Goal: Information Seeking & Learning: Learn about a topic

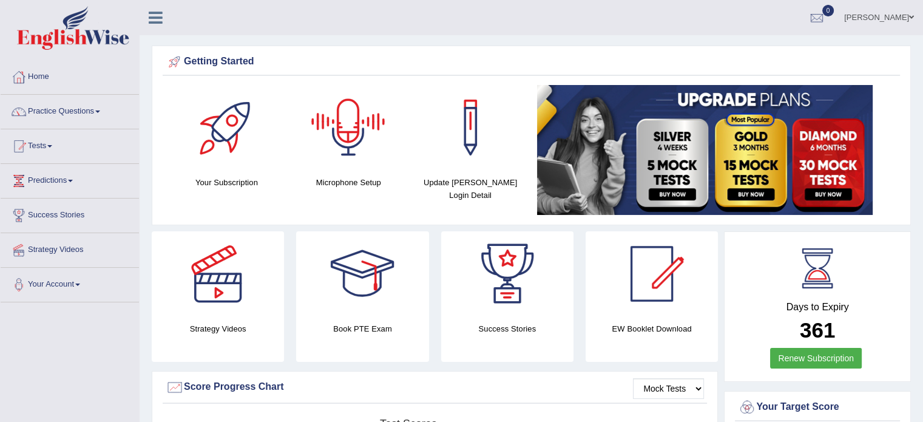
click at [333, 143] on div at bounding box center [348, 127] width 85 height 85
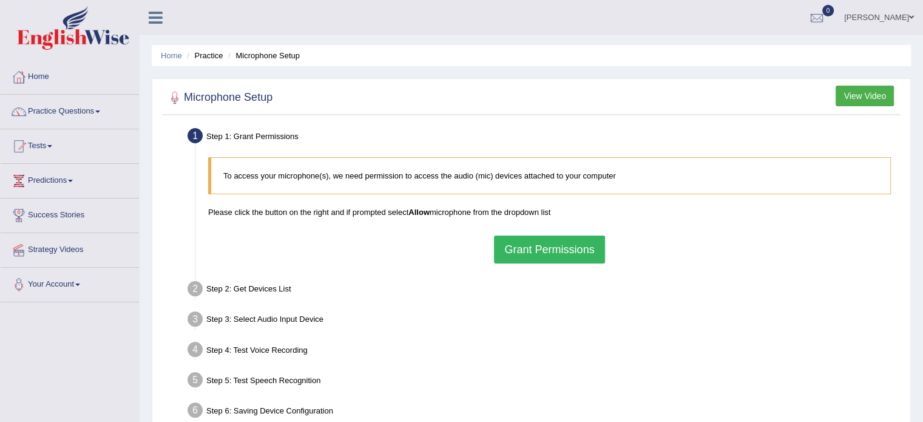
click at [537, 243] on button "Grant Permissions" at bounding box center [549, 249] width 110 height 28
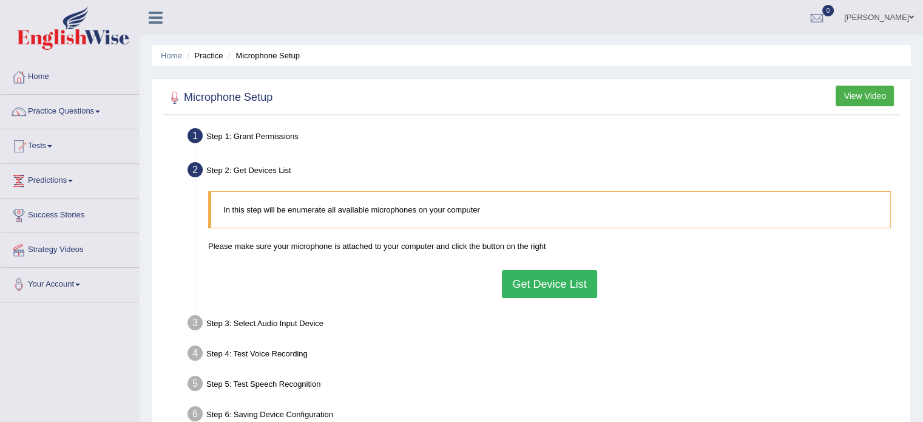
click at [559, 281] on button "Get Device List" at bounding box center [549, 284] width 95 height 28
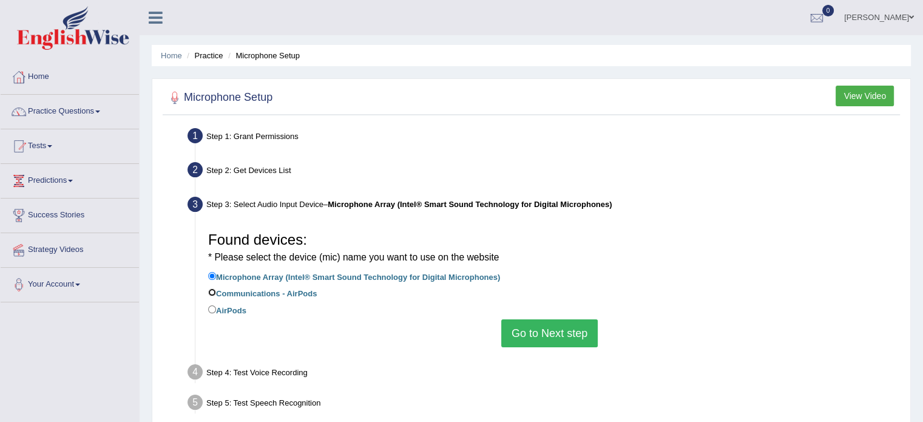
click at [212, 291] on input "Communications - AirPods" at bounding box center [212, 292] width 8 height 8
radio input "true"
click at [209, 311] on input "AirPods" at bounding box center [212, 309] width 8 height 8
radio input "true"
click at [538, 328] on button "Go to Next step" at bounding box center [549, 333] width 96 height 28
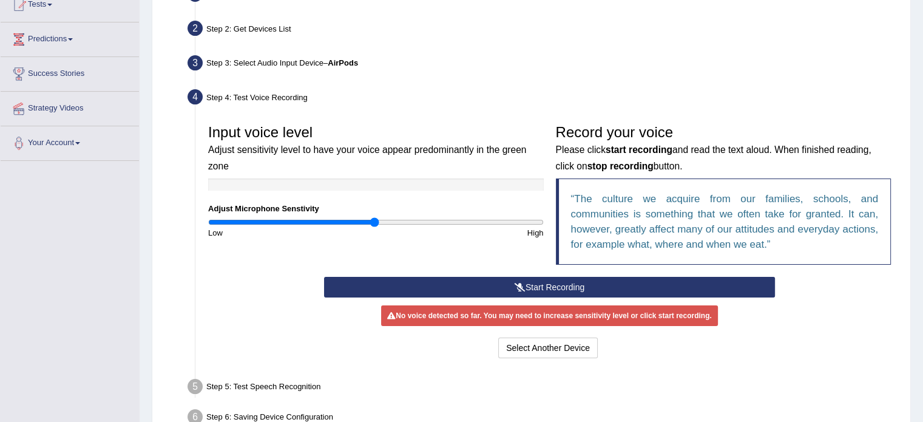
scroll to position [146, 0]
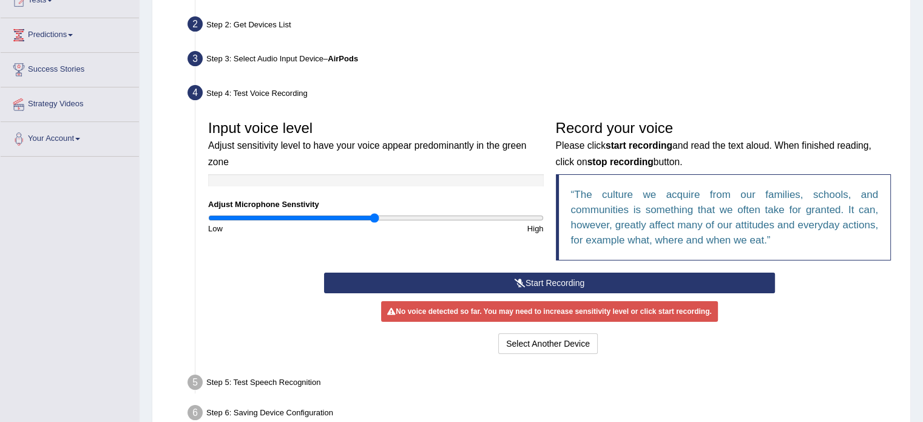
click at [544, 276] on button "Start Recording" at bounding box center [549, 282] width 451 height 21
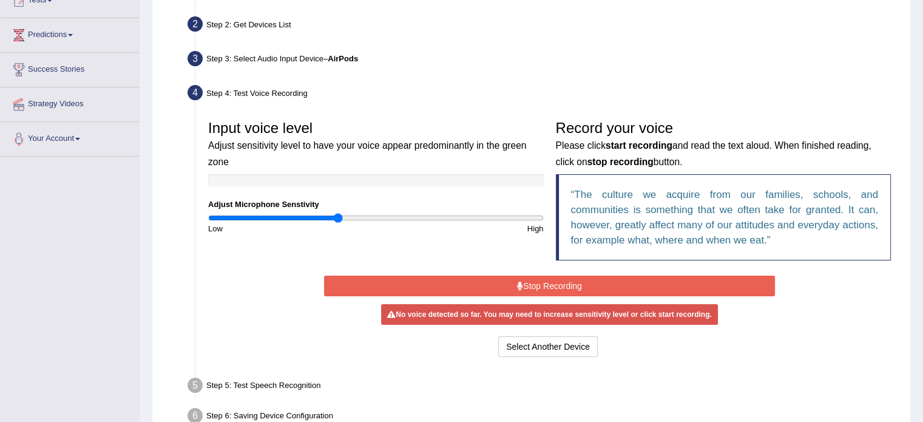
type input "0.78"
click at [338, 220] on input "range" at bounding box center [376, 218] width 336 height 10
click at [439, 282] on button "Stop Recording" at bounding box center [549, 285] width 451 height 21
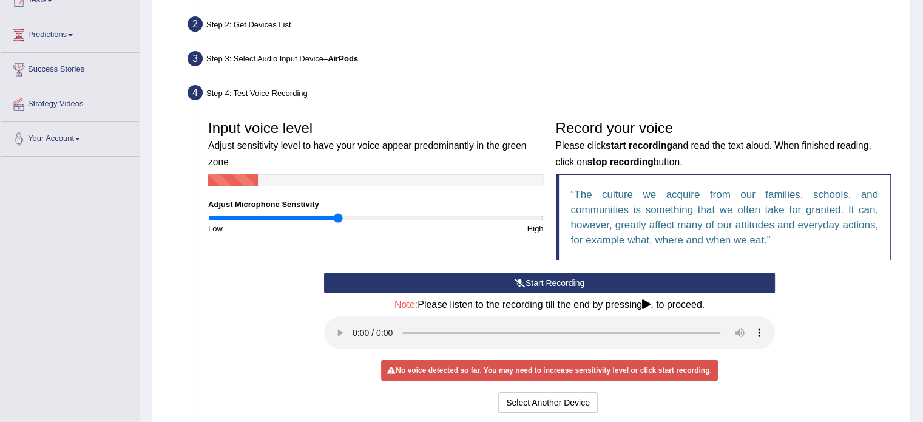
click at [536, 279] on button "Start Recording" at bounding box center [549, 282] width 451 height 21
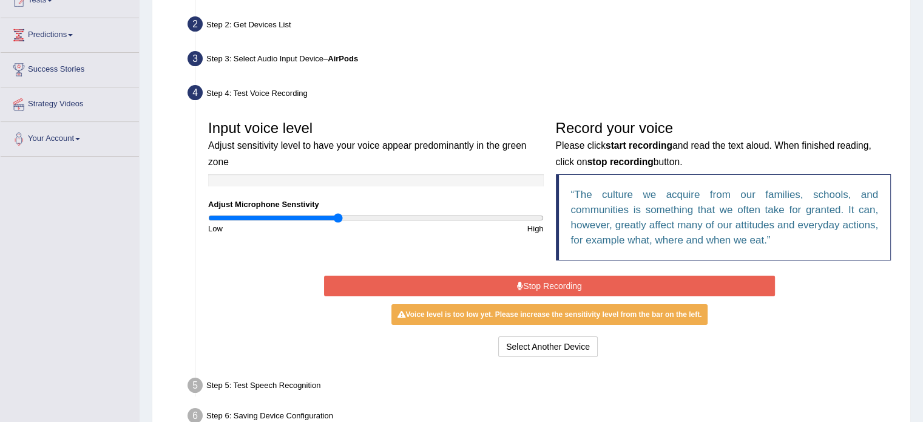
click at [551, 288] on button "Stop Recording" at bounding box center [549, 285] width 451 height 21
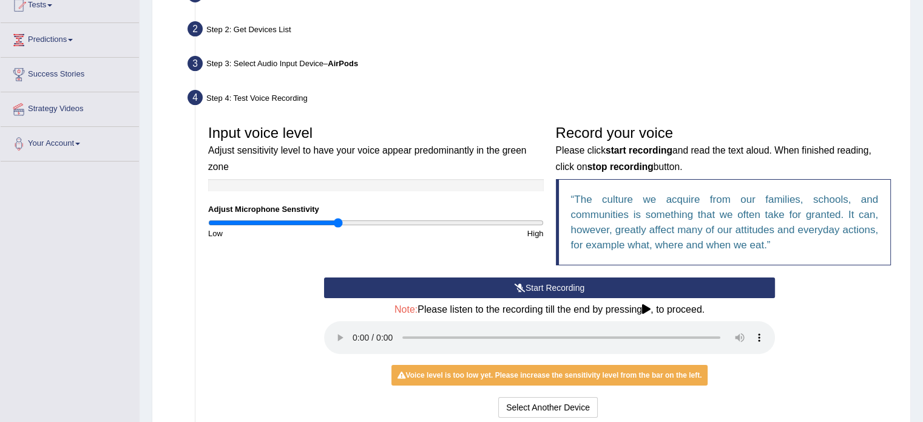
scroll to position [0, 0]
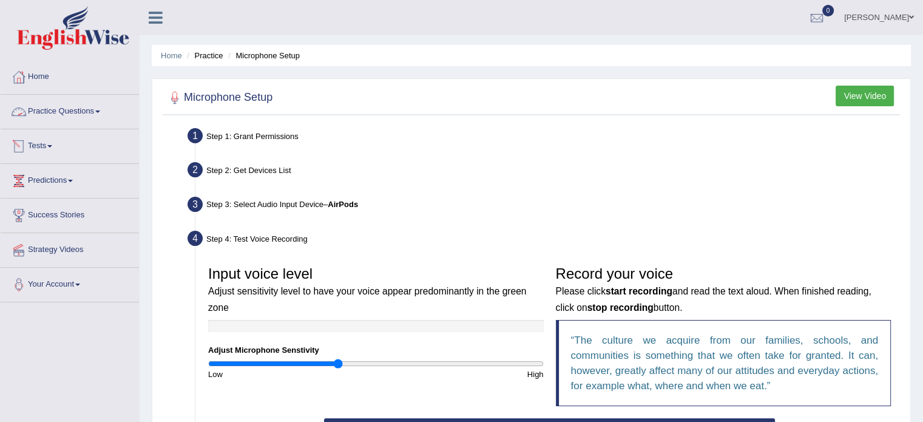
click at [58, 121] on link "Practice Questions" at bounding box center [70, 110] width 138 height 30
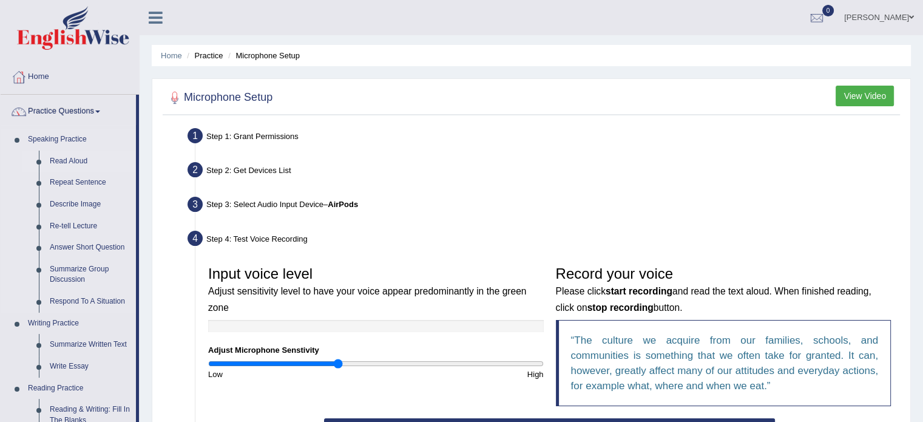
click at [69, 158] on link "Read Aloud" at bounding box center [90, 161] width 92 height 22
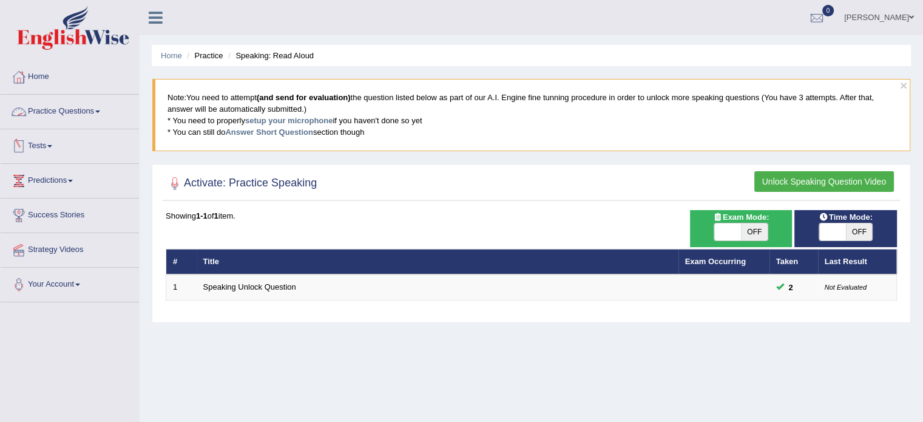
click at [78, 120] on link "Practice Questions" at bounding box center [70, 110] width 138 height 30
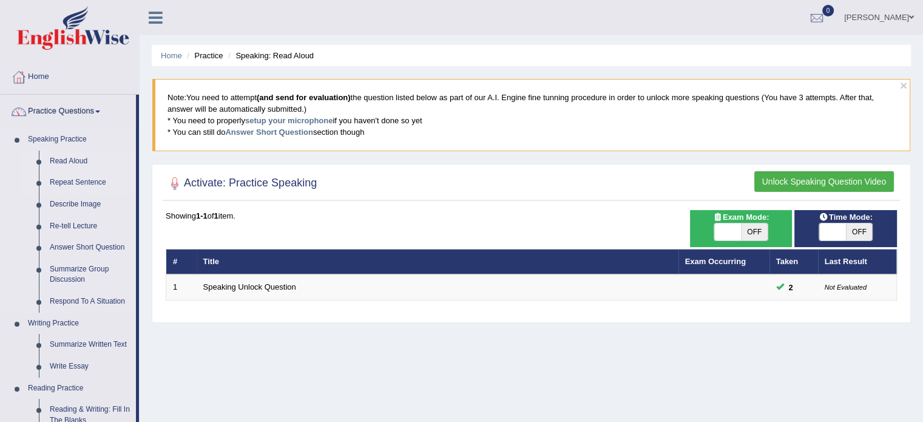
click at [69, 180] on link "Repeat Sentence" at bounding box center [90, 183] width 92 height 22
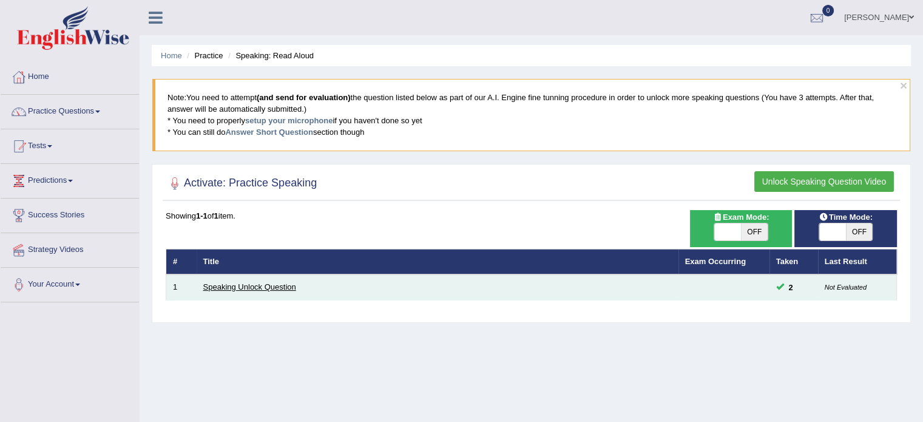
click at [241, 282] on link "Speaking Unlock Question" at bounding box center [249, 286] width 93 height 9
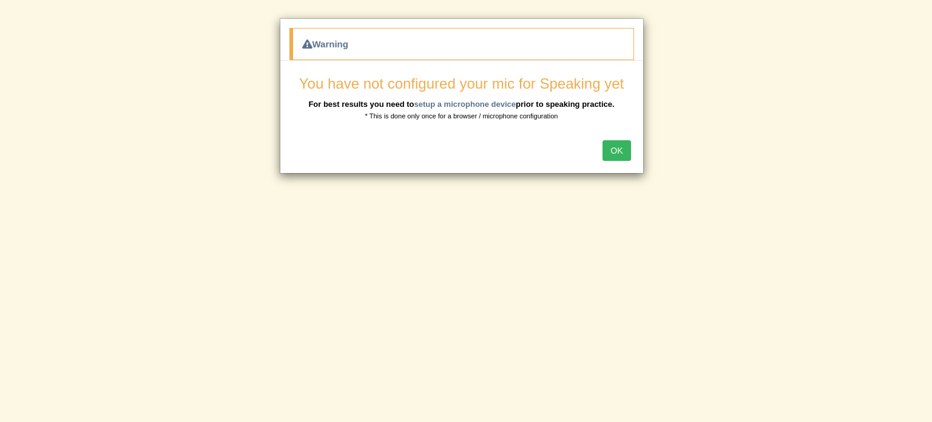
click at [617, 146] on button "OK" at bounding box center [617, 150] width 28 height 21
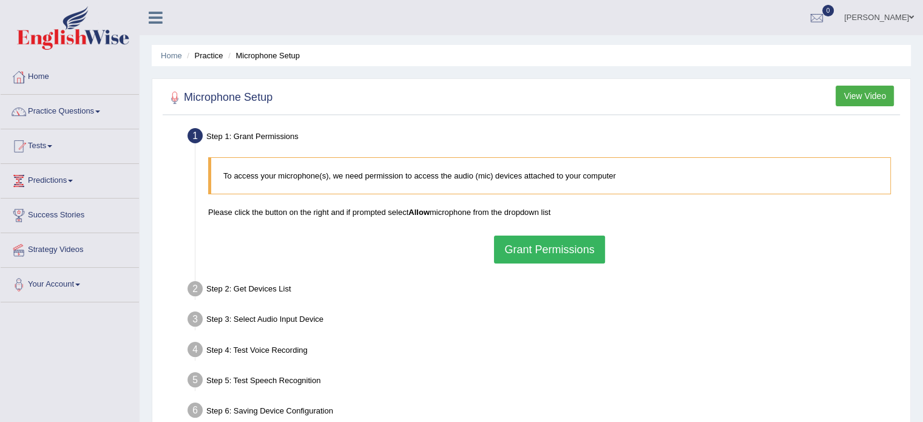
click at [559, 257] on button "Grant Permissions" at bounding box center [549, 249] width 110 height 28
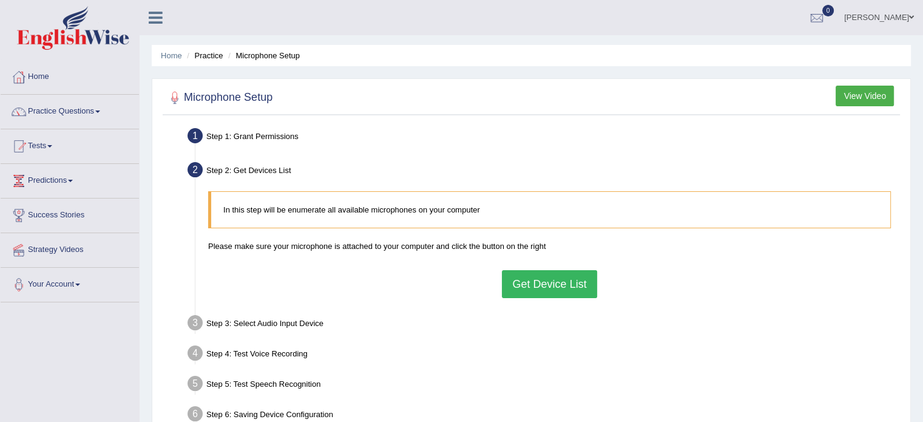
click at [558, 274] on button "Get Device List" at bounding box center [549, 284] width 95 height 28
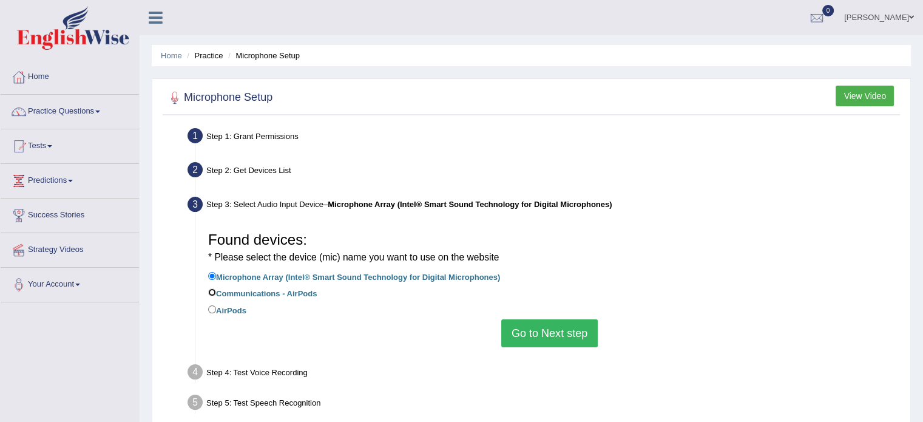
click at [212, 291] on input "Communications - AirPods" at bounding box center [212, 292] width 8 height 8
radio input "true"
click at [539, 324] on button "Go to Next step" at bounding box center [549, 333] width 96 height 28
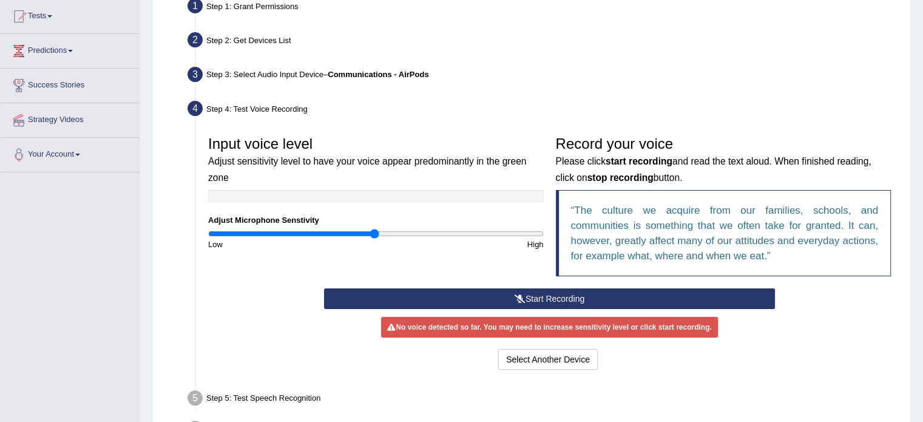
scroll to position [146, 0]
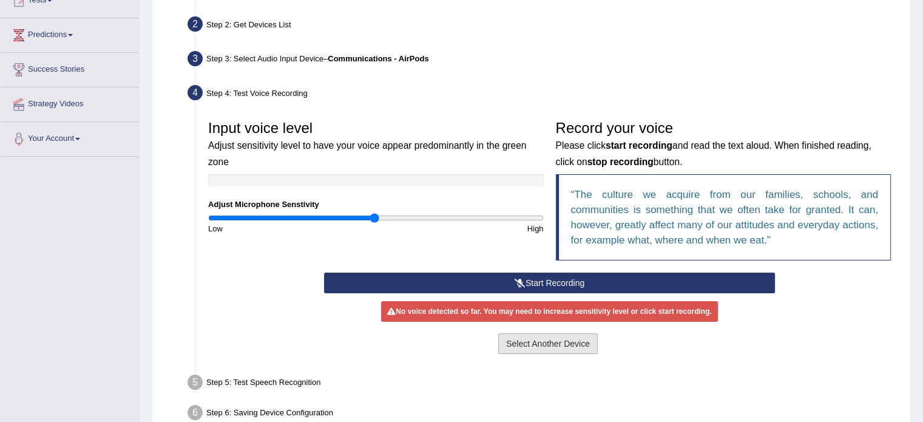
click at [536, 344] on button "Select Another Device" at bounding box center [548, 343] width 100 height 21
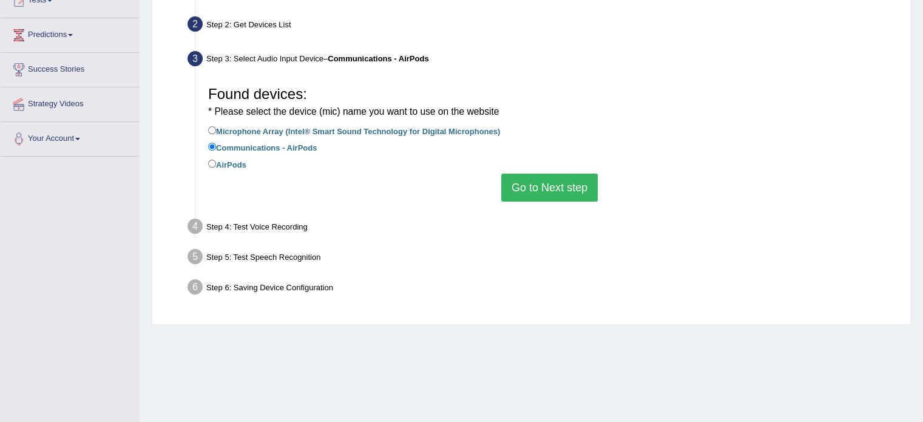
click at [546, 191] on button "Go to Next step" at bounding box center [549, 188] width 96 height 28
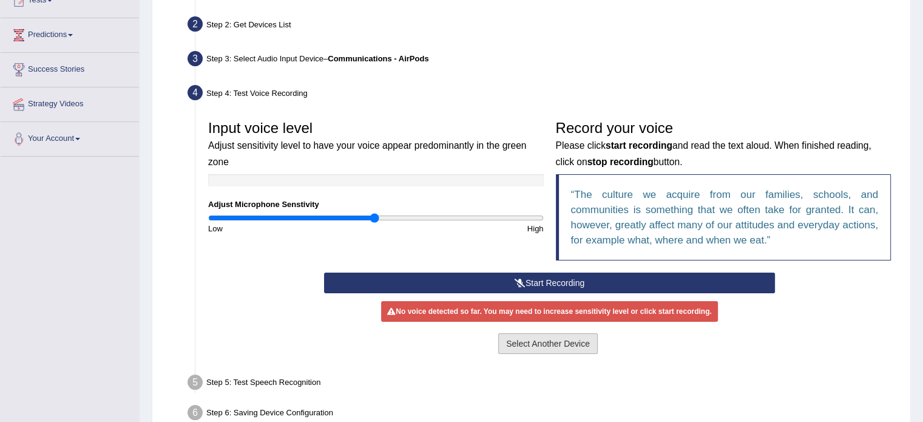
click at [551, 341] on button "Select Another Device" at bounding box center [548, 343] width 100 height 21
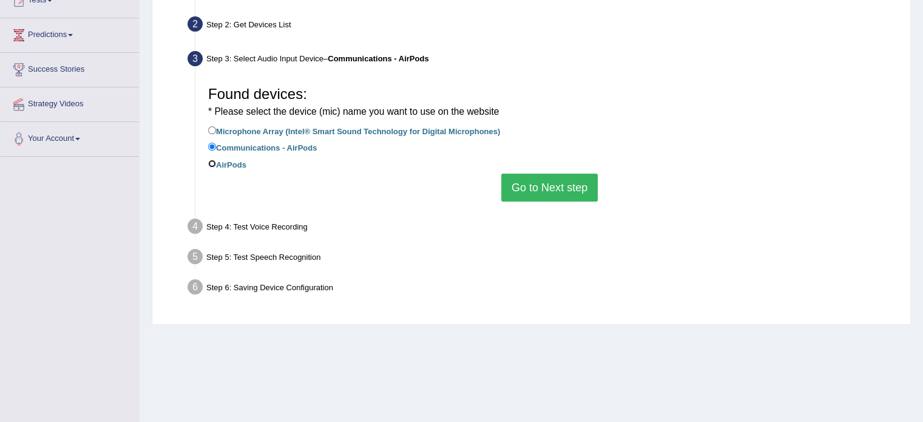
click at [214, 163] on input "AirPods" at bounding box center [212, 164] width 8 height 8
radio input "true"
click at [546, 186] on button "Go to Next step" at bounding box center [549, 188] width 96 height 28
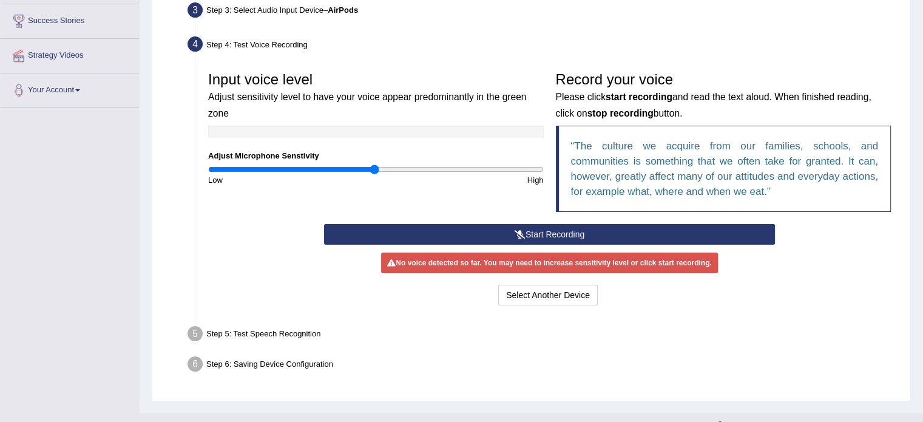
scroll to position [215, 0]
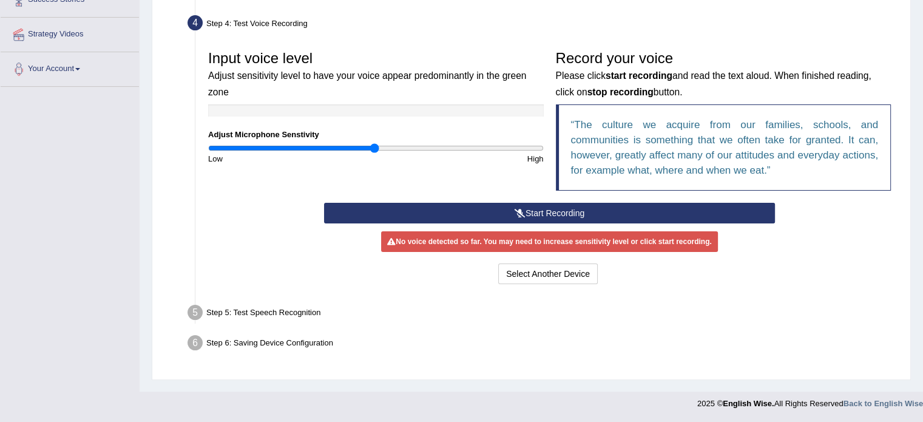
click at [229, 308] on div "Step 5: Test Speech Recognition" at bounding box center [543, 314] width 723 height 27
type input "0.84"
click at [347, 146] on input "range" at bounding box center [376, 148] width 336 height 10
click at [488, 211] on button "Start Recording" at bounding box center [549, 213] width 451 height 21
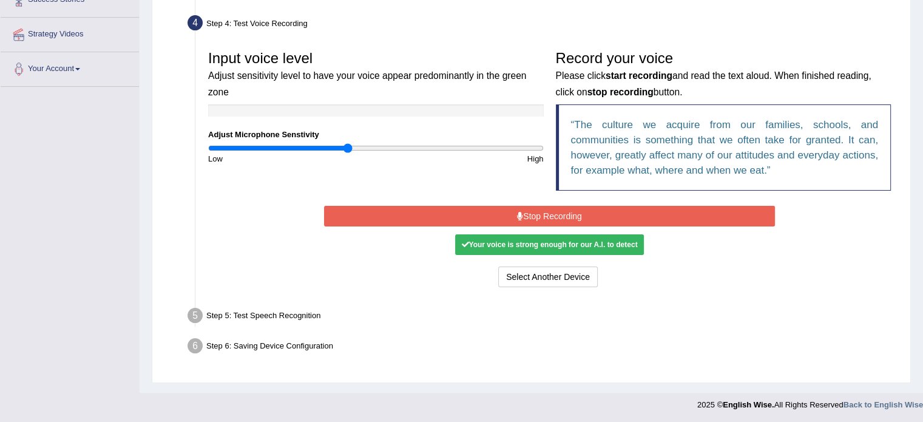
click at [488, 211] on button "Stop Recording" at bounding box center [549, 216] width 451 height 21
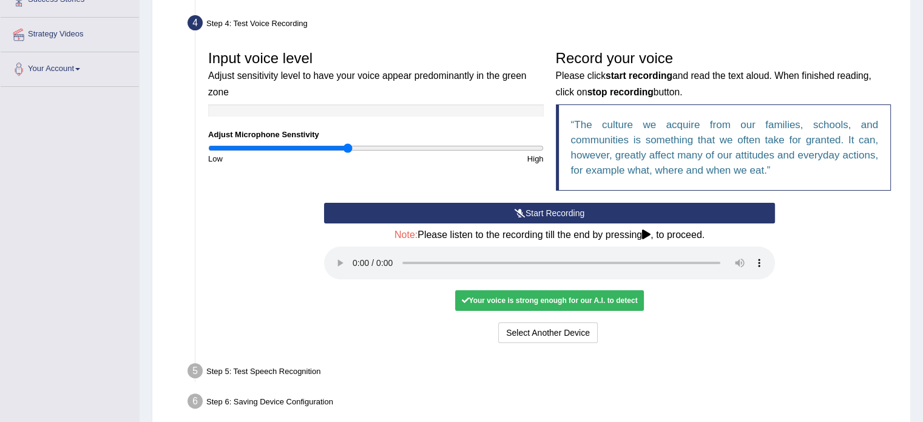
click at [537, 302] on div "Your voice is strong enough for our A.I. to detect" at bounding box center [549, 300] width 188 height 21
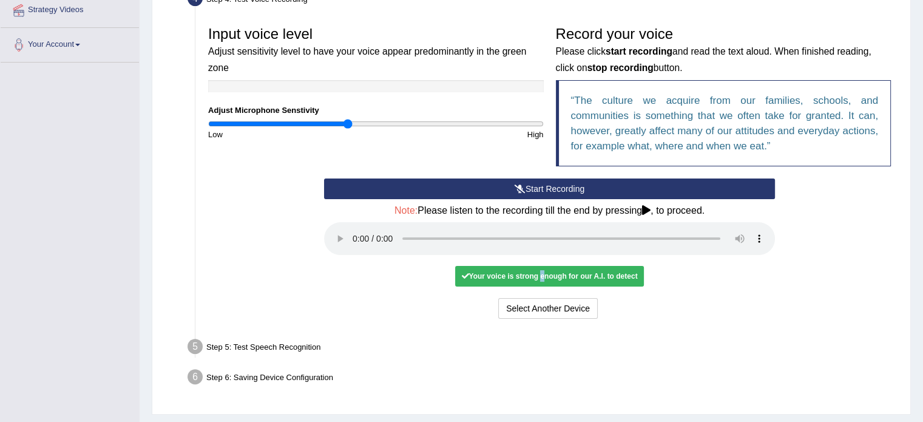
scroll to position [271, 0]
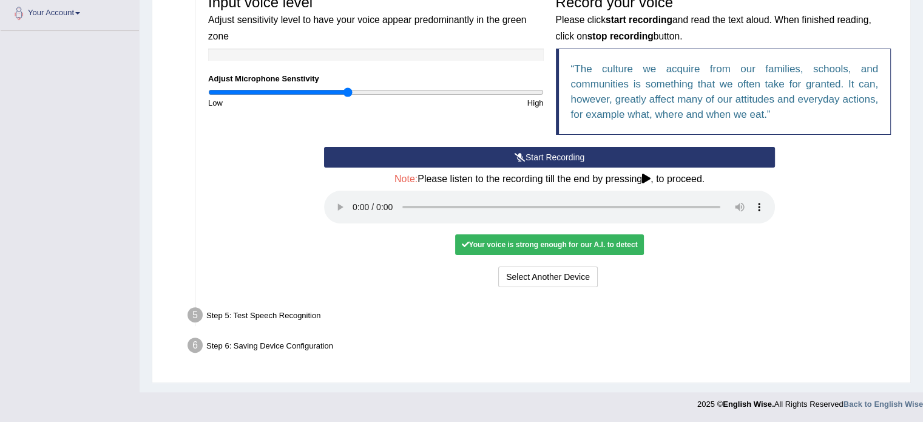
click at [388, 291] on div "Input voice level Adjust sensitivity level to have your voice appear predominan…" at bounding box center [549, 139] width 695 height 314
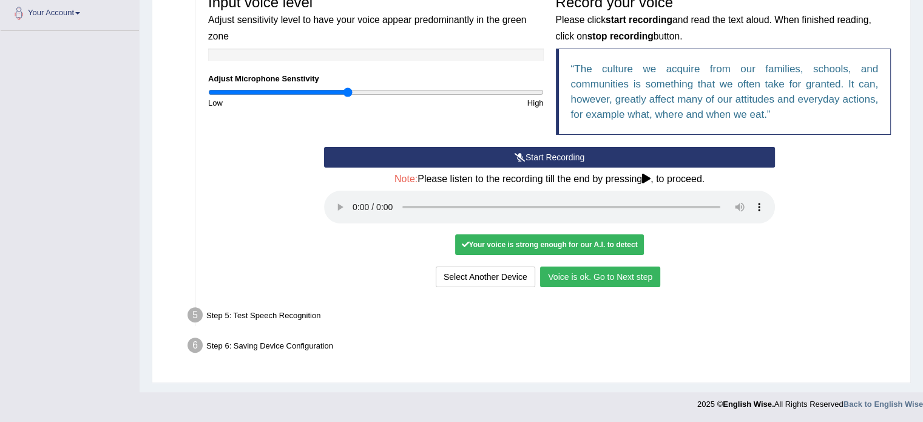
click at [601, 277] on button "Voice is ok. Go to Next step" at bounding box center [600, 276] width 120 height 21
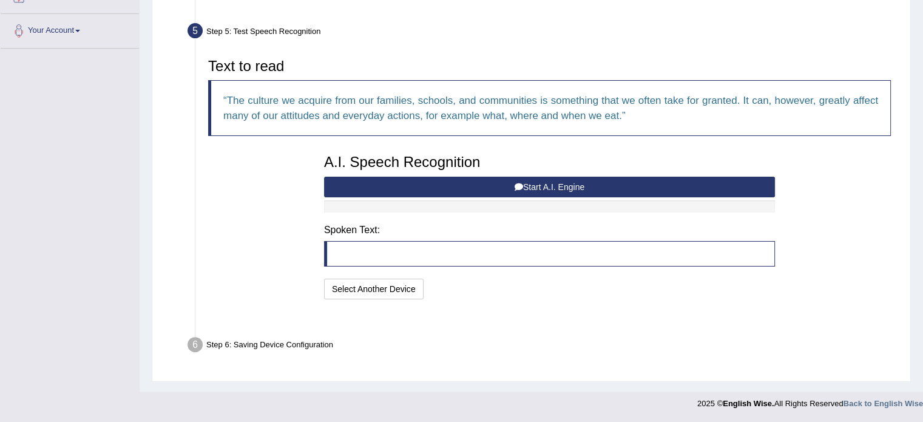
scroll to position [223, 0]
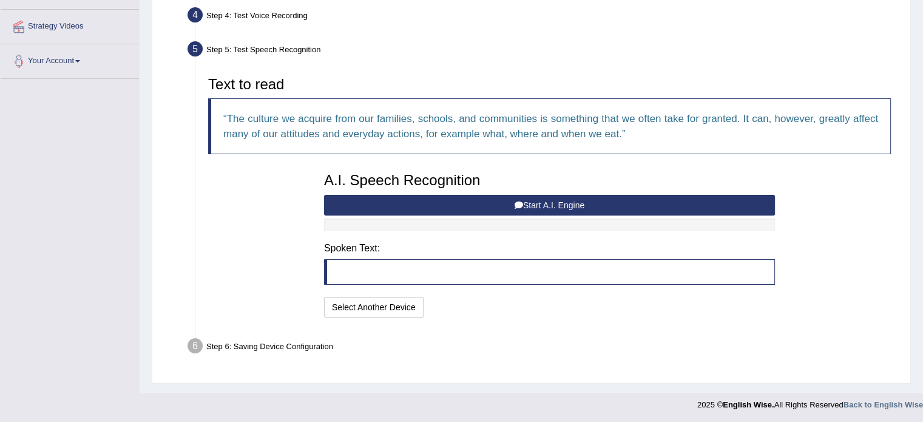
click at [535, 206] on button "Start A.I. Engine" at bounding box center [549, 205] width 451 height 21
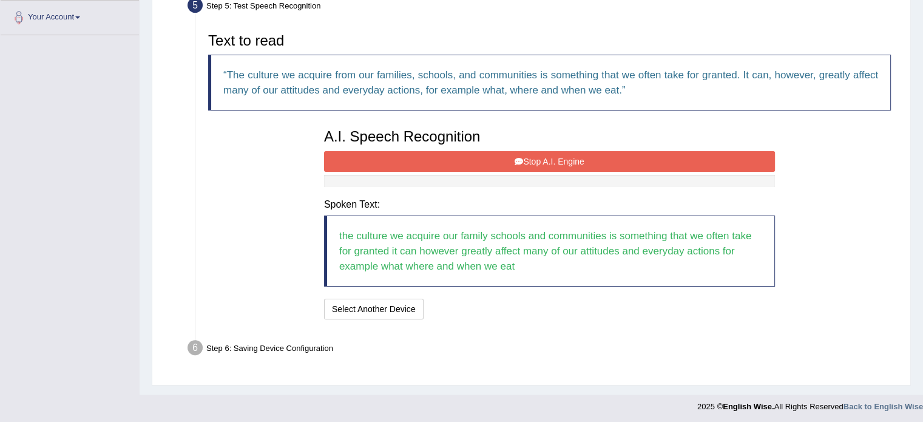
scroll to position [268, 0]
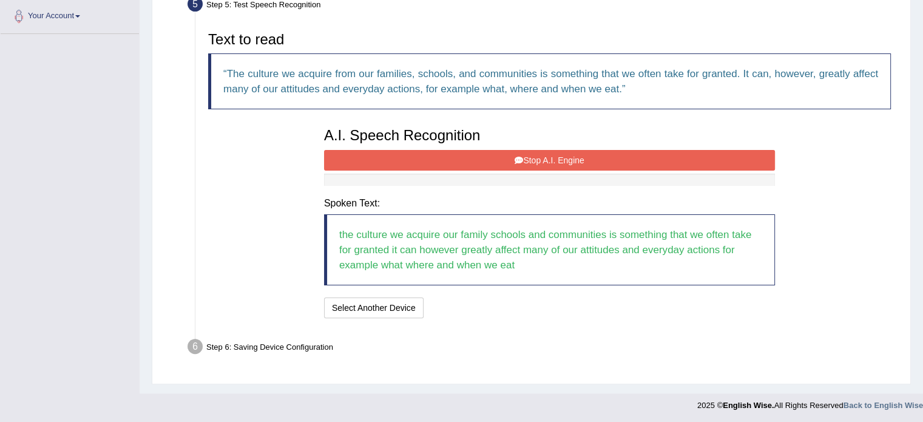
click at [563, 152] on button "Stop A.I. Engine" at bounding box center [549, 160] width 451 height 21
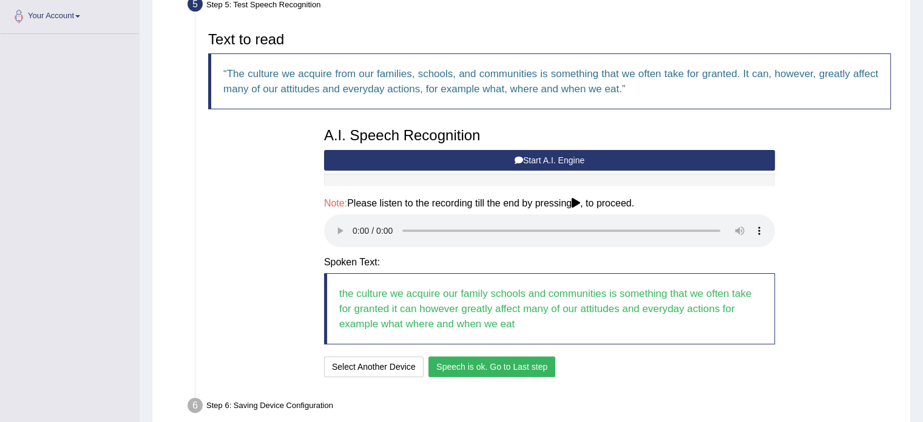
click at [467, 370] on button "Speech is ok. Go to Last step" at bounding box center [491, 366] width 127 height 21
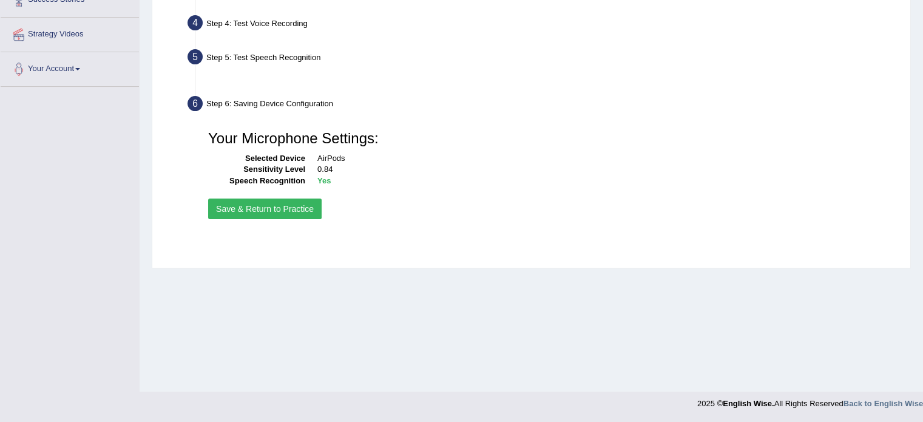
scroll to position [215, 0]
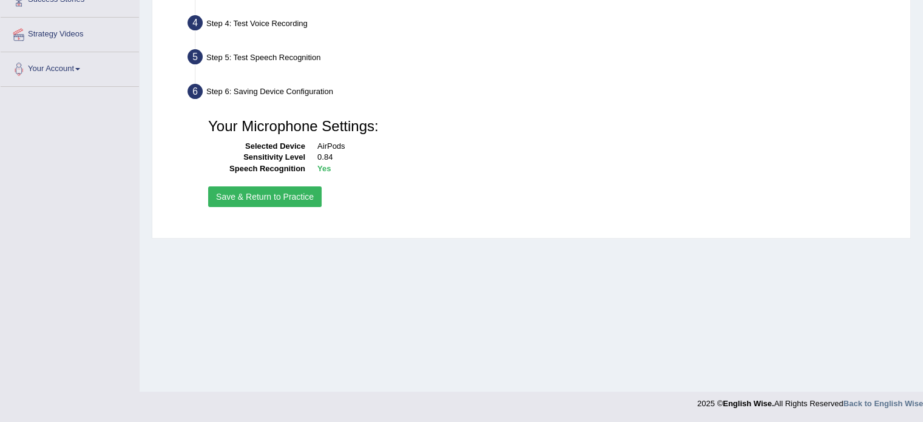
click at [272, 196] on button "Save & Return to Practice" at bounding box center [264, 196] width 113 height 21
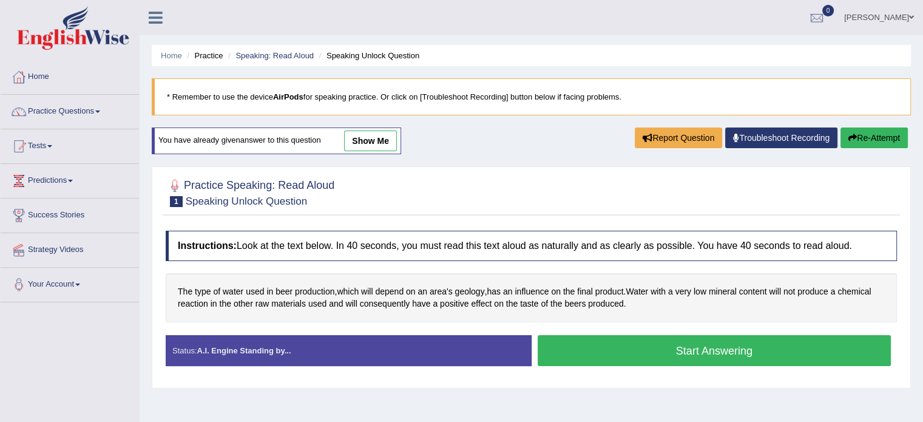
click at [379, 138] on link "show me" at bounding box center [370, 140] width 53 height 21
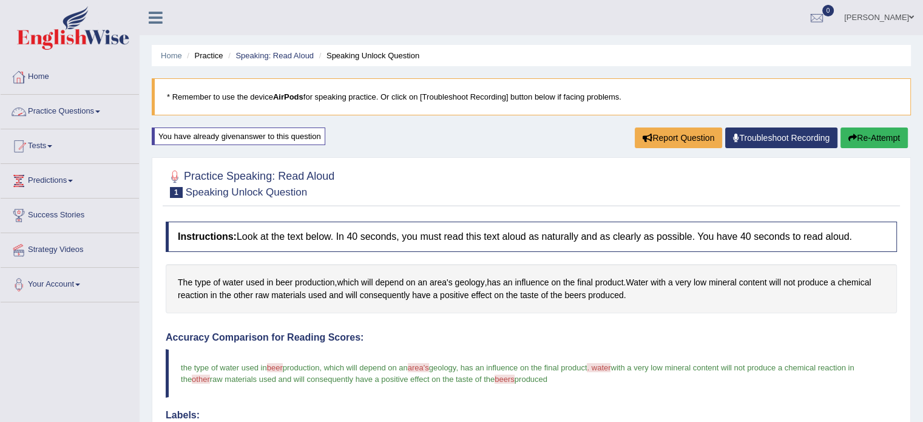
click at [50, 111] on link "Practice Questions" at bounding box center [70, 110] width 138 height 30
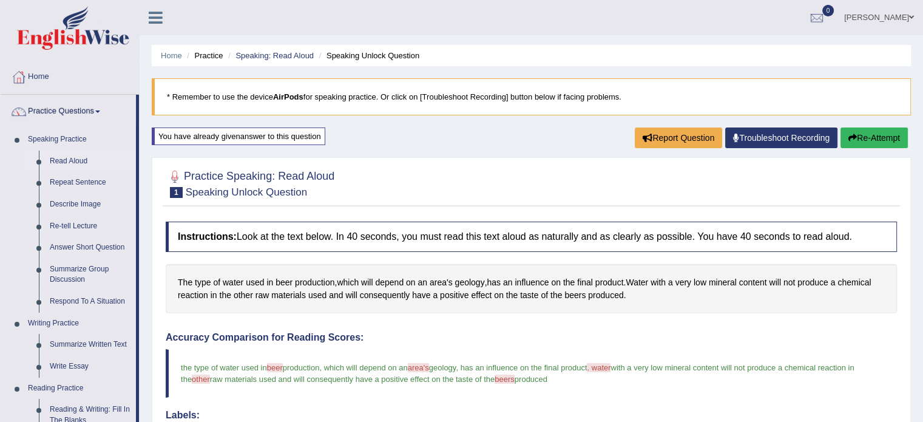
click at [66, 159] on link "Read Aloud" at bounding box center [90, 161] width 92 height 22
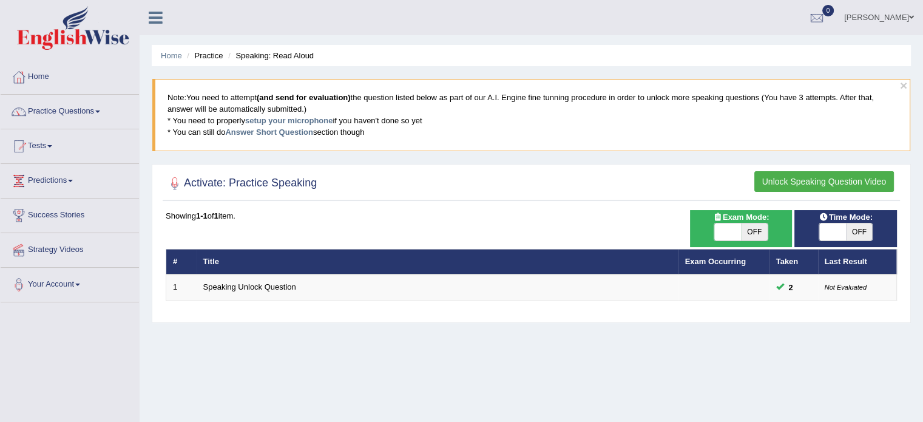
click at [748, 223] on span "OFF" at bounding box center [754, 231] width 27 height 17
checkbox input "true"
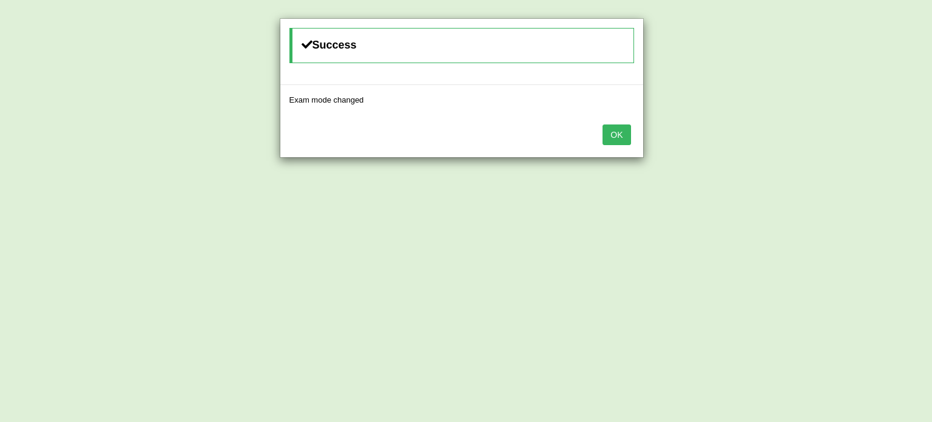
click at [615, 137] on button "OK" at bounding box center [617, 134] width 28 height 21
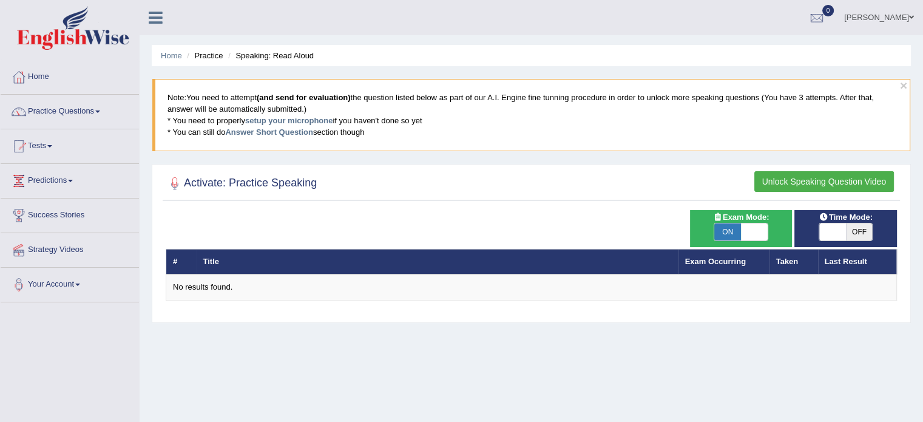
click at [806, 175] on button "Unlock Speaking Question Video" at bounding box center [824, 181] width 140 height 21
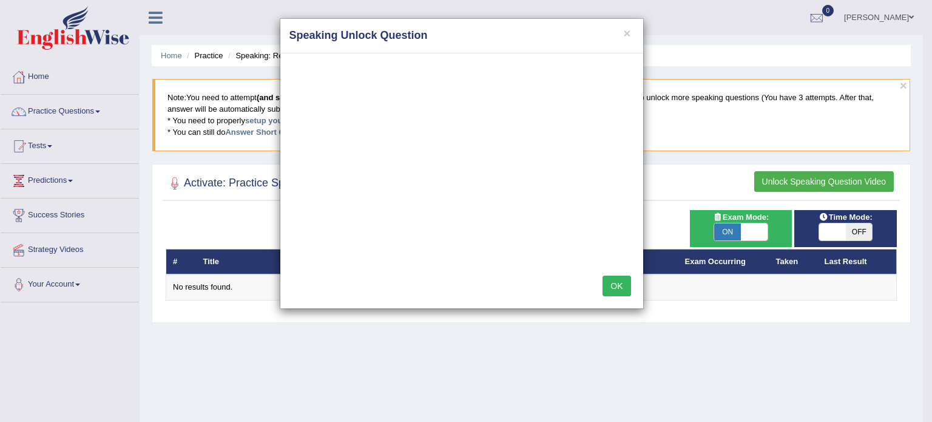
click at [614, 281] on button "OK" at bounding box center [617, 285] width 28 height 21
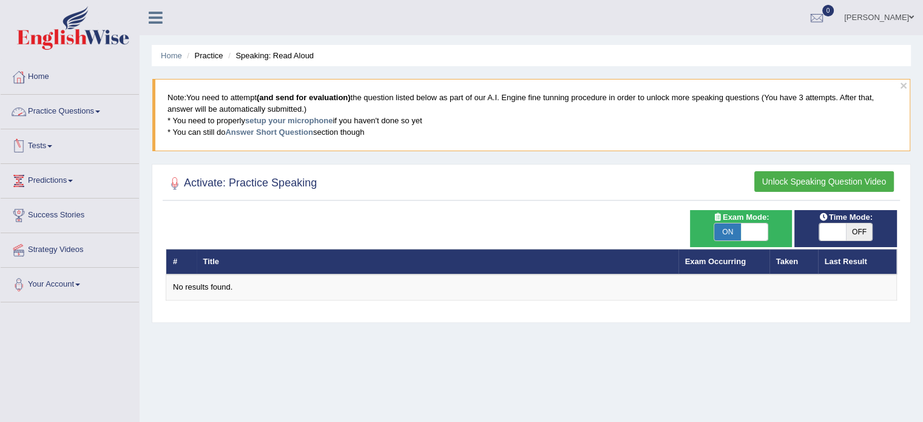
click at [77, 113] on link "Practice Questions" at bounding box center [70, 110] width 138 height 30
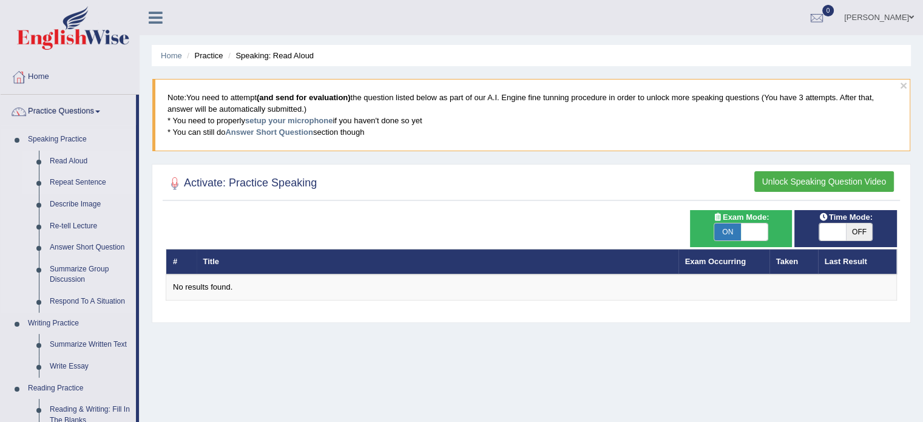
click at [76, 179] on link "Repeat Sentence" at bounding box center [90, 183] width 92 height 22
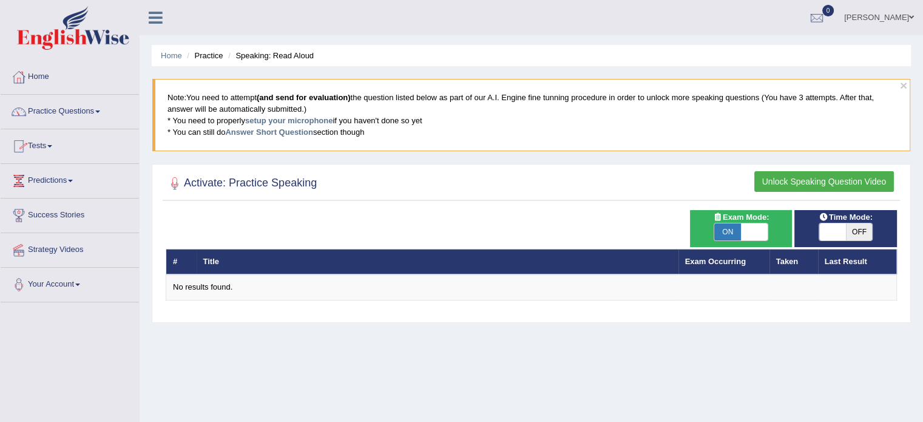
click at [753, 223] on span at bounding box center [754, 231] width 27 height 17
checkbox input "false"
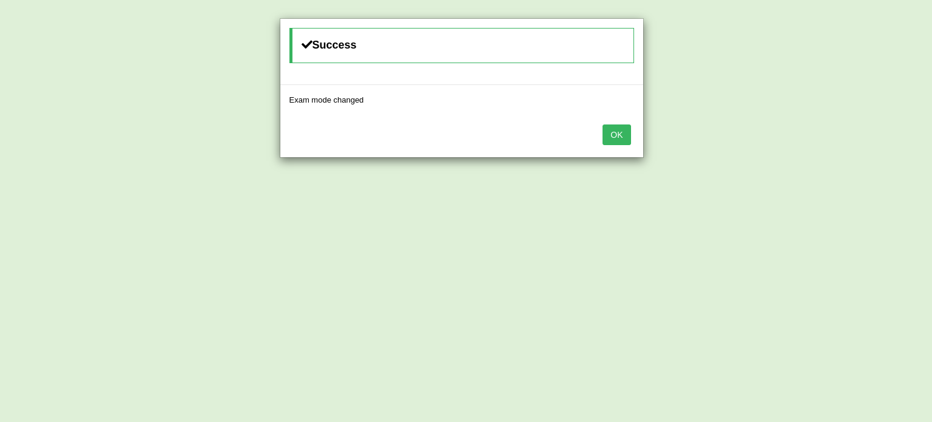
click at [618, 130] on button "OK" at bounding box center [617, 134] width 28 height 21
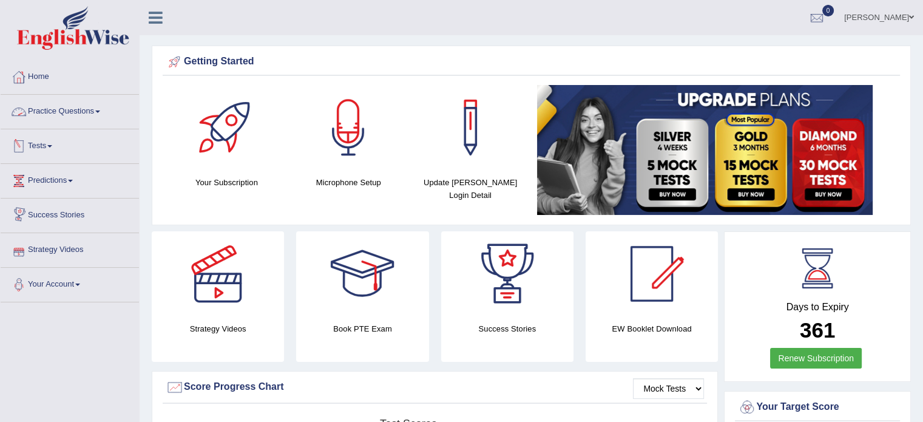
click at [52, 107] on link "Practice Questions" at bounding box center [70, 110] width 138 height 30
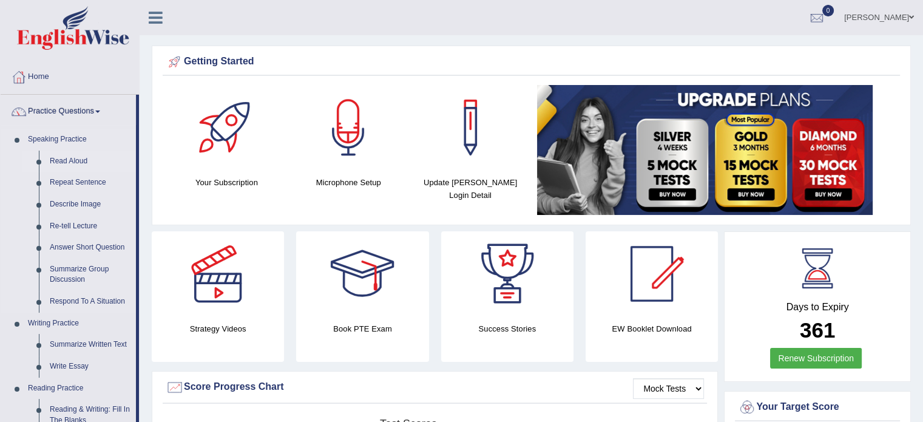
click at [73, 160] on link "Read Aloud" at bounding box center [90, 161] width 92 height 22
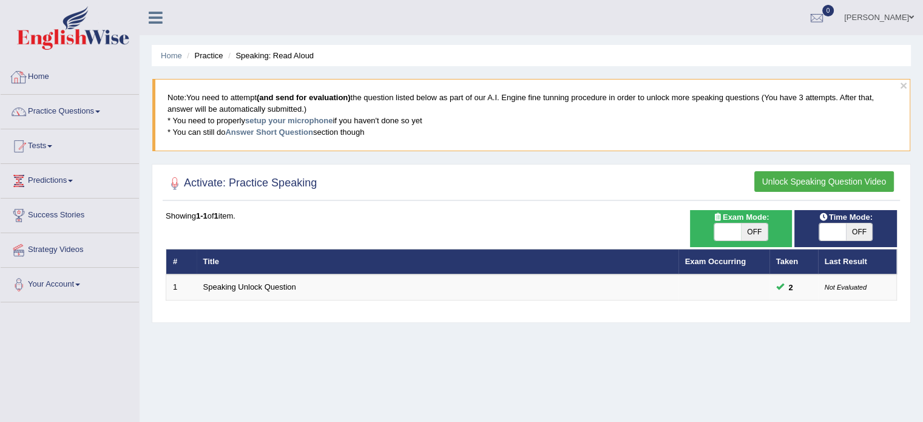
click at [25, 76] on div at bounding box center [19, 77] width 18 height 18
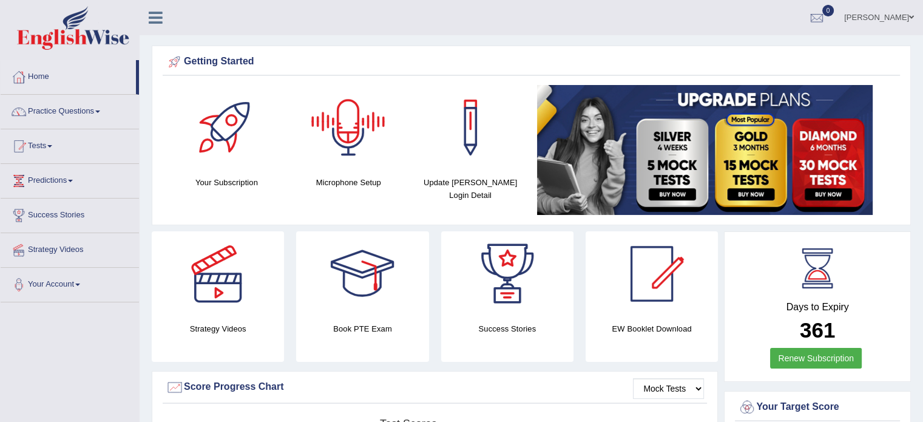
click at [347, 137] on div at bounding box center [348, 127] width 85 height 85
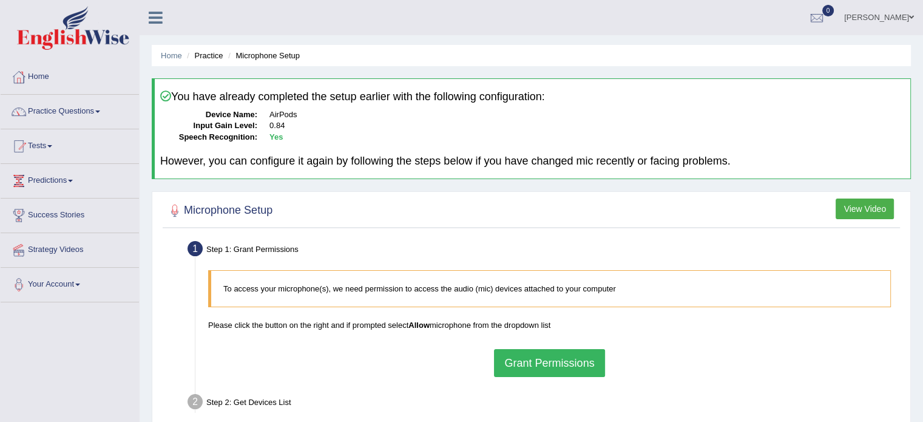
click at [867, 198] on button "View Video" at bounding box center [865, 208] width 58 height 21
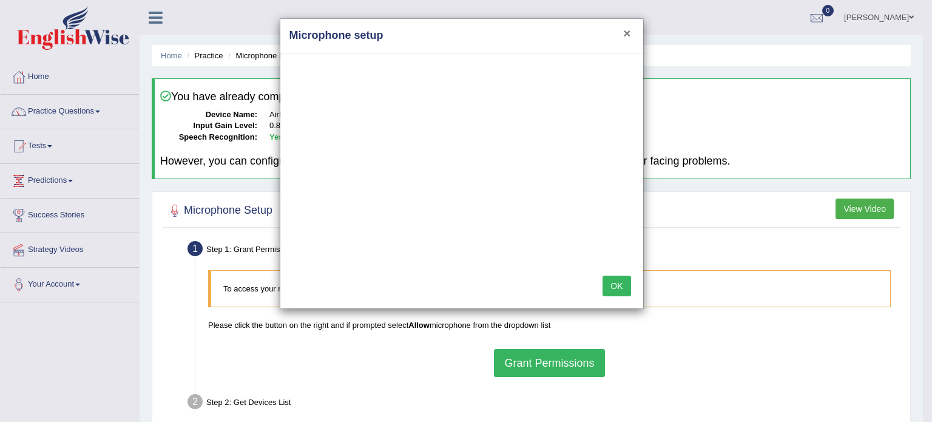
click at [628, 31] on button "×" at bounding box center [626, 33] width 7 height 13
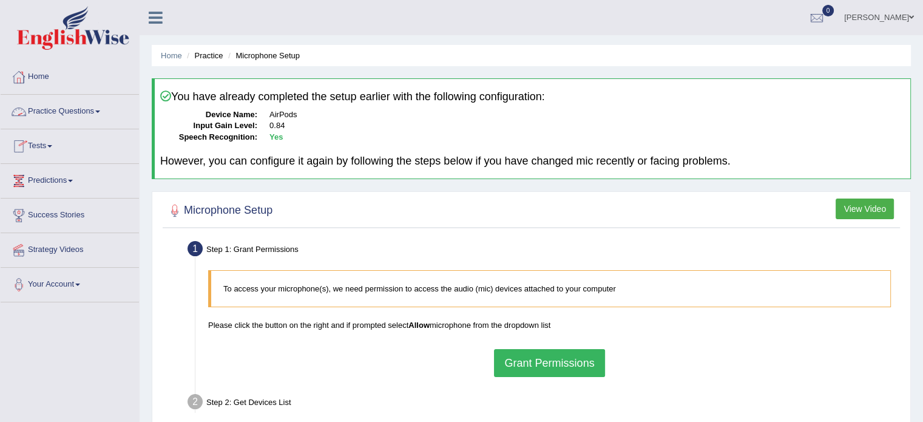
click at [55, 113] on link "Practice Questions" at bounding box center [70, 110] width 138 height 30
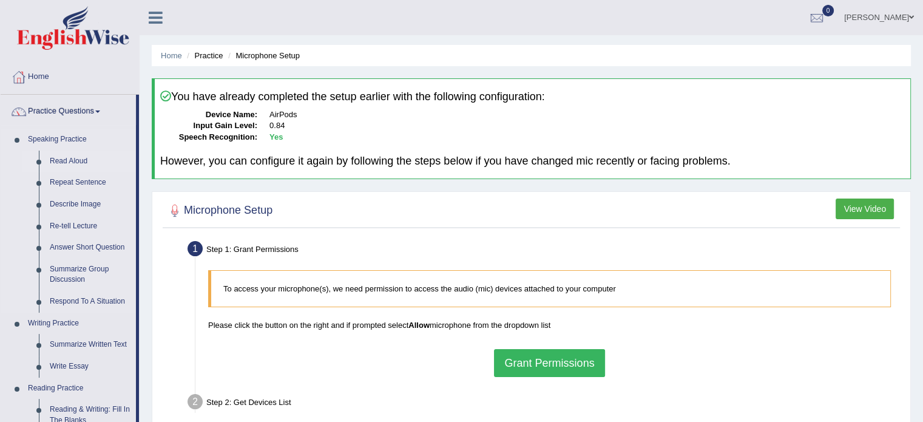
click at [66, 163] on link "Read Aloud" at bounding box center [90, 161] width 92 height 22
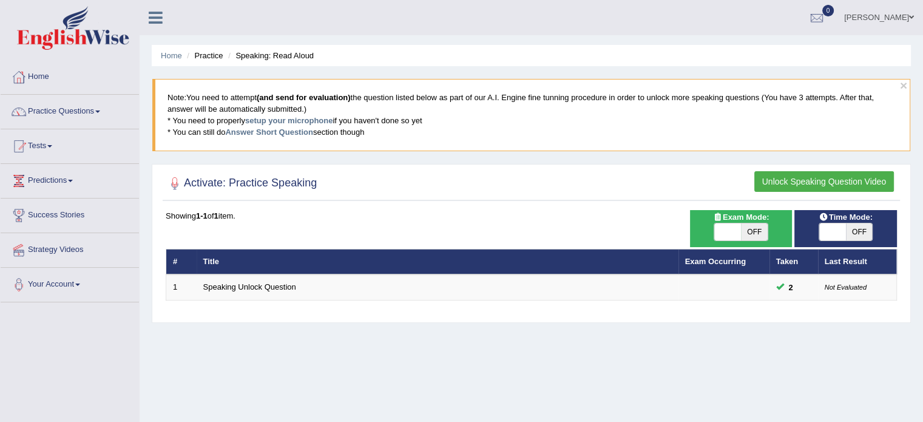
click at [250, 179] on h2 "Activate: Practice Speaking" at bounding box center [241, 183] width 151 height 18
click at [834, 181] on button "Unlock Speaking Question Video" at bounding box center [824, 181] width 140 height 21
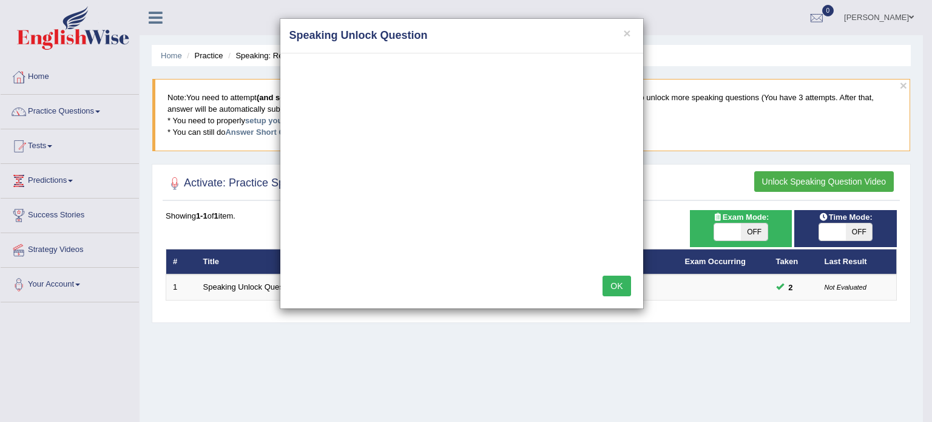
click at [611, 284] on button "OK" at bounding box center [617, 285] width 28 height 21
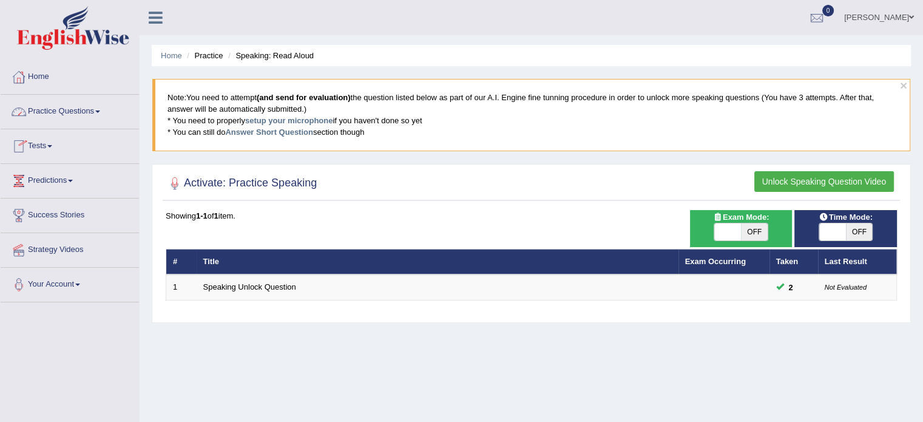
click at [34, 71] on link "Home" at bounding box center [70, 75] width 138 height 30
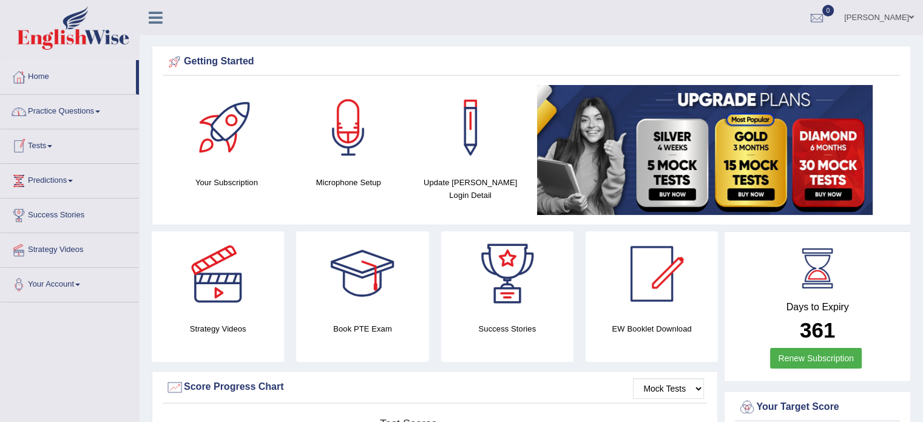
click at [80, 110] on link "Practice Questions" at bounding box center [70, 110] width 138 height 30
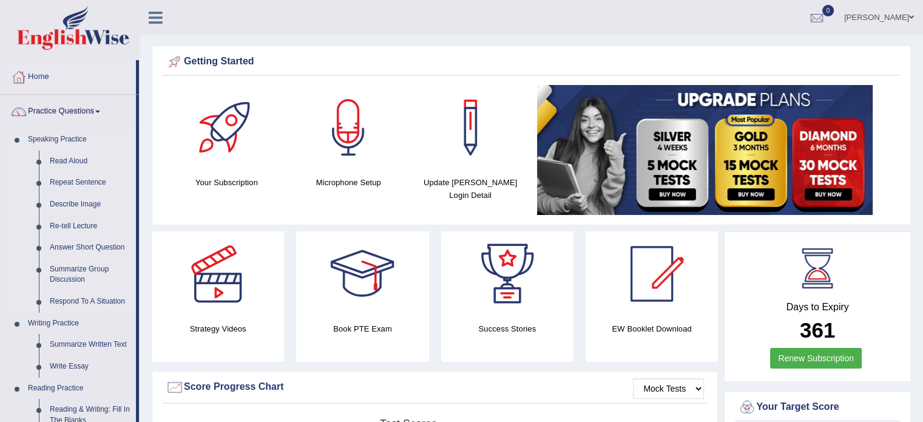
click at [80, 206] on link "Describe Image" at bounding box center [90, 205] width 92 height 22
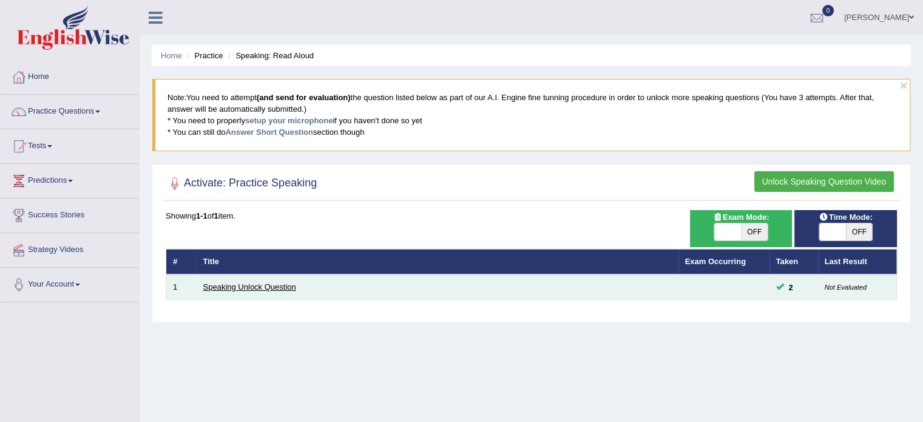
click at [265, 285] on link "Speaking Unlock Question" at bounding box center [249, 286] width 93 height 9
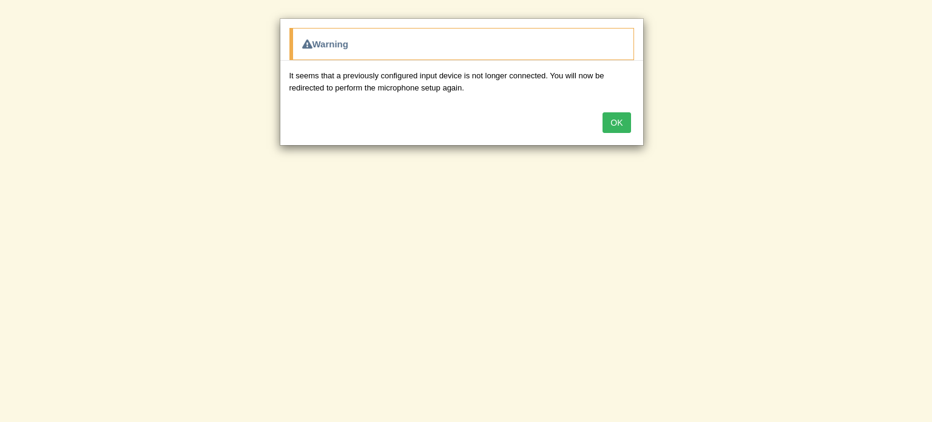
click at [614, 118] on button "OK" at bounding box center [617, 122] width 28 height 21
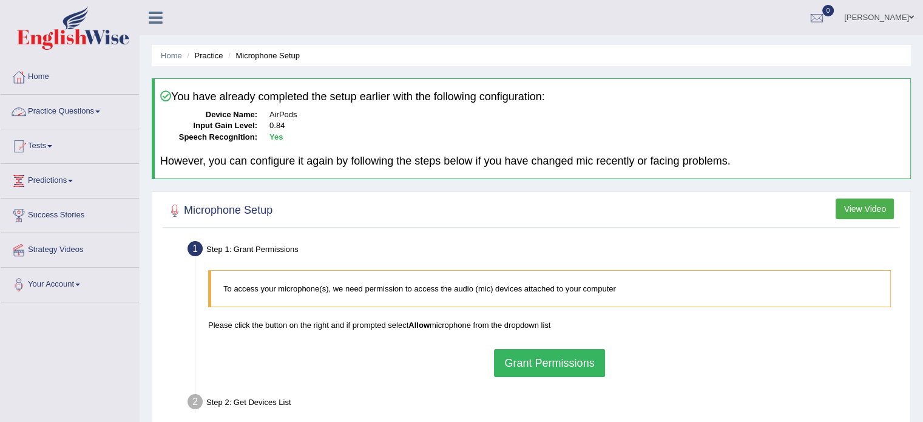
click at [66, 116] on link "Practice Questions" at bounding box center [70, 110] width 138 height 30
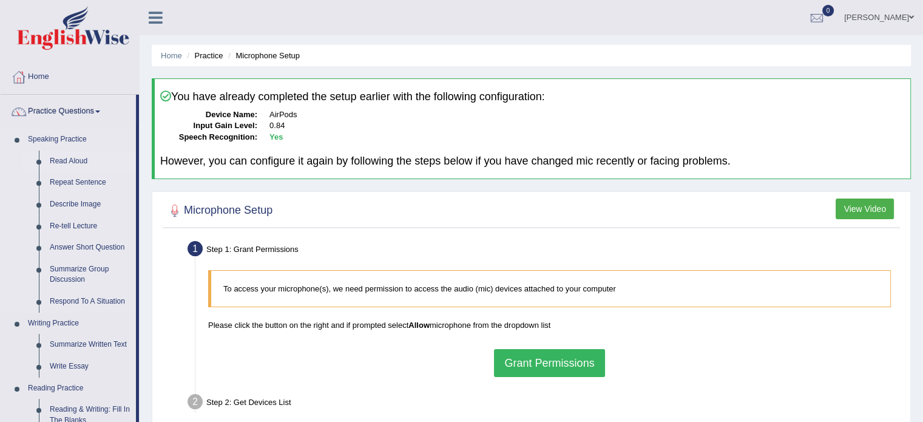
click at [71, 154] on link "Read Aloud" at bounding box center [90, 161] width 92 height 22
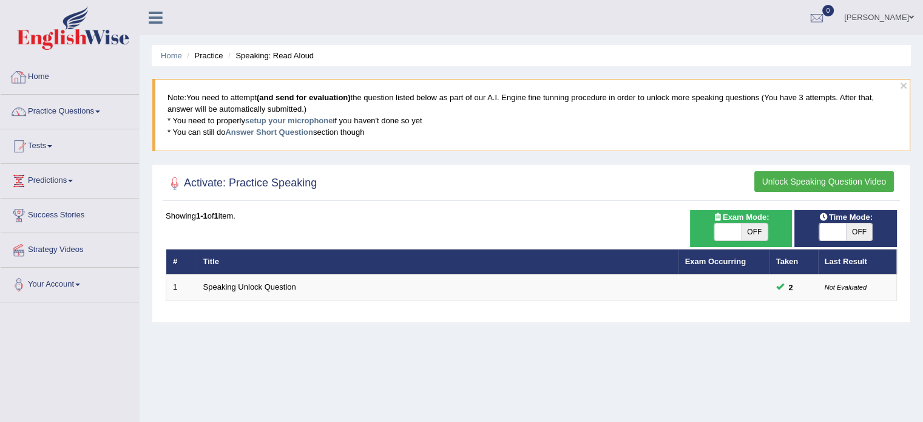
click at [39, 77] on link "Home" at bounding box center [70, 75] width 138 height 30
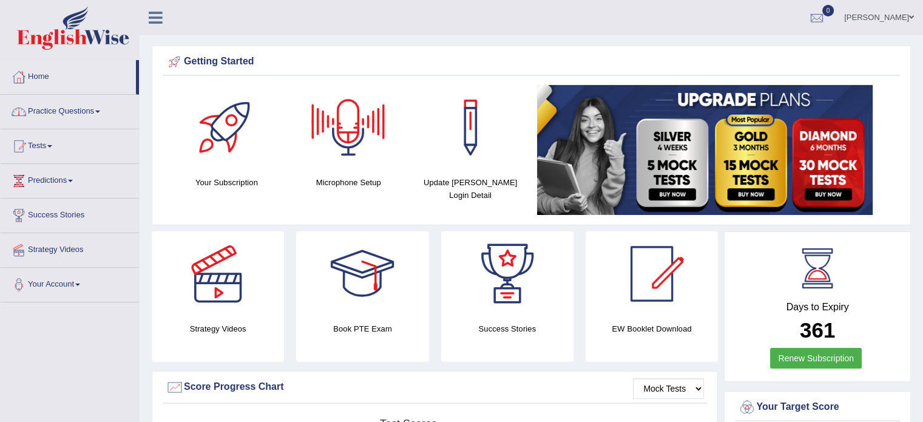
click at [362, 144] on div at bounding box center [348, 127] width 85 height 85
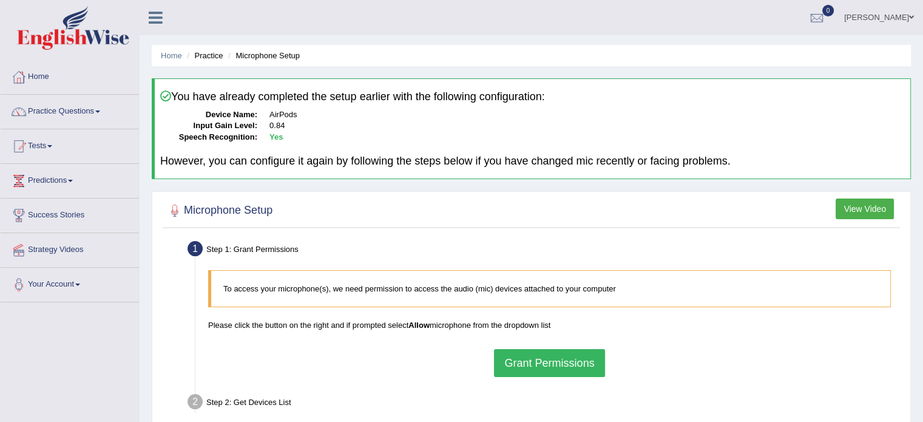
click at [546, 363] on button "Grant Permissions" at bounding box center [549, 363] width 110 height 28
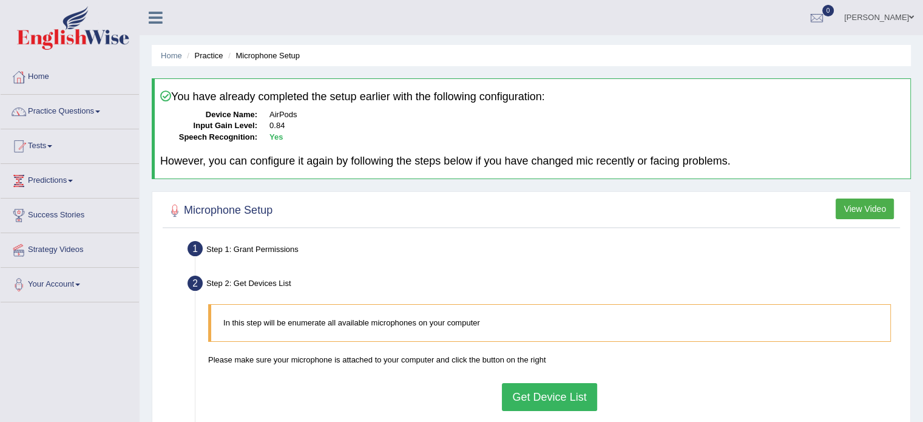
click at [536, 388] on button "Get Device List" at bounding box center [549, 397] width 95 height 28
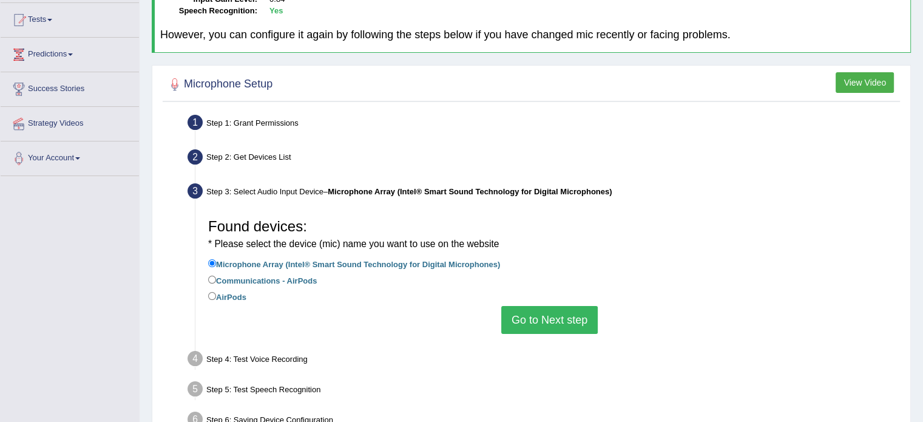
scroll to position [170, 0]
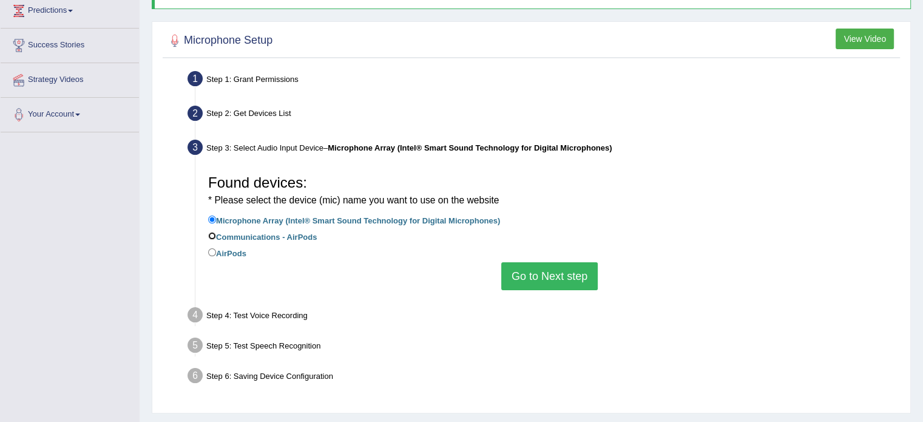
click at [211, 232] on input "Communications - AirPods" at bounding box center [212, 236] width 8 height 8
radio input "true"
click at [571, 280] on button "Go to Next step" at bounding box center [549, 276] width 96 height 28
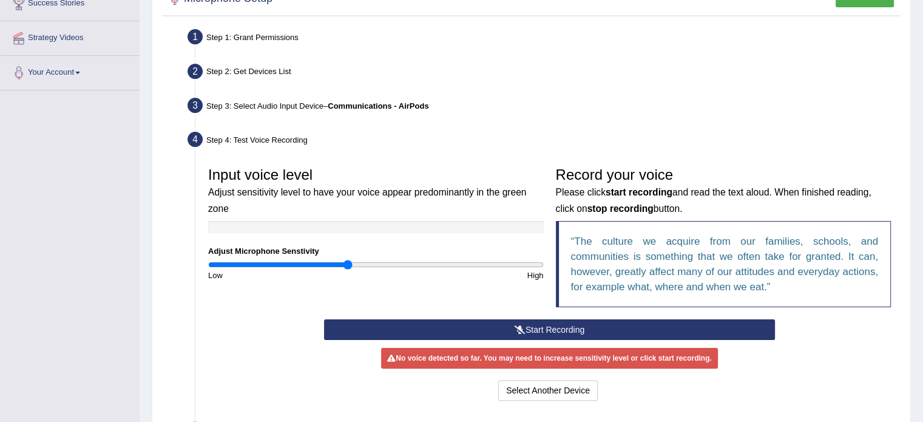
scroll to position [218, 0]
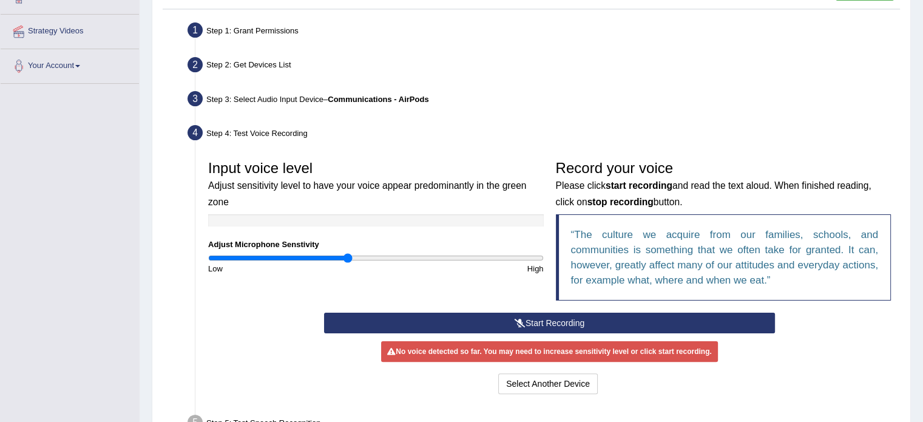
click at [482, 315] on button "Start Recording" at bounding box center [549, 323] width 451 height 21
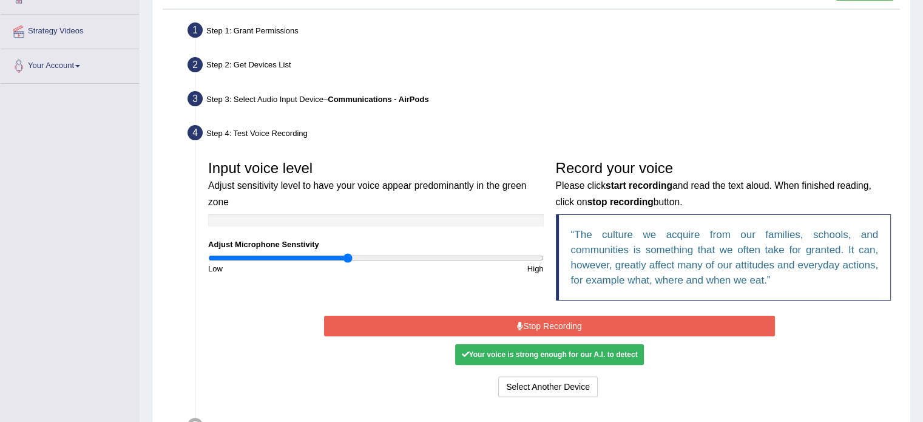
click at [482, 316] on button "Stop Recording" at bounding box center [549, 326] width 451 height 21
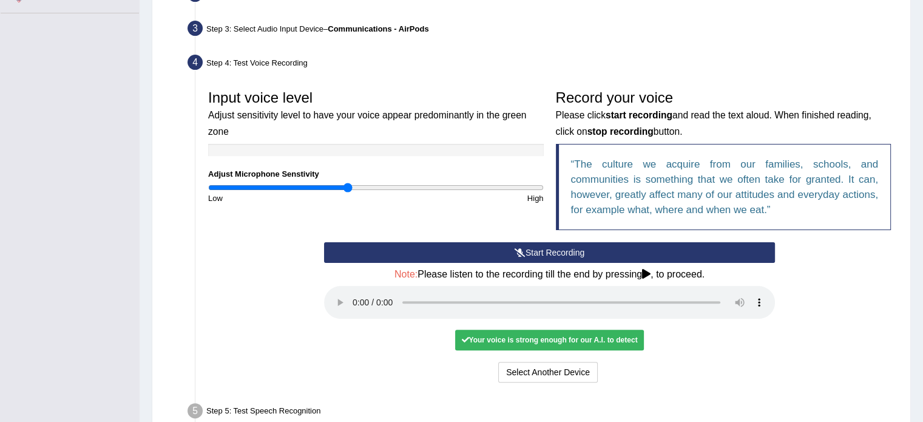
scroll to position [291, 0]
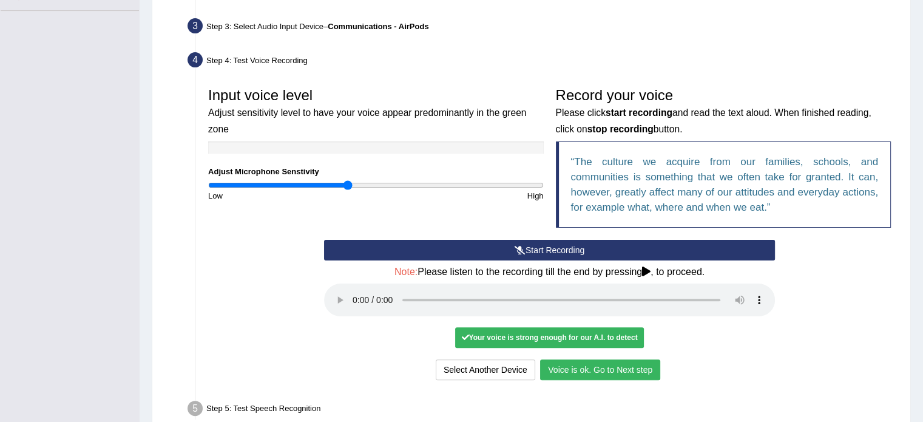
click at [591, 360] on button "Voice is ok. Go to Next step" at bounding box center [600, 369] width 120 height 21
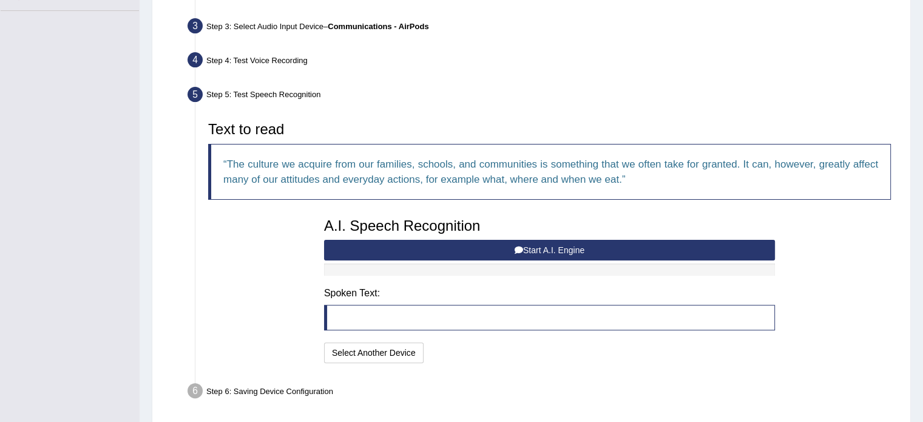
click at [523, 242] on button "Start A.I. Engine" at bounding box center [549, 250] width 451 height 21
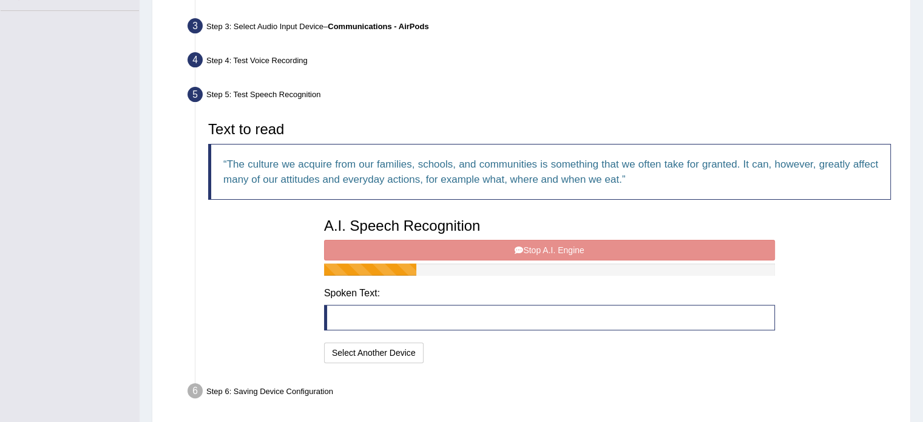
click at [523, 242] on div "A.I. Speech Recognition Start A.I. Engine Stop A.I. Engine Note: Please listen …" at bounding box center [549, 289] width 463 height 154
click at [517, 246] on div "A.I. Speech Recognition Start A.I. Engine Stop A.I. Engine Note: Please listen …" at bounding box center [549, 289] width 463 height 154
click at [530, 245] on div "A.I. Speech Recognition Start A.I. Engine Stop A.I. Engine Note: Please listen …" at bounding box center [549, 289] width 463 height 154
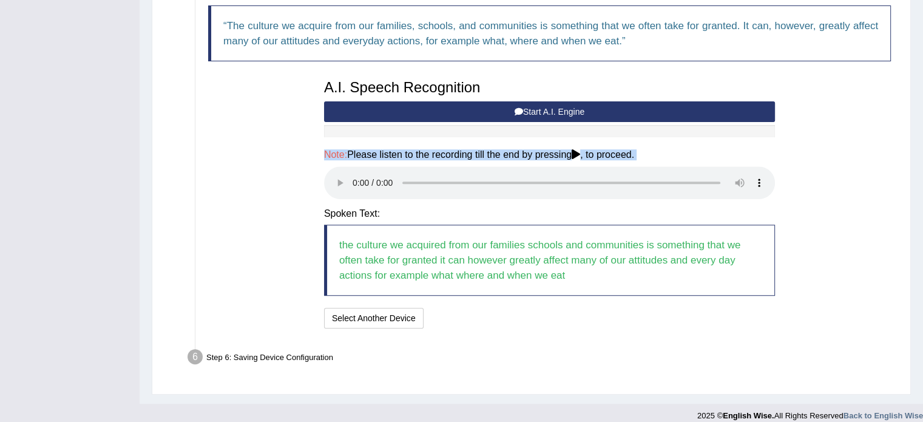
scroll to position [439, 0]
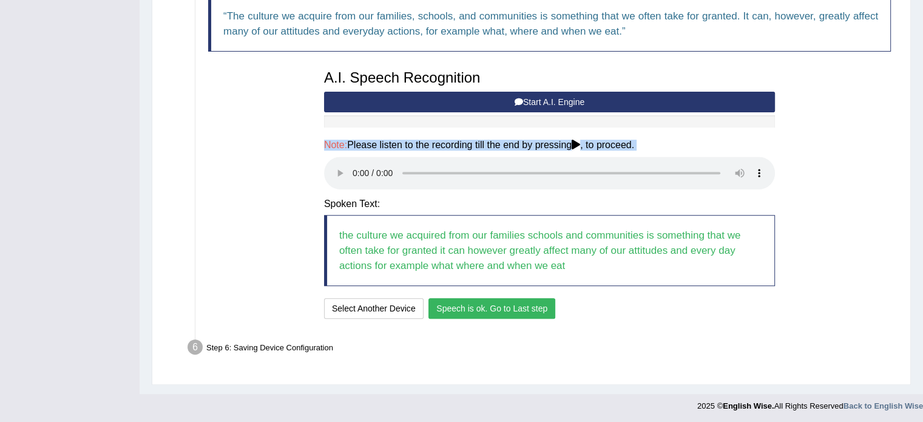
click at [484, 305] on button "Speech is ok. Go to Last step" at bounding box center [491, 308] width 127 height 21
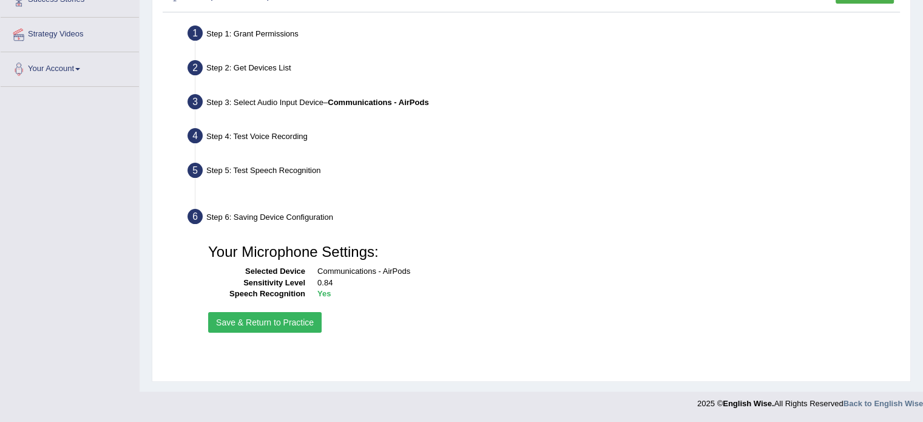
scroll to position [215, 0]
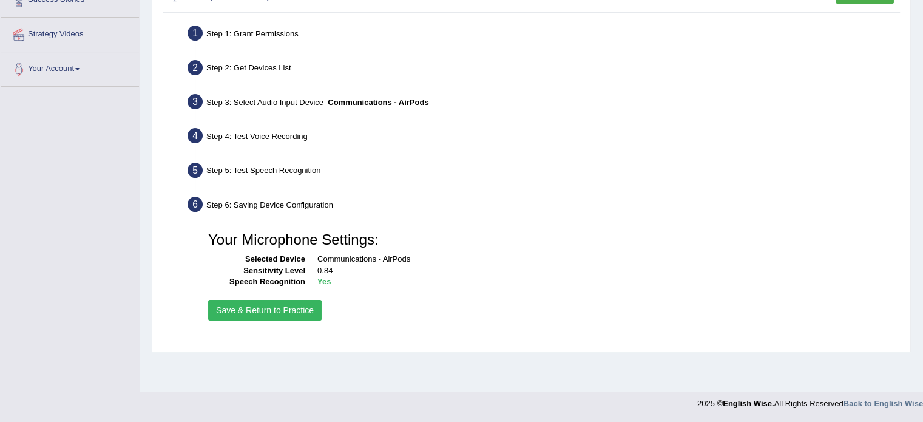
click at [285, 307] on button "Save & Return to Practice" at bounding box center [264, 310] width 113 height 21
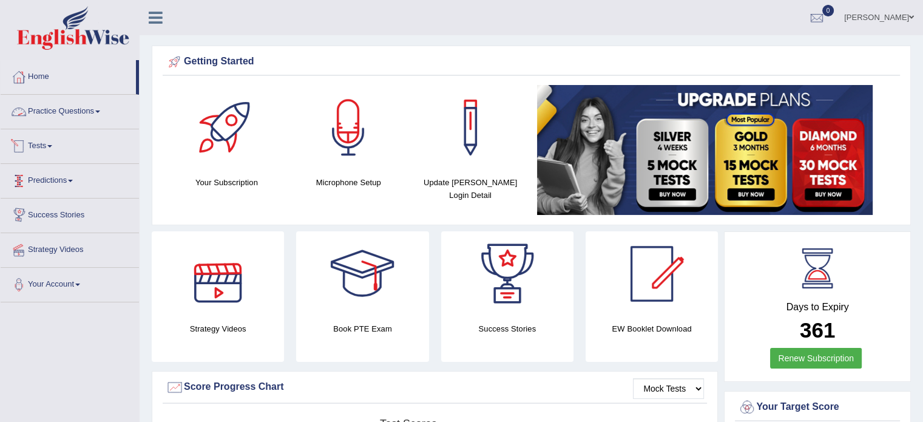
click at [70, 117] on link "Practice Questions" at bounding box center [70, 110] width 138 height 30
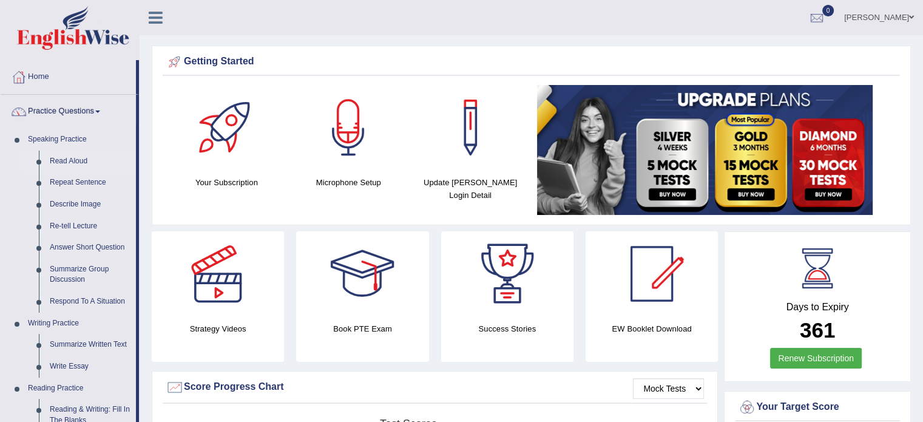
click at [70, 155] on link "Read Aloud" at bounding box center [90, 161] width 92 height 22
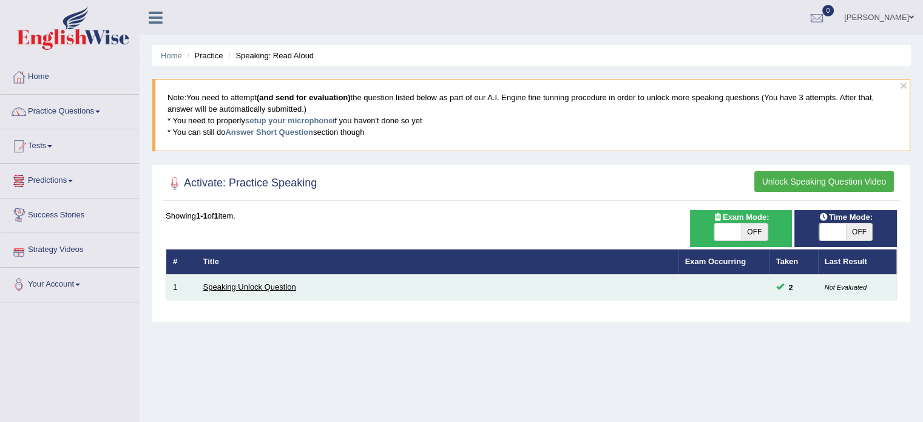
click at [243, 286] on link "Speaking Unlock Question" at bounding box center [249, 286] width 93 height 9
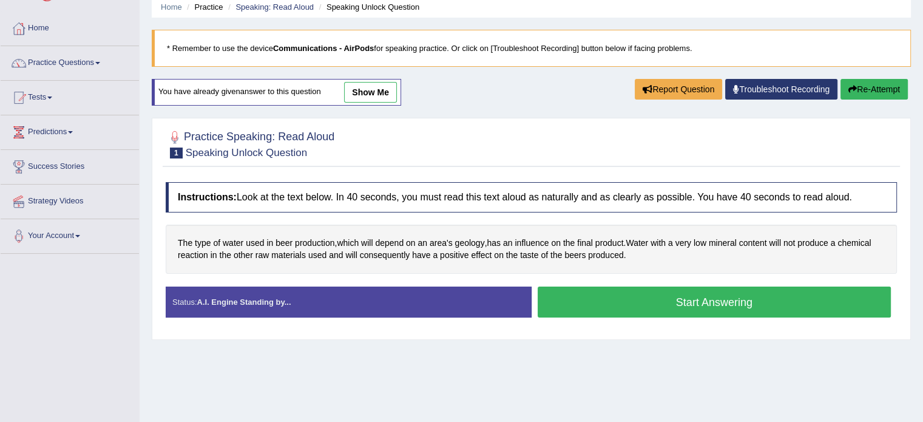
scroll to position [73, 0]
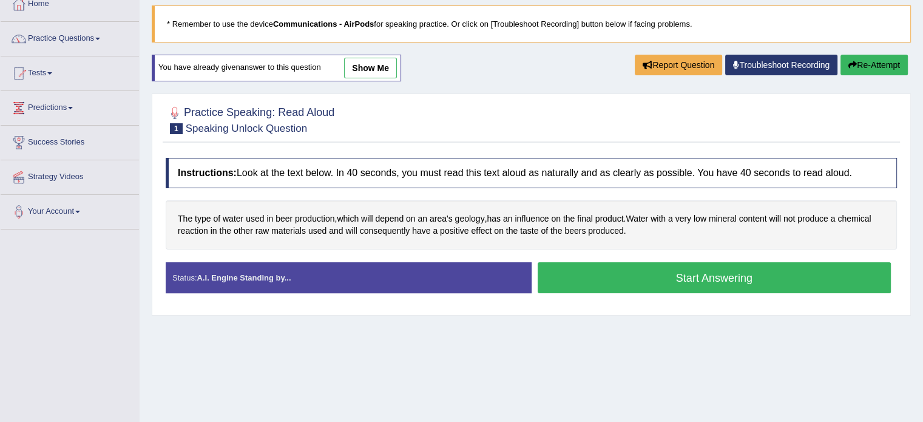
click at [640, 273] on button "Start Answering" at bounding box center [715, 277] width 354 height 31
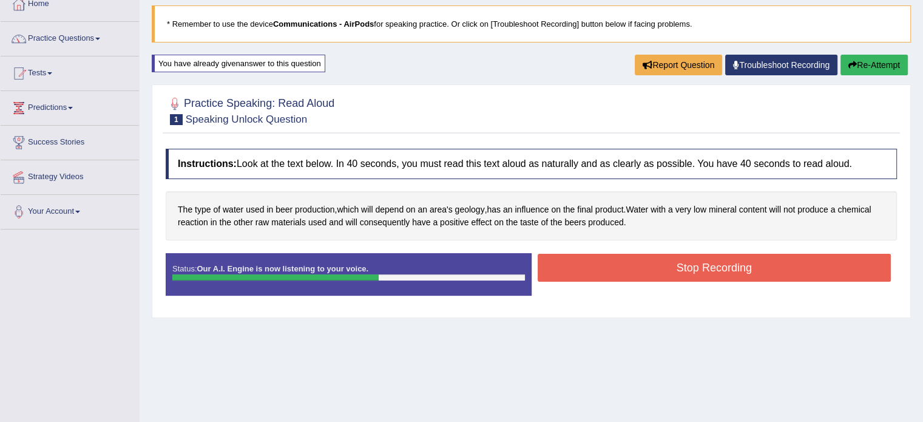
click at [640, 273] on button "Stop Recording" at bounding box center [715, 268] width 354 height 28
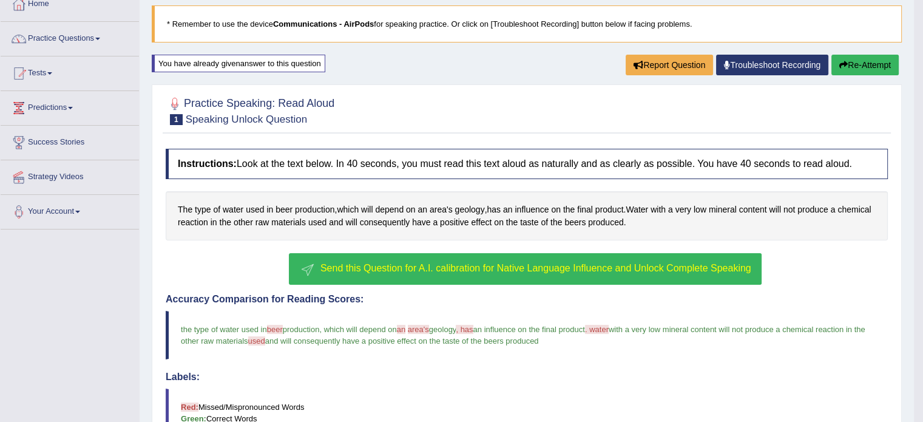
click at [600, 264] on span "Send this Question for A.I. calibration for Native Language Influence and Unloc…" at bounding box center [535, 268] width 431 height 10
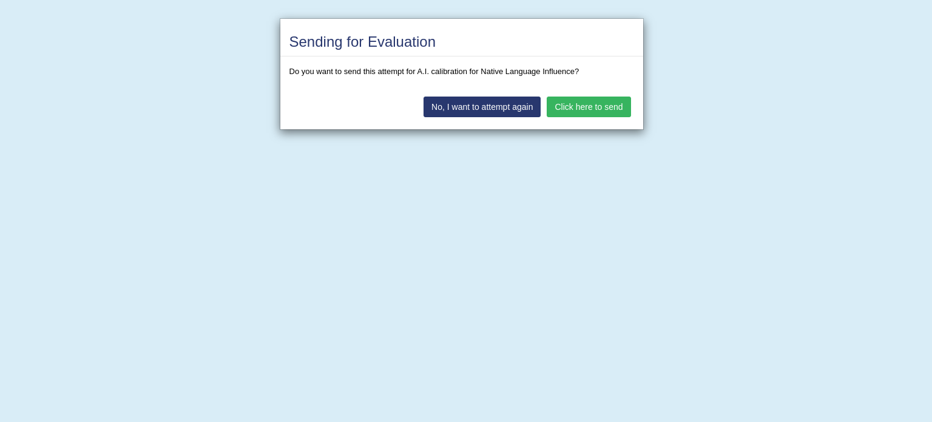
click at [564, 104] on button "Click here to send" at bounding box center [589, 106] width 84 height 21
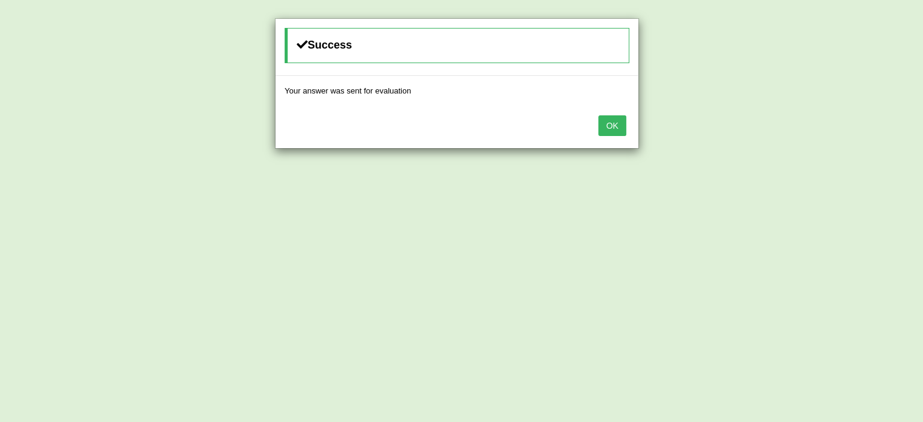
click at [609, 123] on button "OK" at bounding box center [612, 125] width 28 height 21
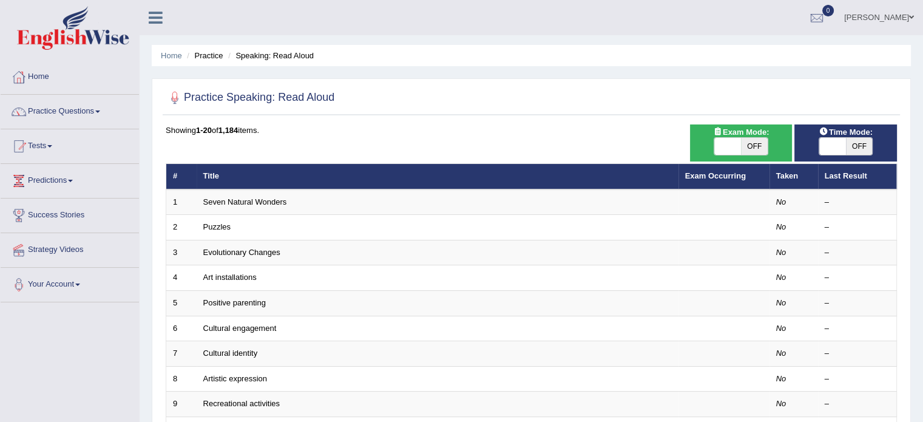
click at [750, 147] on span "OFF" at bounding box center [754, 146] width 27 height 17
checkbox input "true"
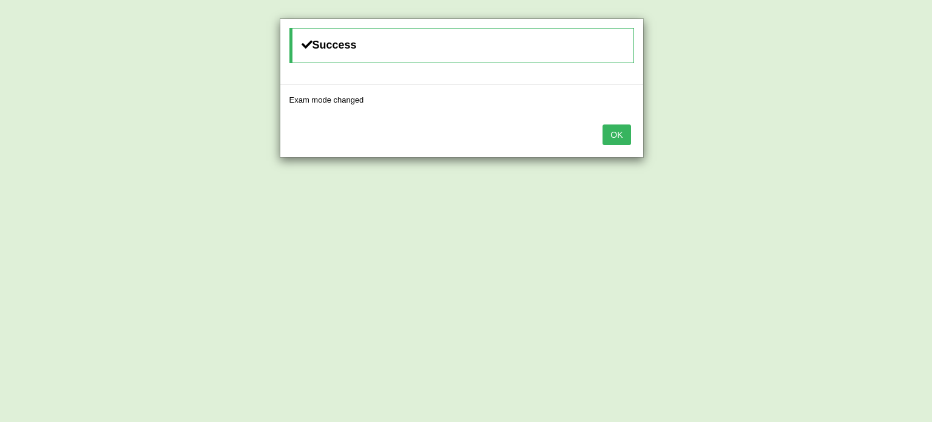
click at [617, 130] on button "OK" at bounding box center [617, 134] width 28 height 21
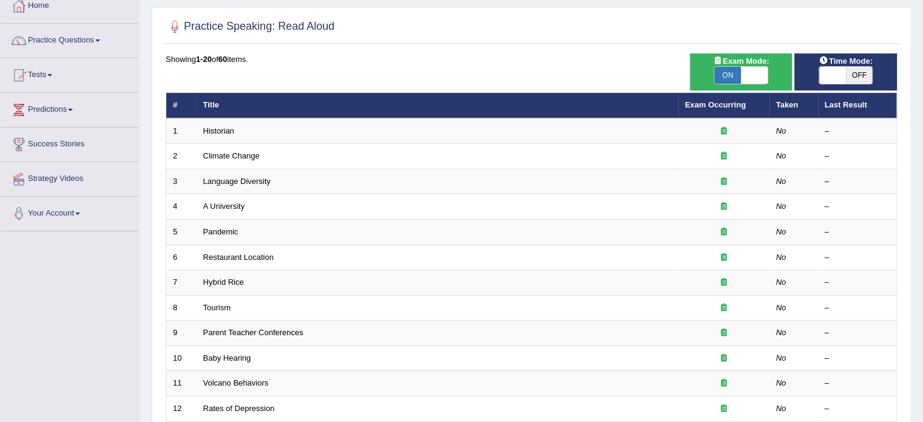
scroll to position [73, 0]
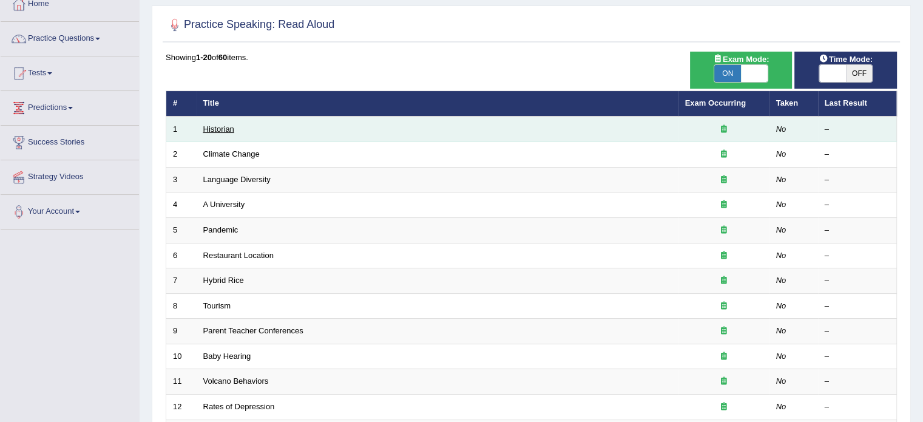
click at [214, 132] on link "Historian" at bounding box center [218, 128] width 31 height 9
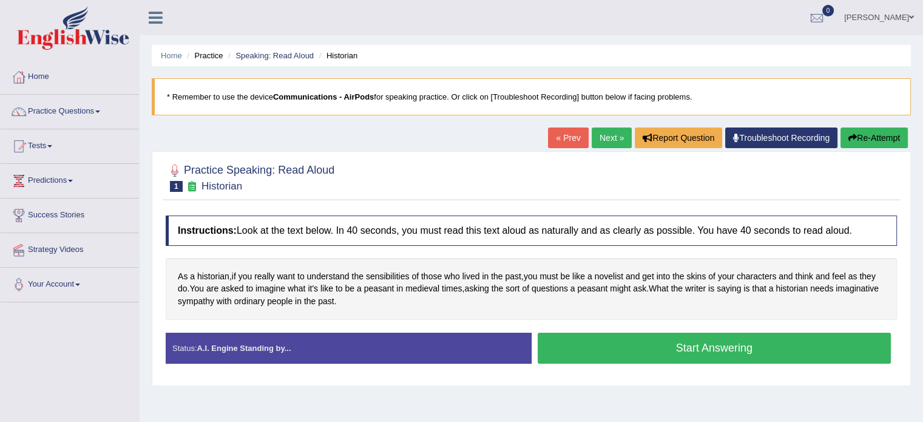
click at [623, 348] on button "Start Answering" at bounding box center [715, 348] width 354 height 31
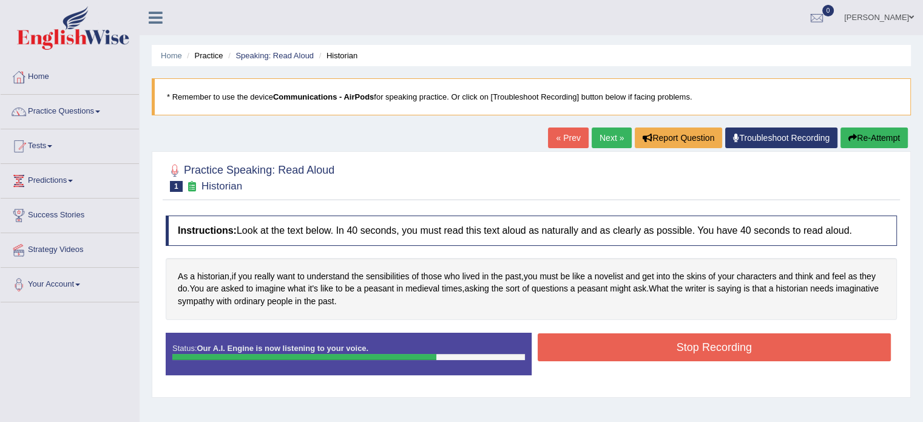
click at [623, 348] on button "Stop Recording" at bounding box center [715, 347] width 354 height 28
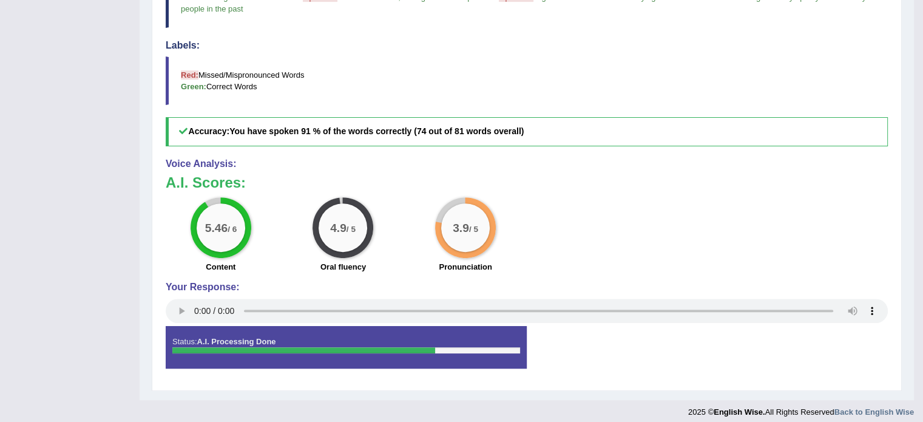
scroll to position [394, 0]
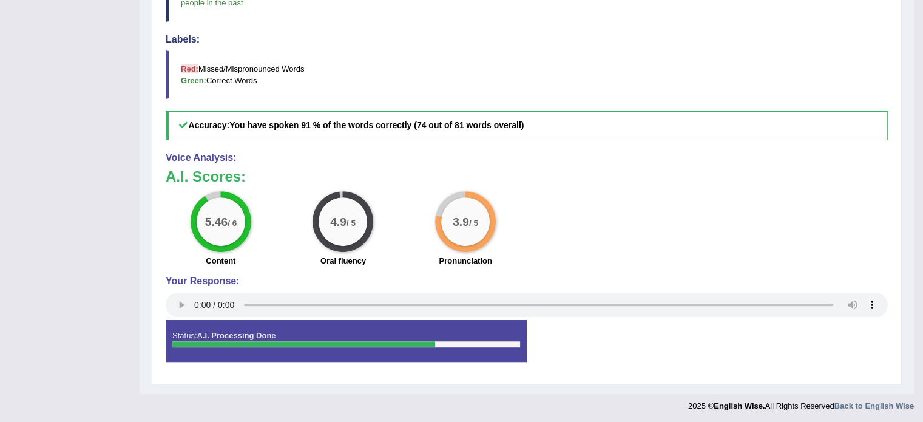
click at [391, 330] on div "Status: A.I. Processing Done" at bounding box center [346, 341] width 361 height 42
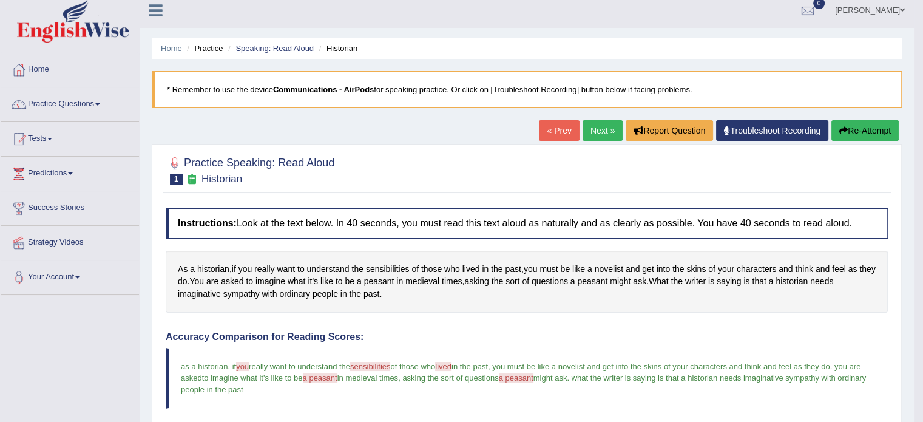
scroll to position [0, 0]
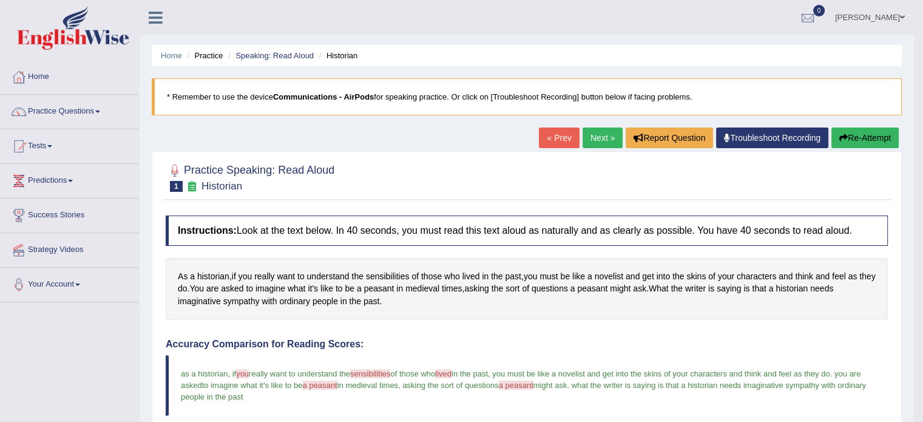
click at [593, 133] on link "Next »" at bounding box center [603, 137] width 40 height 21
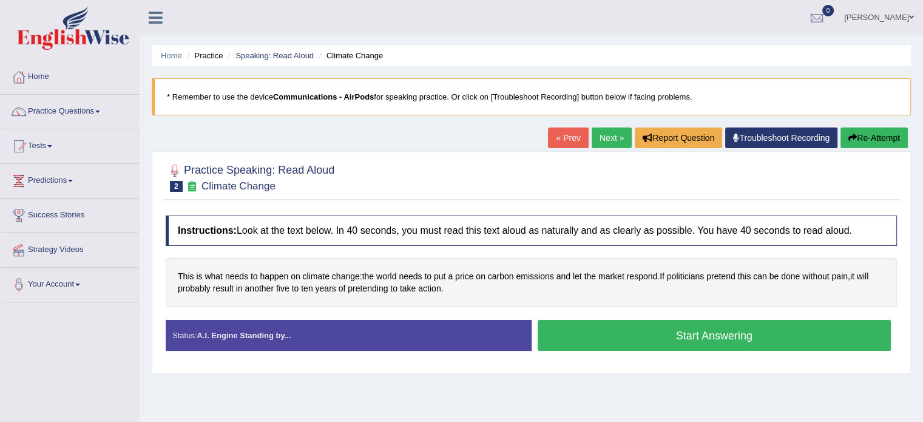
click at [549, 130] on link "« Prev" at bounding box center [568, 137] width 40 height 21
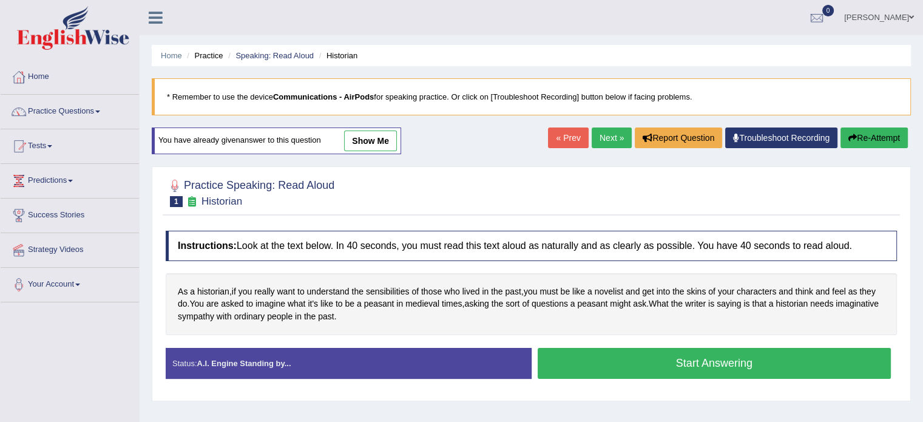
click at [352, 133] on link "show me" at bounding box center [370, 140] width 53 height 21
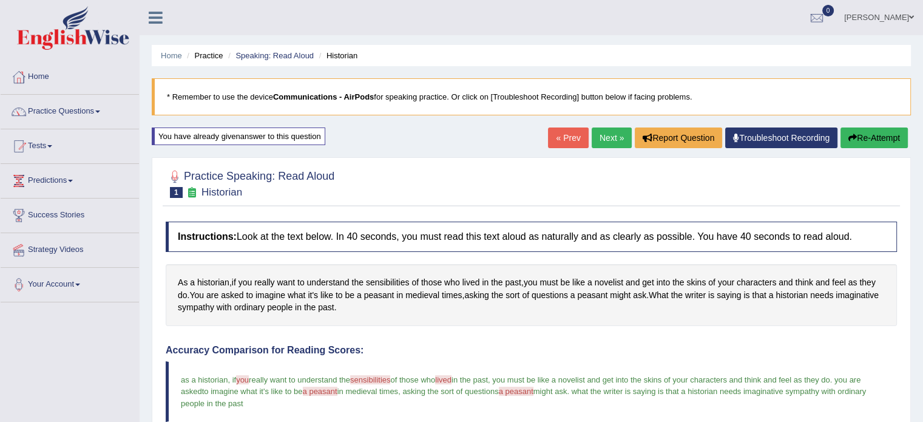
click at [571, 141] on link "« Prev" at bounding box center [568, 137] width 40 height 21
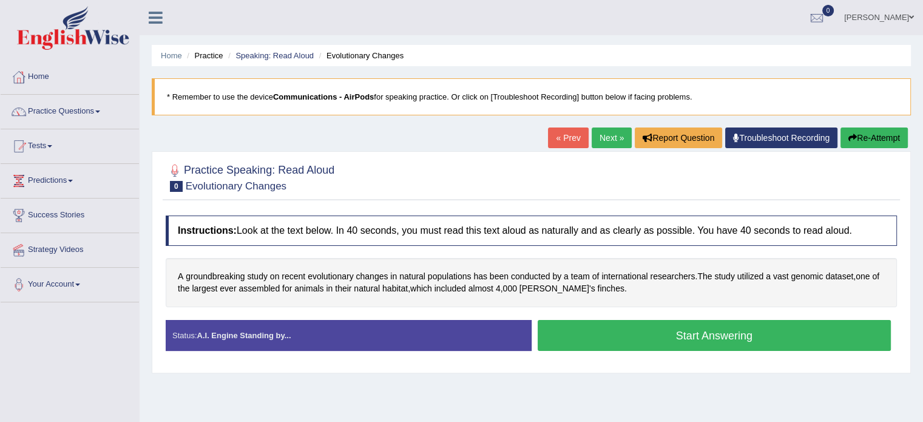
click at [571, 141] on link "« Prev" at bounding box center [568, 137] width 40 height 21
click at [98, 109] on link "Practice Questions" at bounding box center [70, 110] width 138 height 30
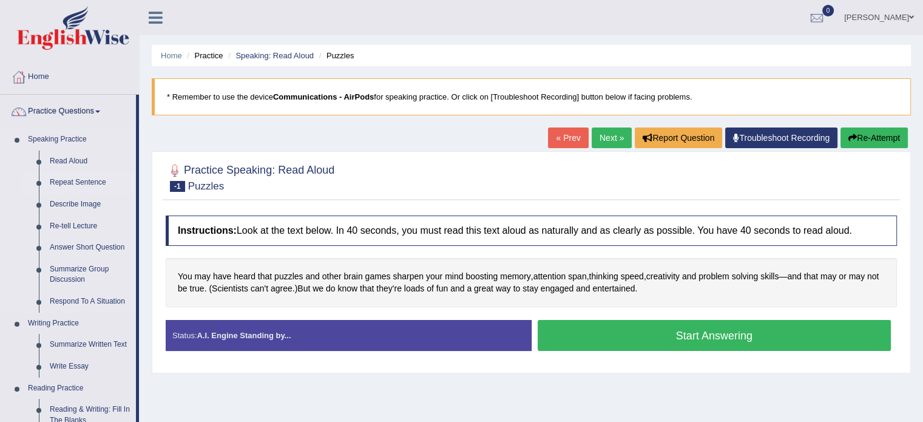
click at [75, 181] on link "Repeat Sentence" at bounding box center [90, 183] width 92 height 22
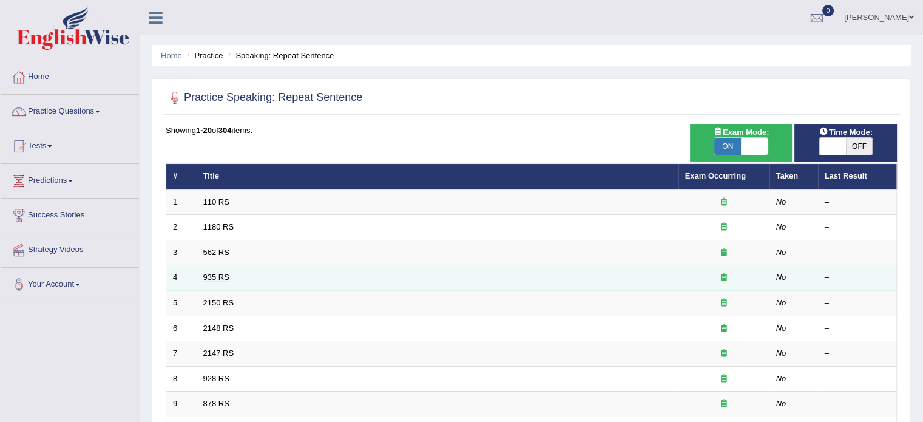
click at [220, 274] on link "935 RS" at bounding box center [216, 276] width 26 height 9
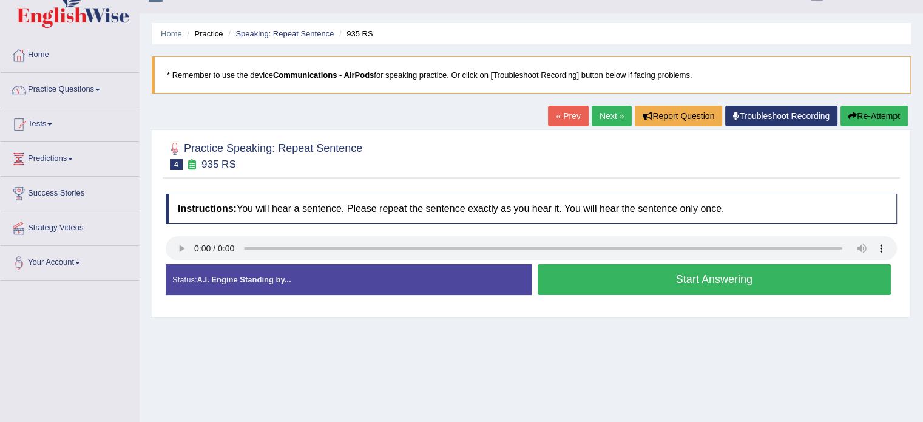
scroll to position [24, 0]
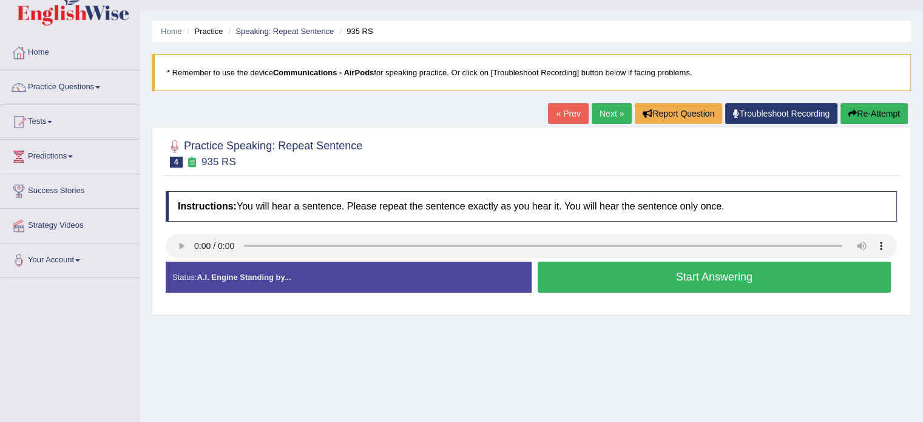
click at [615, 271] on button "Start Answering" at bounding box center [715, 277] width 354 height 31
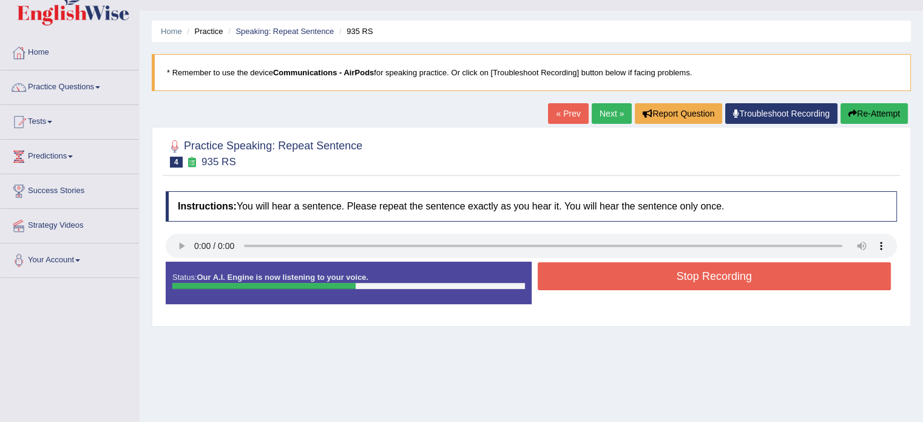
click at [615, 271] on button "Stop Recording" at bounding box center [715, 276] width 354 height 28
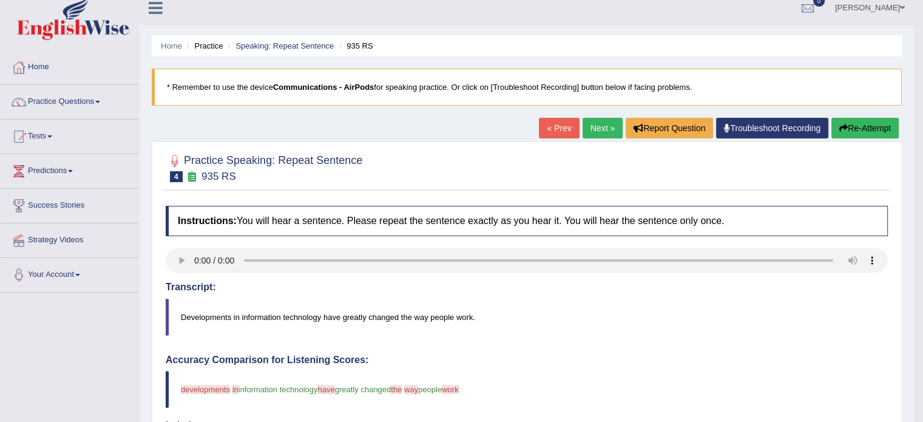
scroll to position [0, 0]
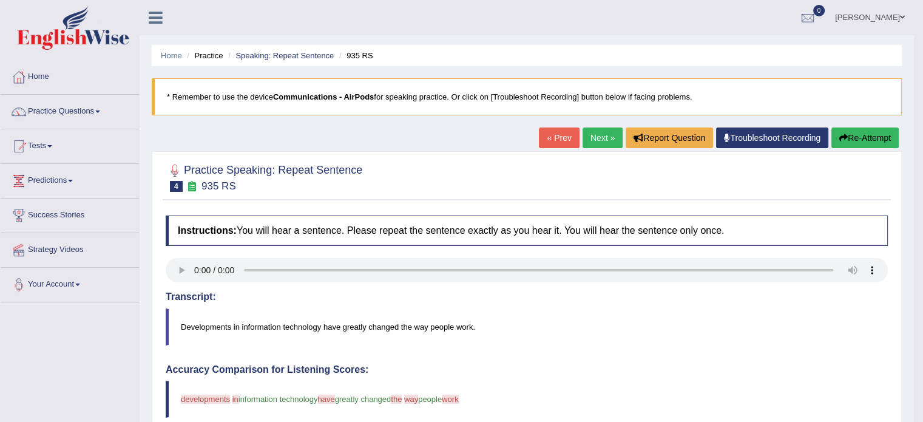
click at [597, 136] on link "Next »" at bounding box center [603, 137] width 40 height 21
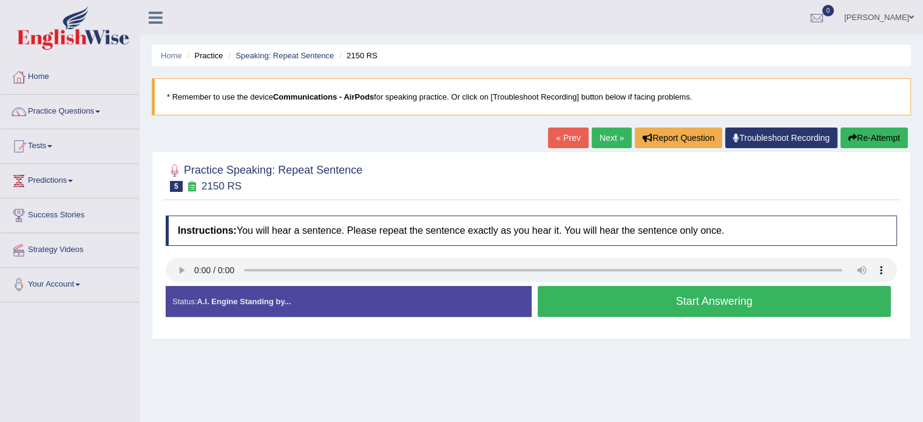
click at [597, 286] on button "Start Answering" at bounding box center [715, 301] width 354 height 31
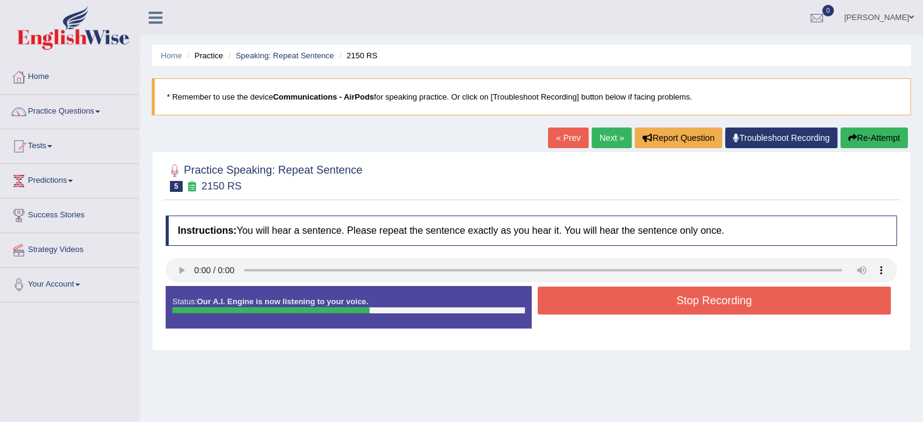
click at [597, 286] on button "Stop Recording" at bounding box center [715, 300] width 354 height 28
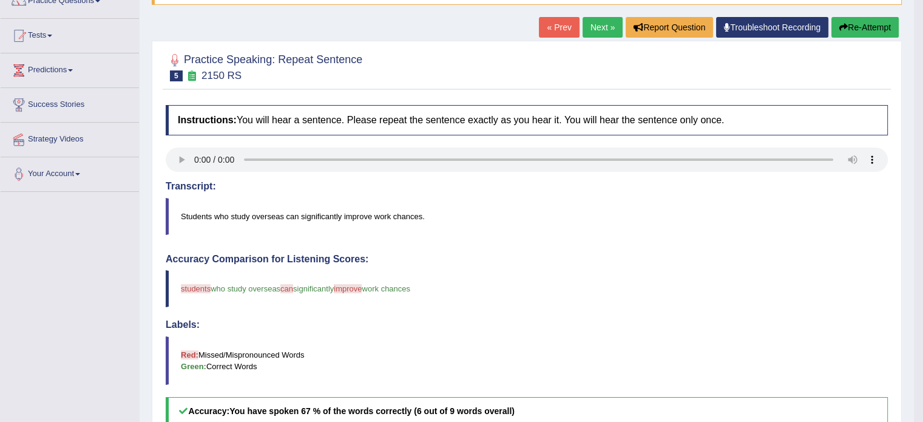
scroll to position [73, 0]
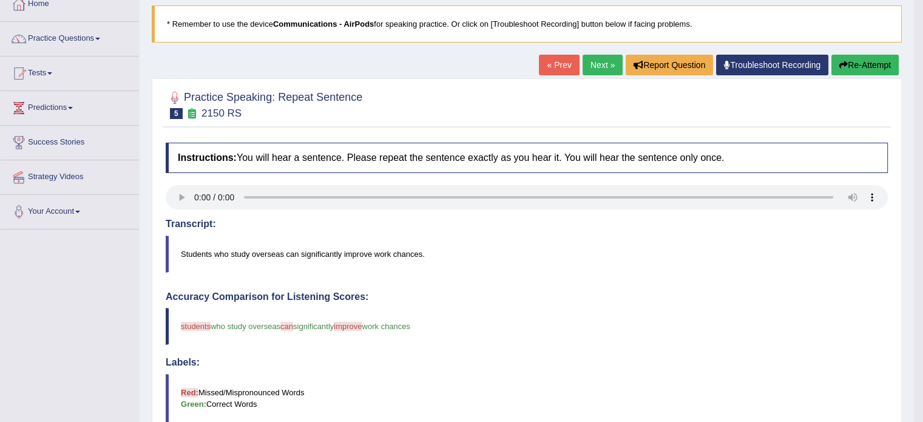
click at [597, 285] on div "Instructions: You will hear a sentence. Please repeat the sentence exactly as y…" at bounding box center [527, 419] width 728 height 564
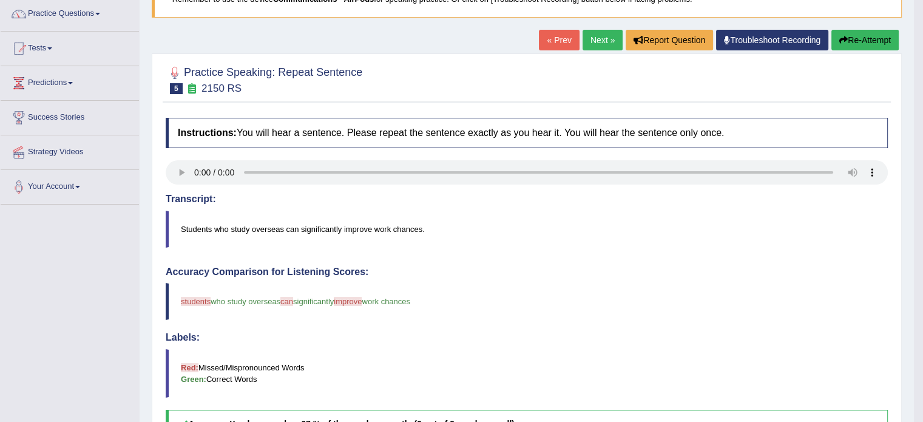
scroll to position [97, 0]
click at [847, 38] on button "Re-Attempt" at bounding box center [864, 40] width 67 height 21
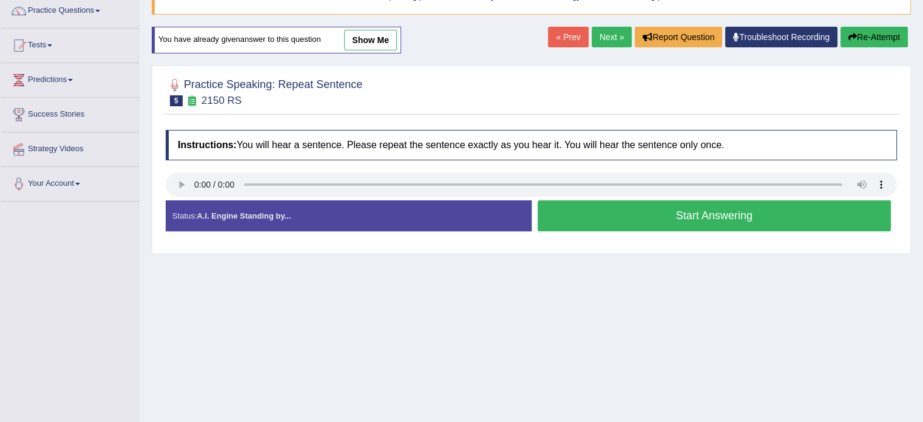
click at [595, 214] on button "Start Answering" at bounding box center [715, 215] width 354 height 31
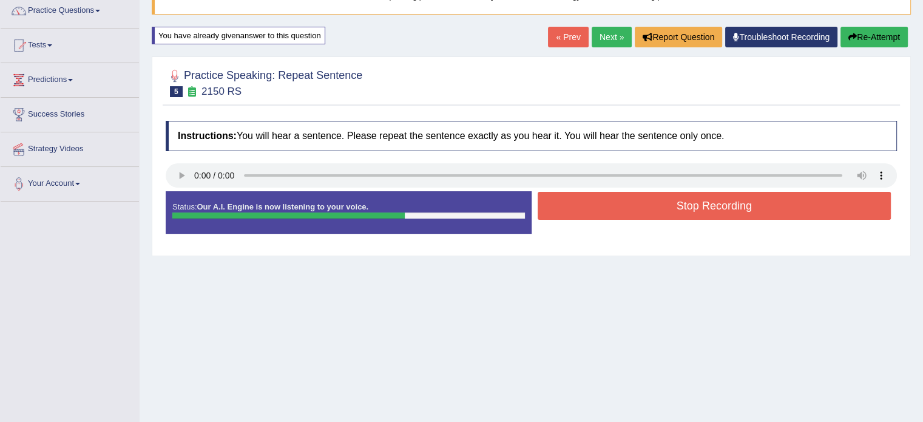
click at [595, 214] on button "Stop Recording" at bounding box center [715, 206] width 354 height 28
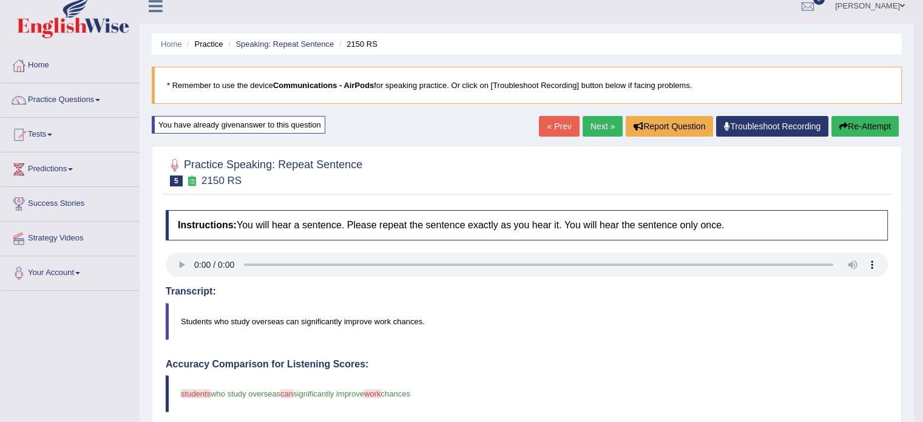
scroll to position [4, 0]
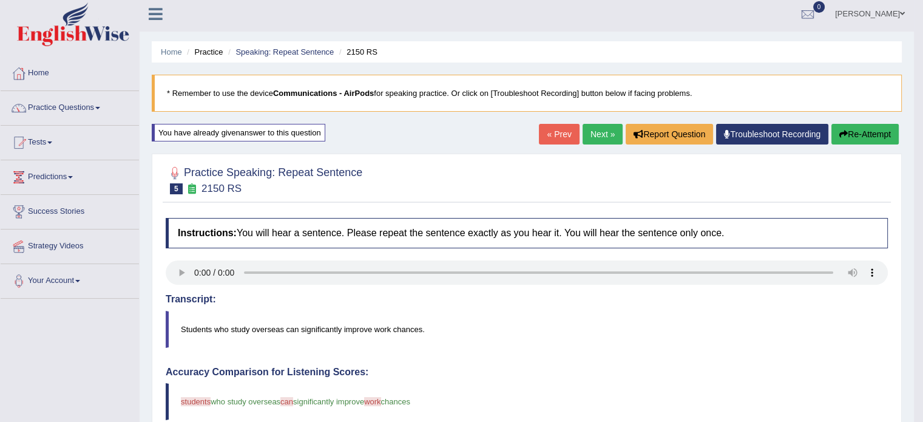
click at [845, 130] on button "Re-Attempt" at bounding box center [864, 134] width 67 height 21
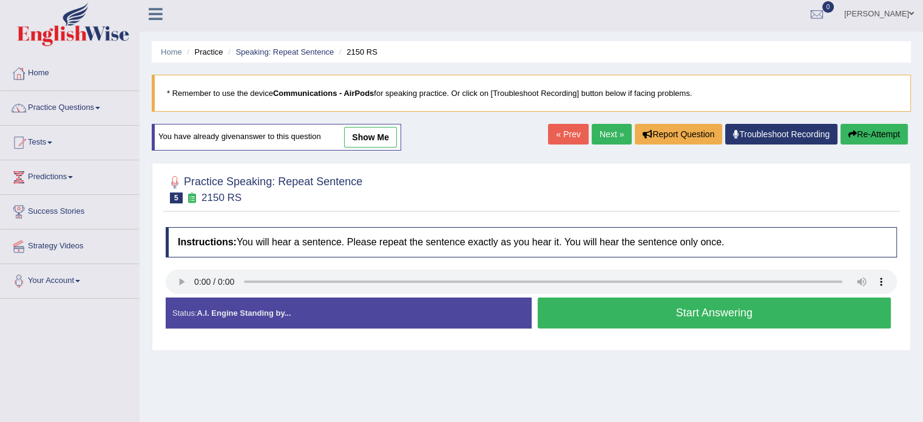
click at [624, 315] on button "Start Answering" at bounding box center [715, 312] width 354 height 31
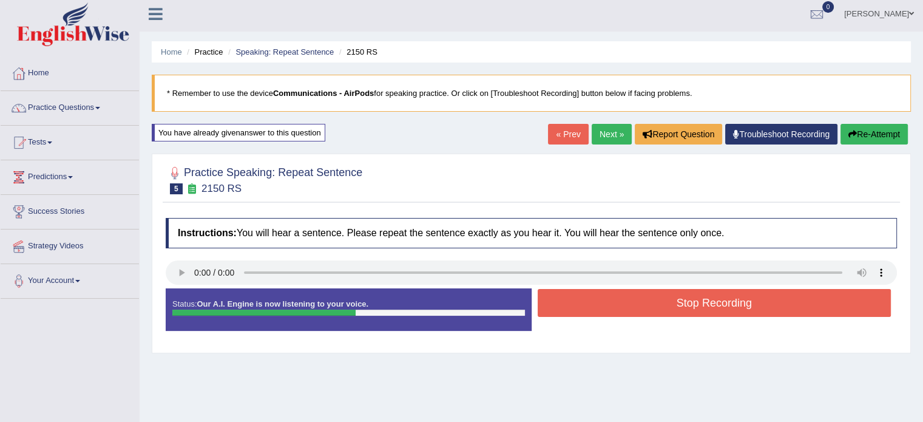
click at [624, 309] on button "Stop Recording" at bounding box center [715, 303] width 354 height 28
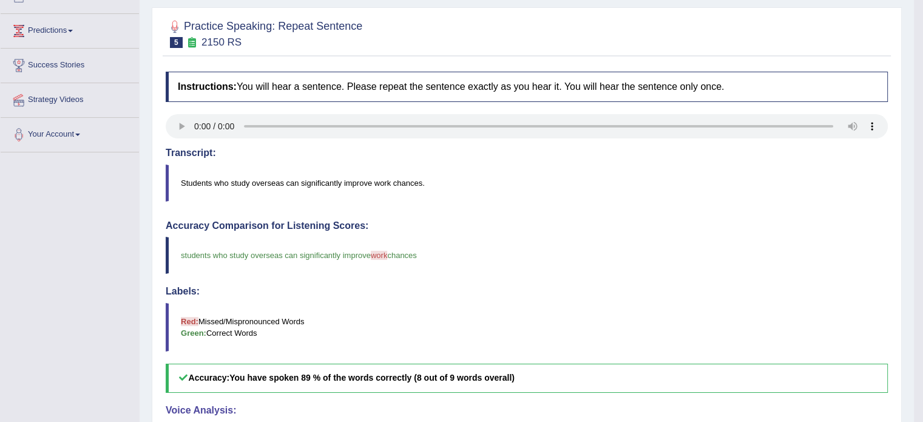
scroll to position [28, 0]
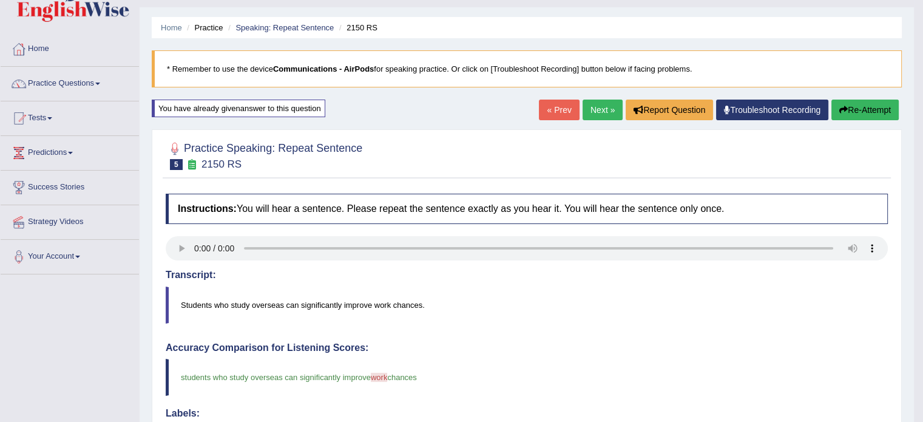
click at [602, 111] on link "Next »" at bounding box center [603, 110] width 40 height 21
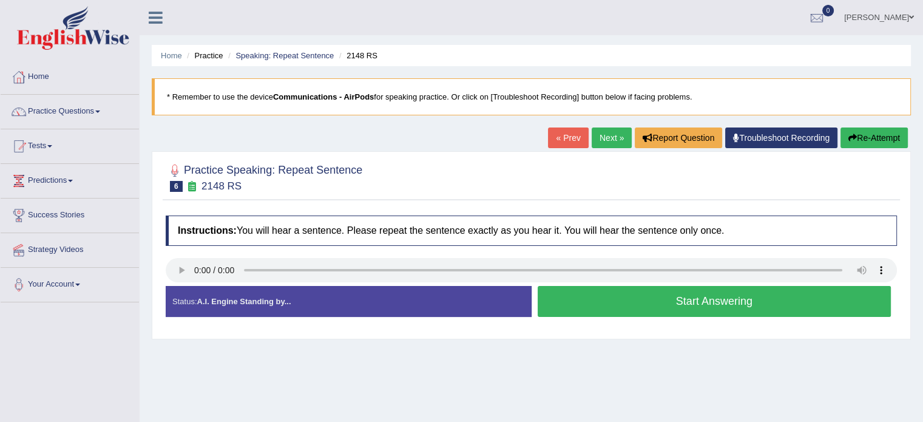
click at [670, 301] on button "Start Answering" at bounding box center [715, 301] width 354 height 31
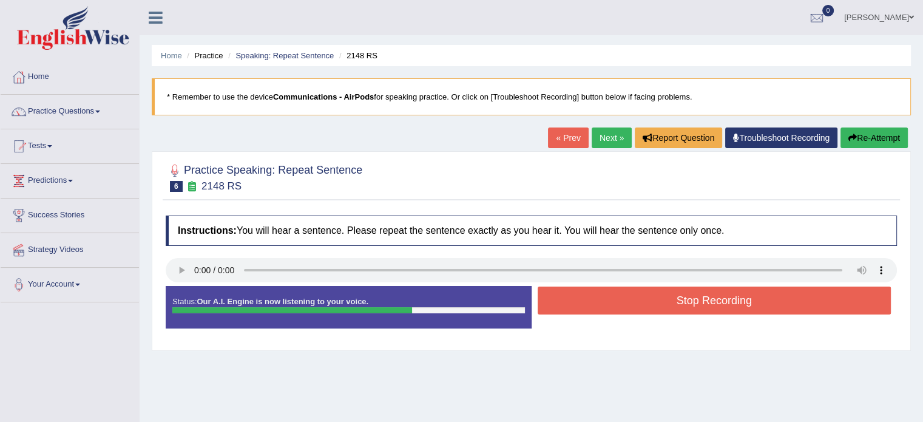
click at [670, 301] on button "Stop Recording" at bounding box center [715, 300] width 354 height 28
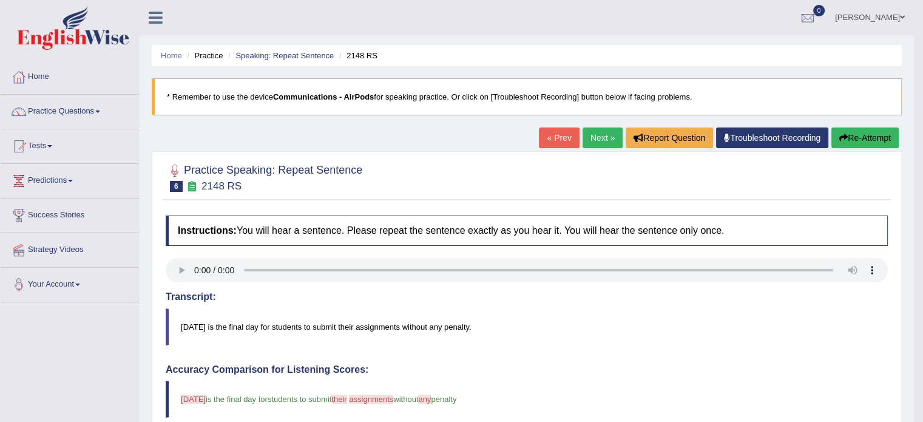
click at [597, 137] on link "Next »" at bounding box center [603, 137] width 40 height 21
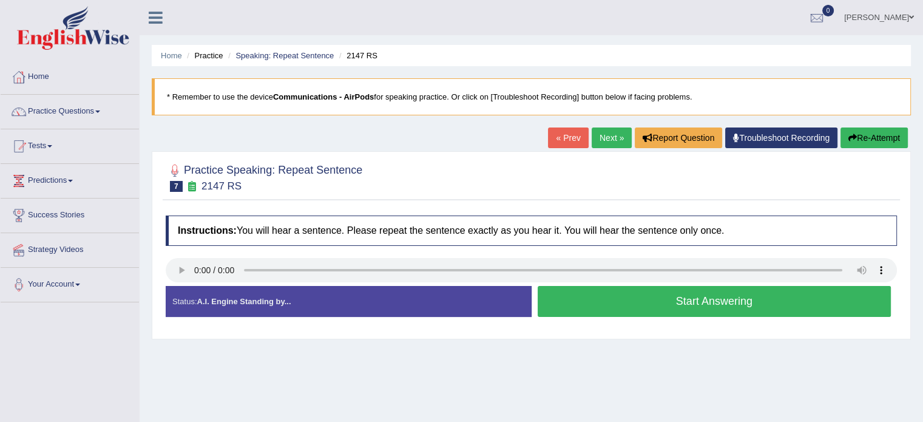
click at [593, 300] on button "Start Answering" at bounding box center [715, 301] width 354 height 31
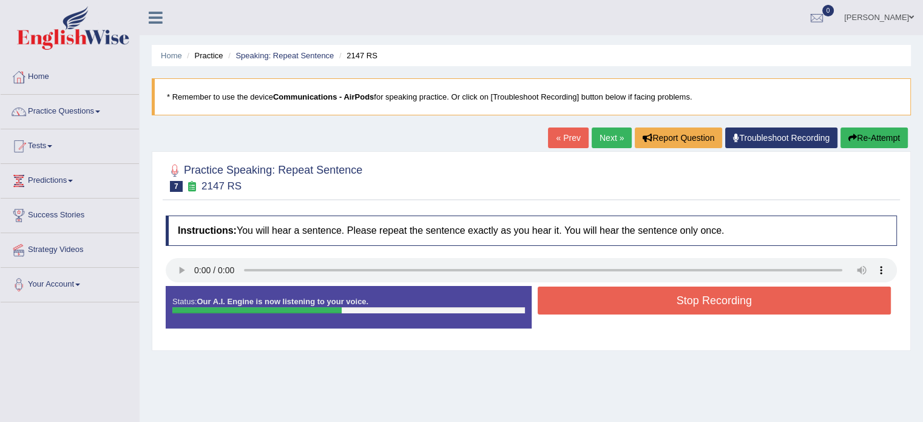
scroll to position [215, 0]
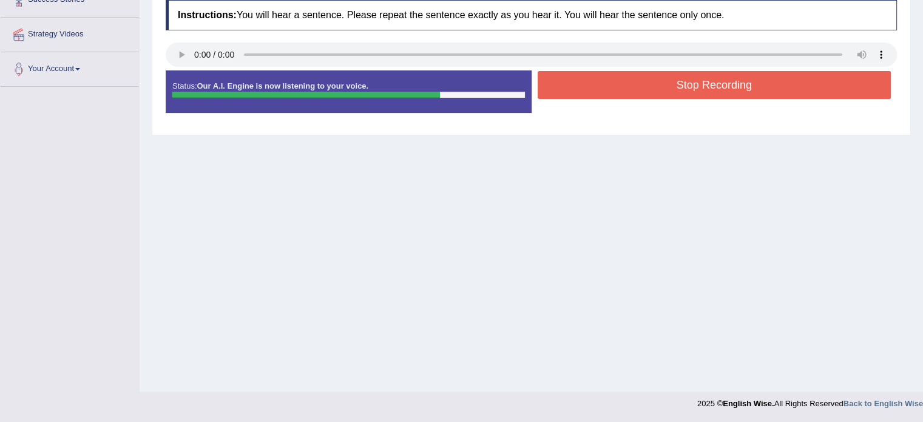
click at [668, 78] on button "Stop Recording" at bounding box center [715, 85] width 354 height 28
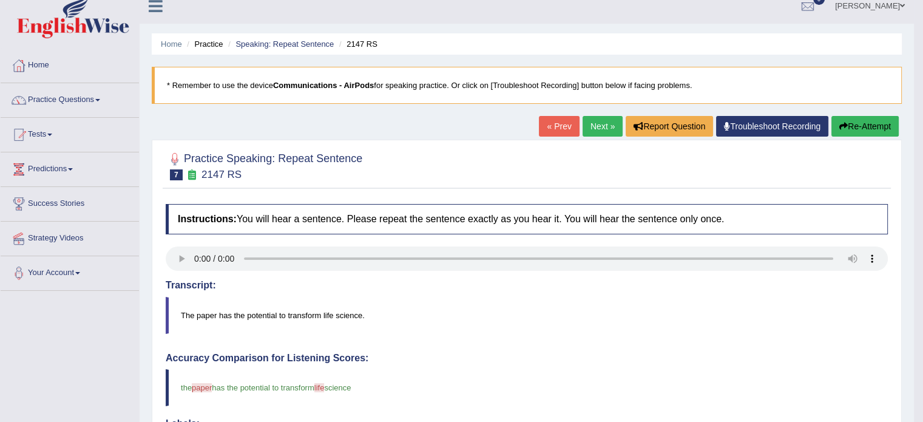
scroll to position [0, 0]
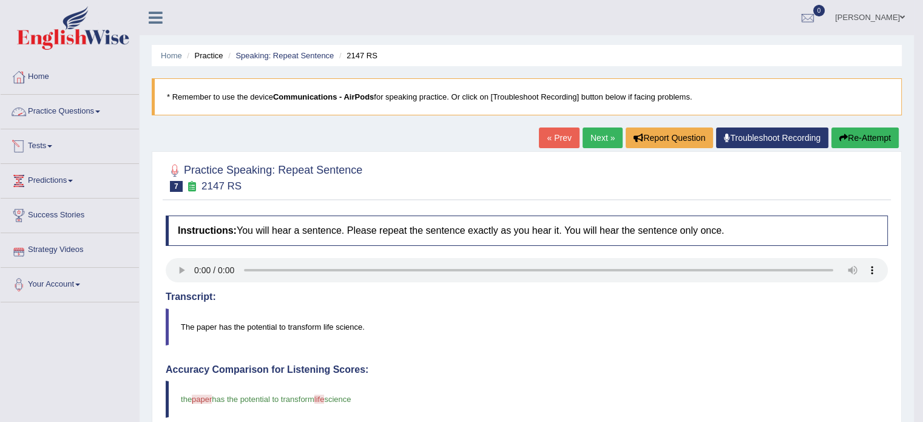
click at [92, 110] on link "Practice Questions" at bounding box center [70, 110] width 138 height 30
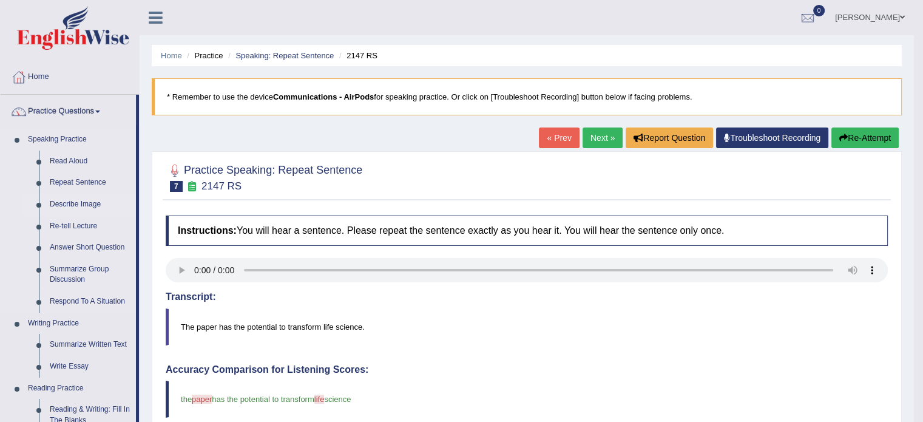
click at [84, 203] on link "Describe Image" at bounding box center [90, 205] width 92 height 22
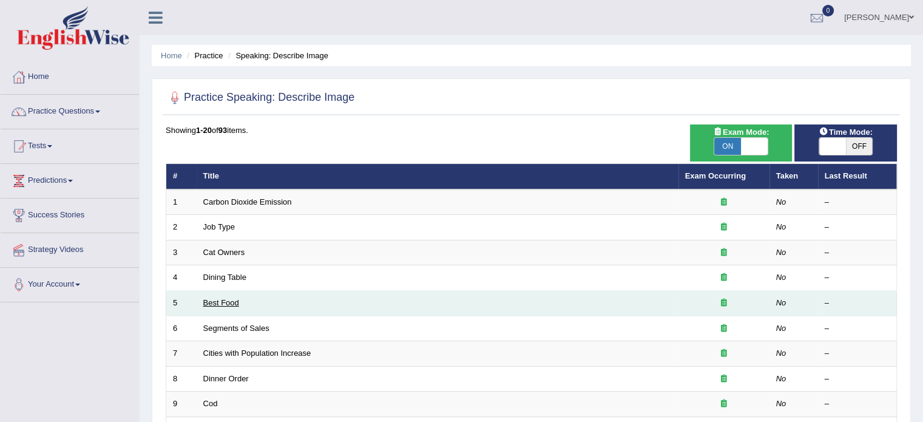
click at [228, 303] on link "Best Food" at bounding box center [221, 302] width 36 height 9
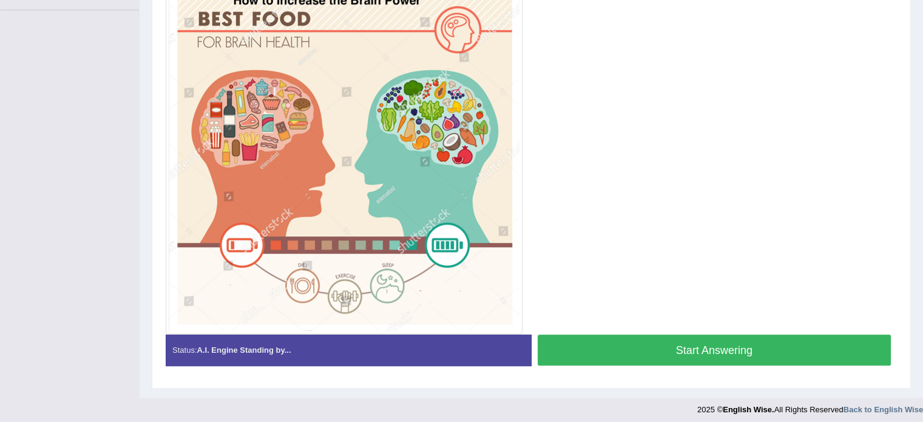
scroll to position [296, 0]
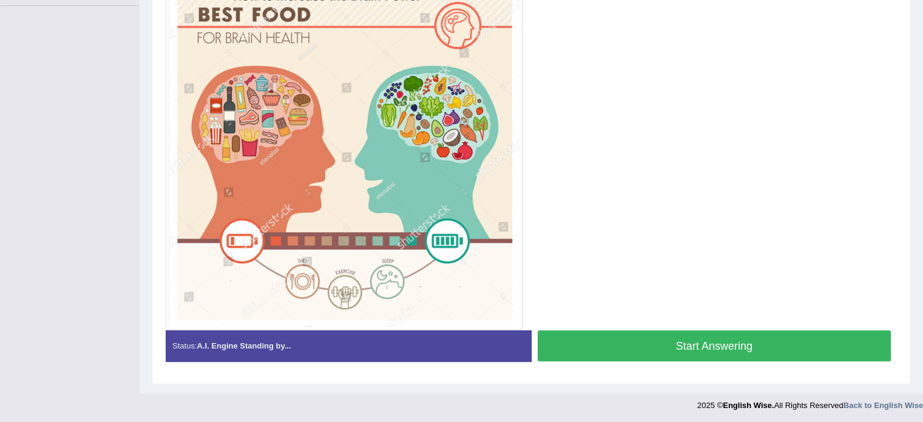
click at [604, 334] on button "Start Answering" at bounding box center [715, 345] width 354 height 31
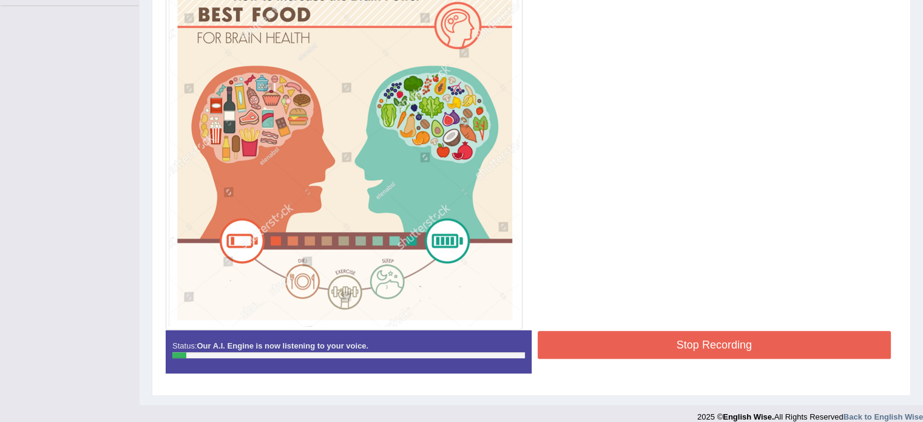
scroll to position [272, 0]
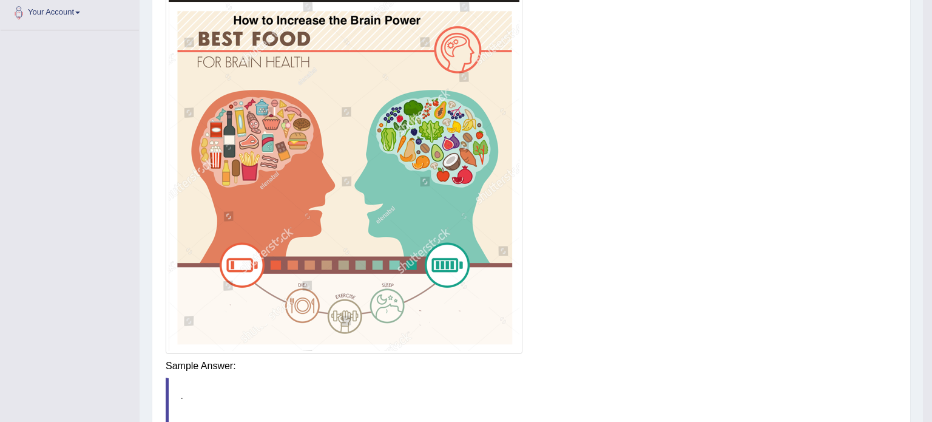
click at [615, 368] on div "Instructions: Look at the image below. In 25 seconds, please speak into the mic…" at bounding box center [531, 223] width 737 height 572
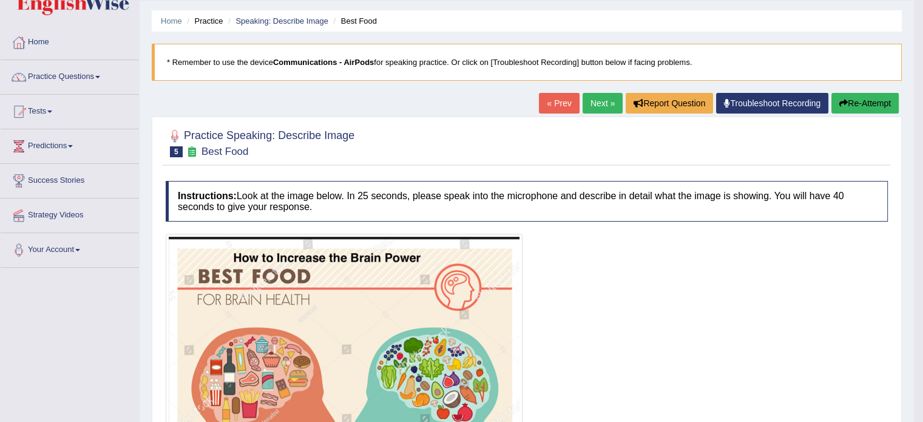
scroll to position [19, 0]
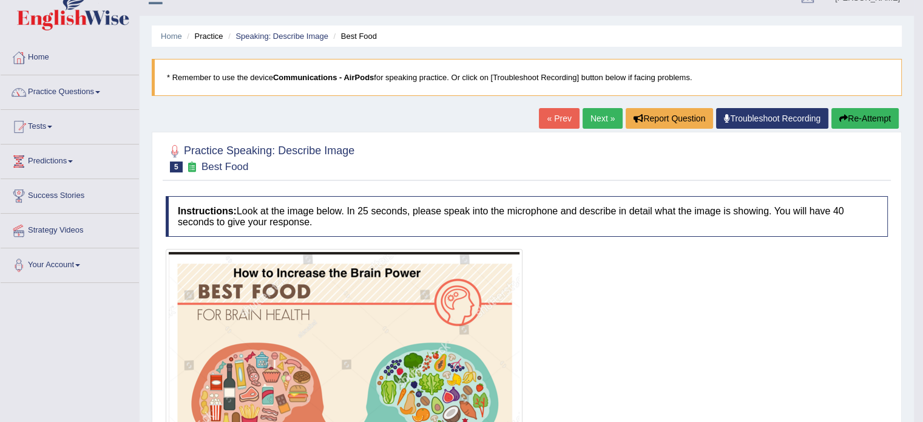
click at [603, 121] on link "Next »" at bounding box center [603, 118] width 40 height 21
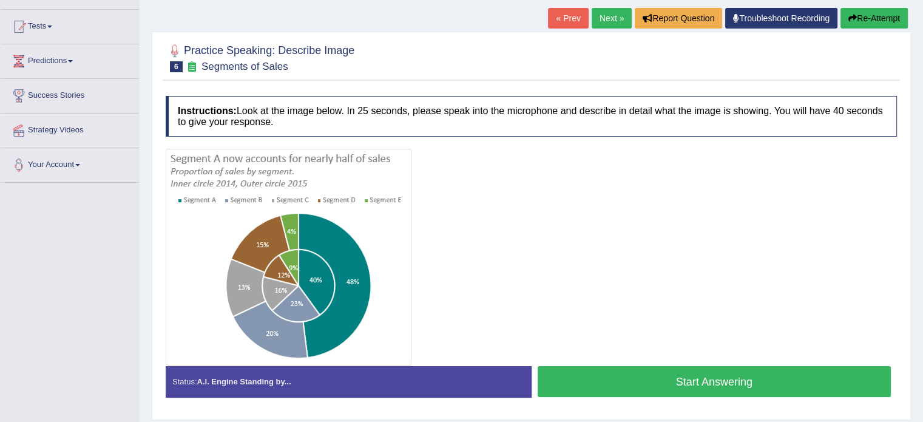
scroll to position [121, 0]
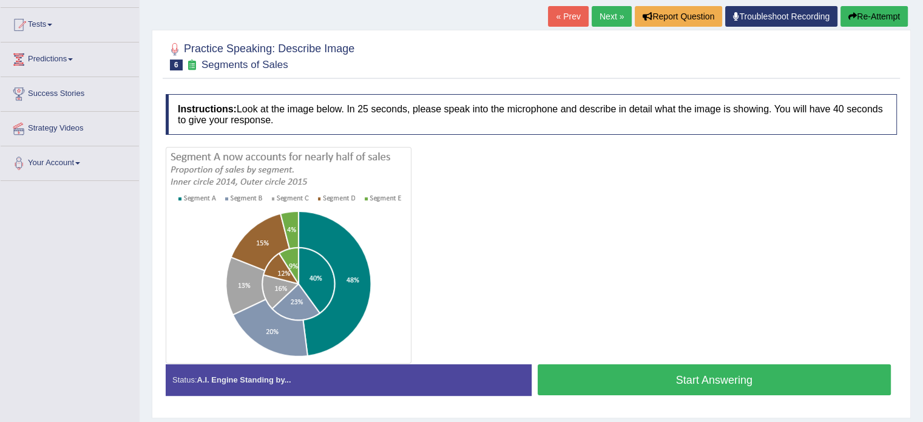
click at [622, 382] on button "Start Answering" at bounding box center [715, 379] width 354 height 31
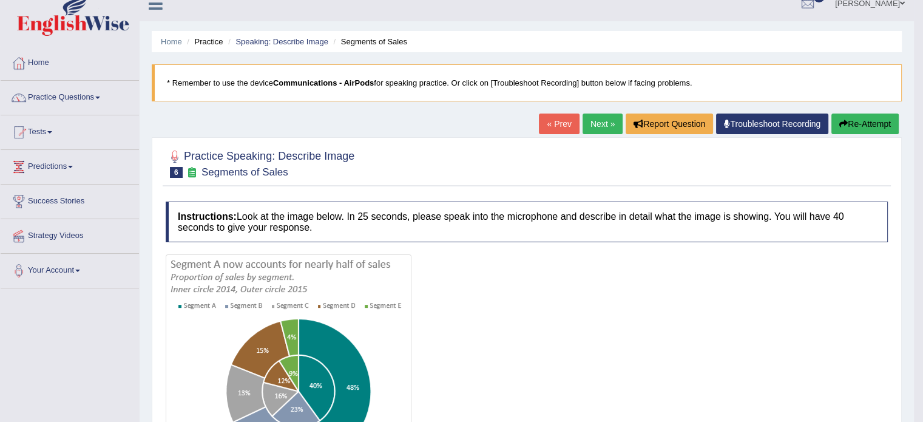
scroll to position [0, 0]
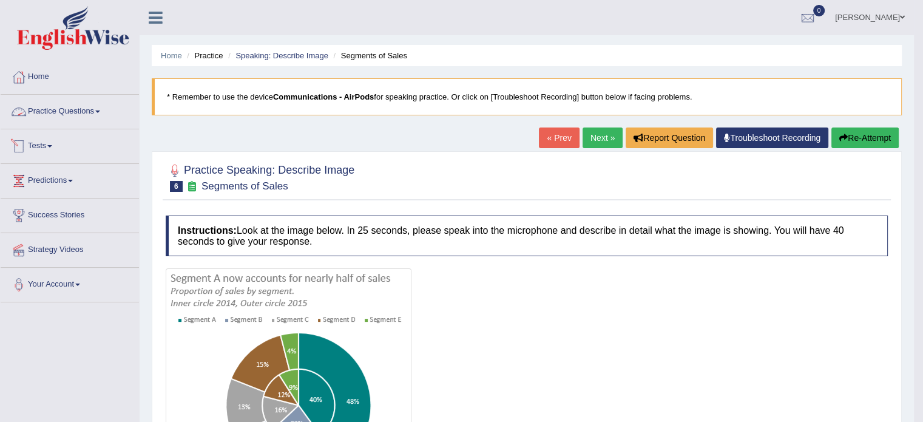
click at [103, 121] on link "Practice Questions" at bounding box center [70, 110] width 138 height 30
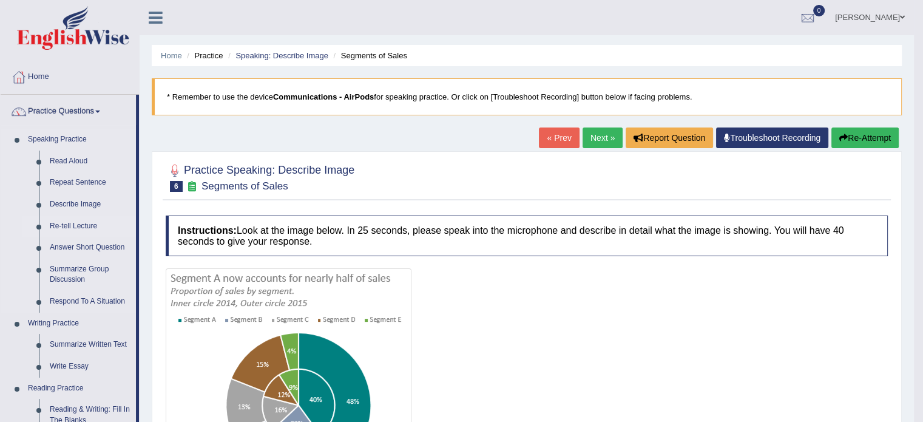
click at [74, 226] on link "Re-tell Lecture" at bounding box center [90, 226] width 92 height 22
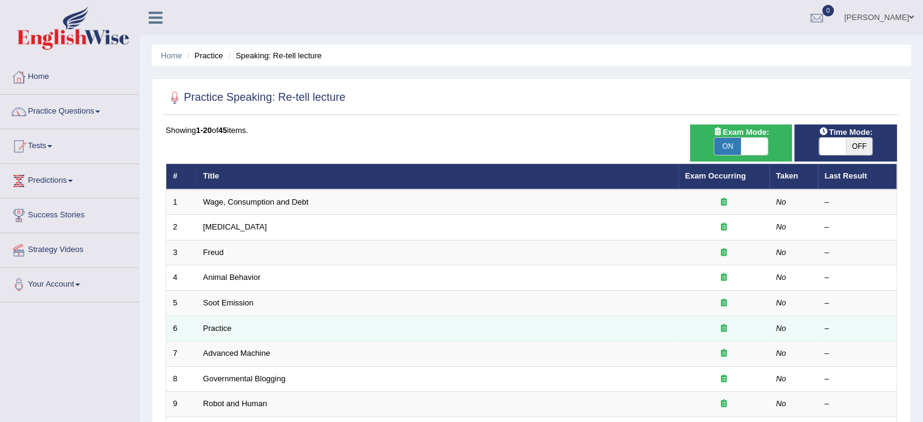
click at [221, 331] on td "Practice" at bounding box center [438, 328] width 482 height 25
click at [218, 328] on link "Practice" at bounding box center [217, 327] width 29 height 9
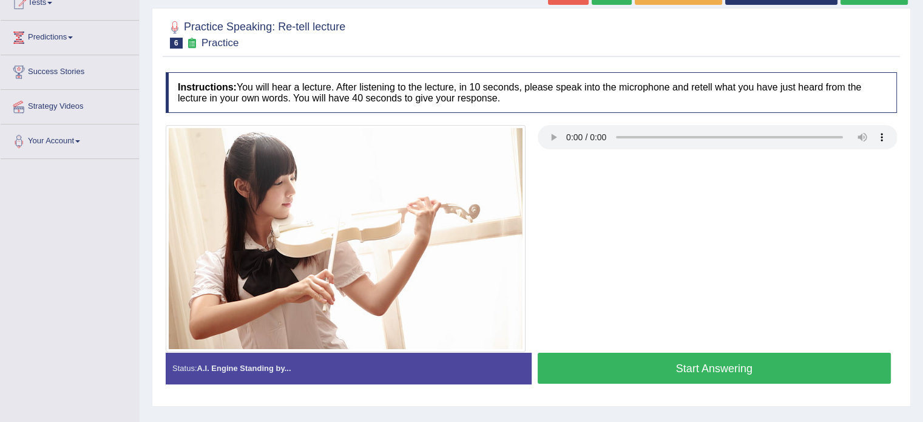
scroll to position [146, 0]
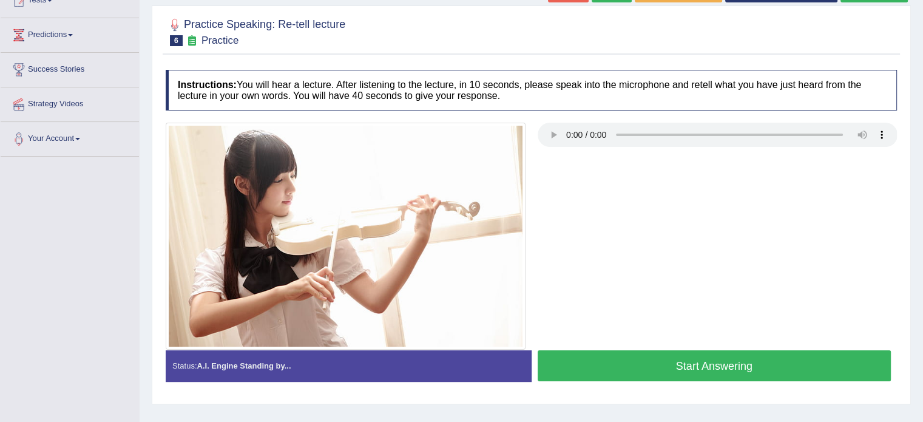
click at [663, 359] on button "Start Answering" at bounding box center [715, 365] width 354 height 31
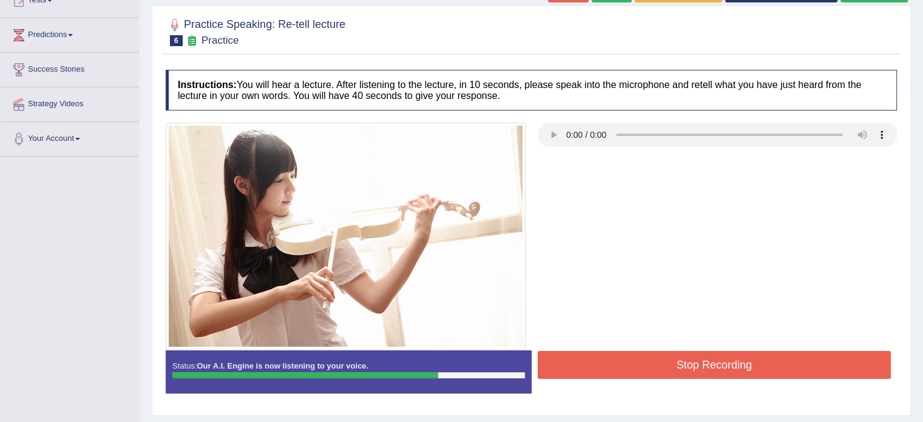
click at [663, 359] on button "Stop Recording" at bounding box center [715, 365] width 354 height 28
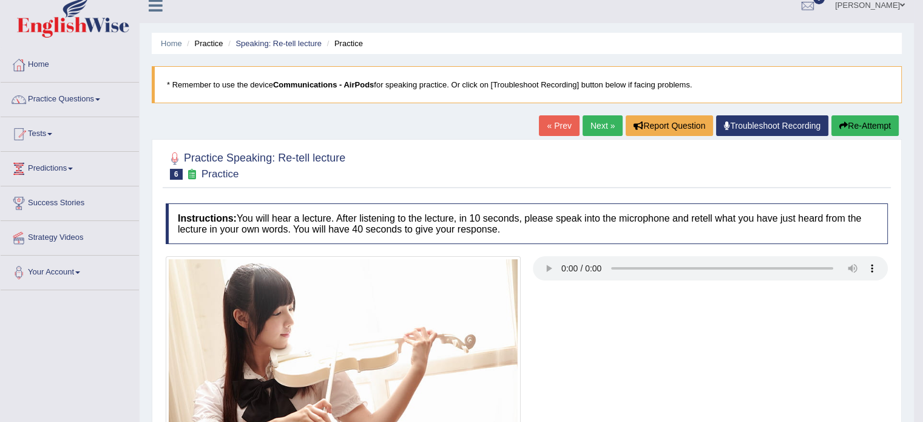
scroll to position [0, 0]
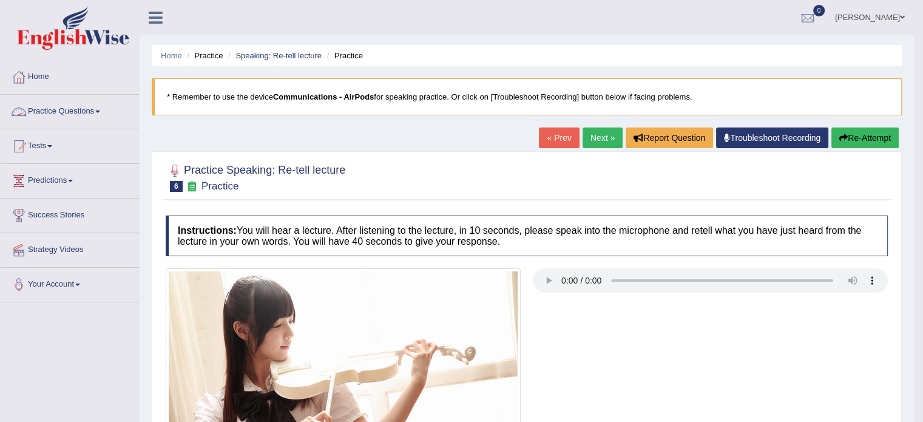
click at [78, 103] on link "Practice Questions" at bounding box center [70, 110] width 138 height 30
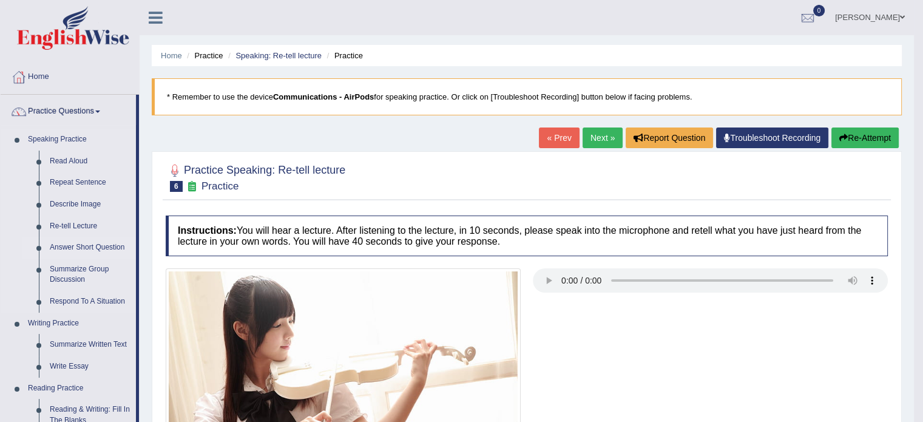
click at [80, 249] on link "Answer Short Question" at bounding box center [90, 248] width 92 height 22
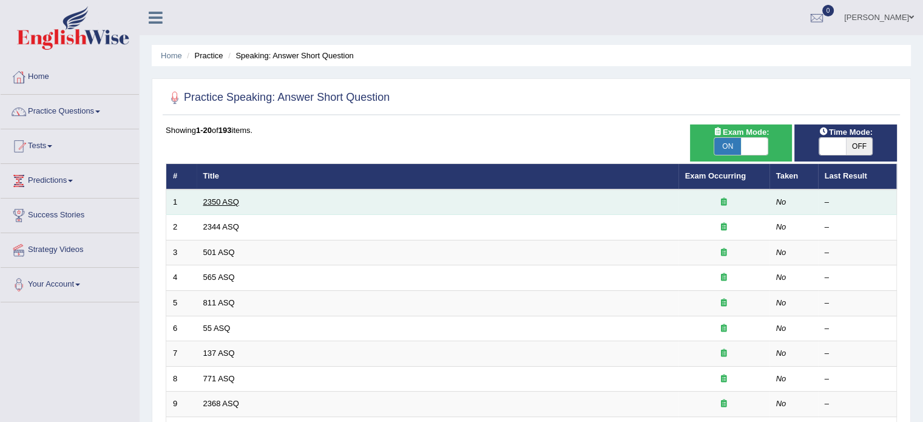
click at [222, 204] on link "2350 ASQ" at bounding box center [221, 201] width 36 height 9
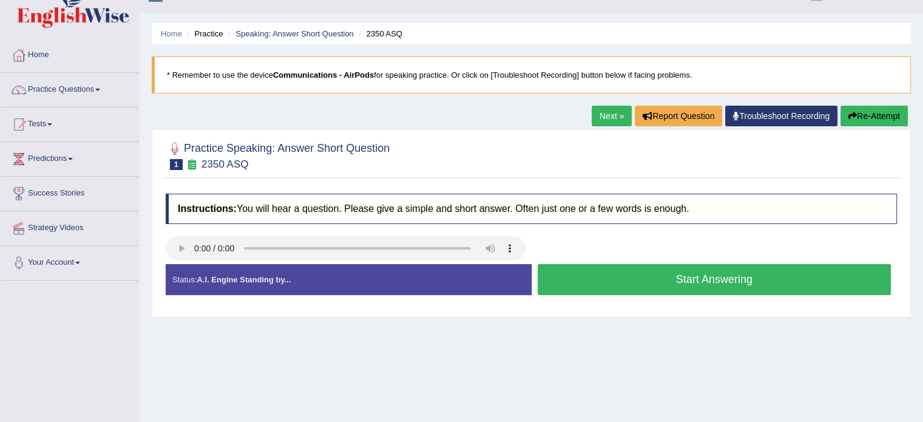
scroll to position [24, 0]
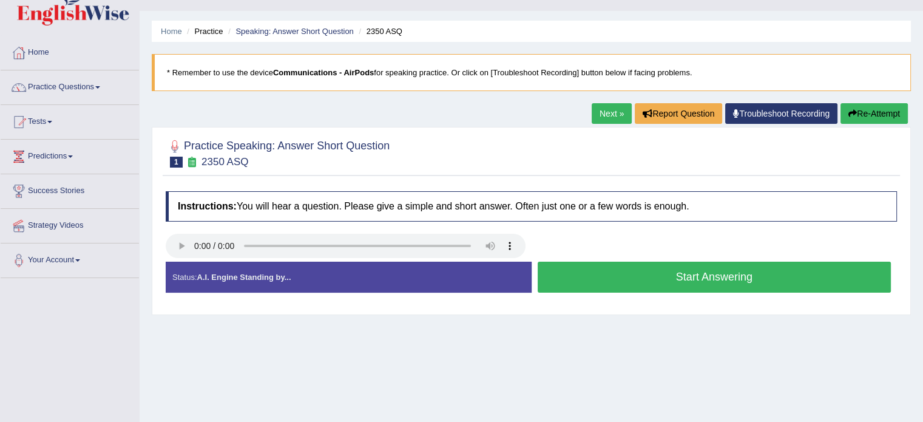
click at [676, 274] on button "Start Answering" at bounding box center [715, 277] width 354 height 31
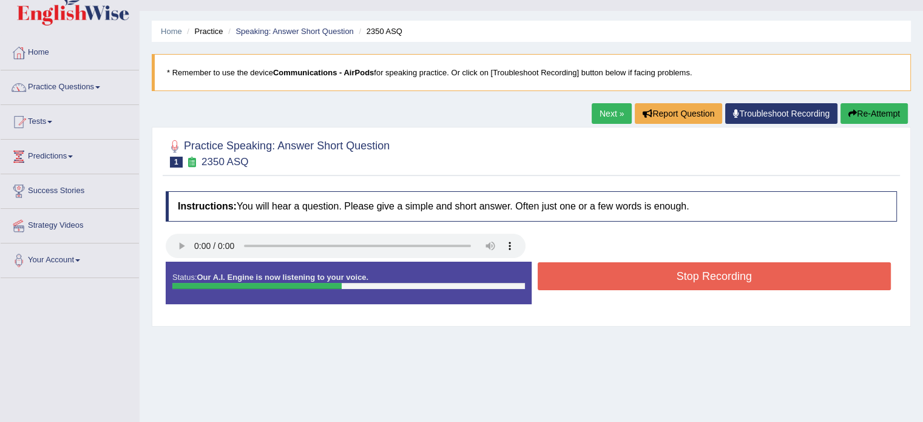
click at [676, 274] on button "Stop Recording" at bounding box center [715, 276] width 354 height 28
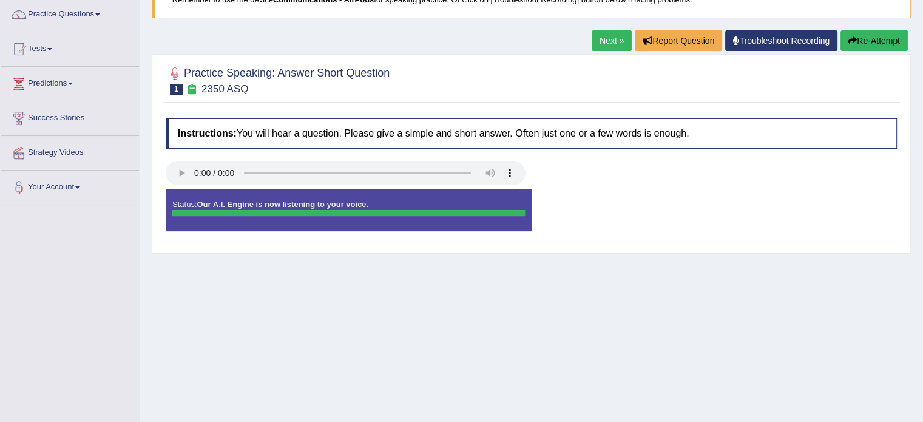
scroll to position [73, 0]
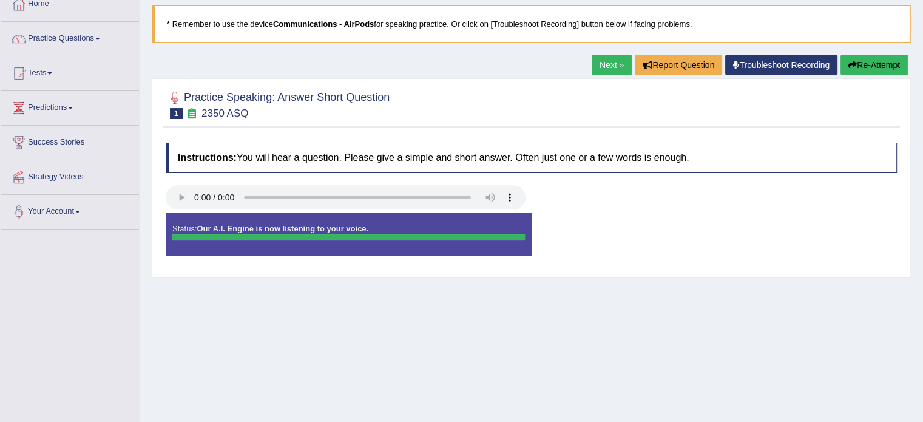
click at [565, 254] on div "Status: Our A.I. Engine is now listening to your voice. Start Answering Stop Re…" at bounding box center [531, 240] width 731 height 55
click at [604, 70] on link "Next »" at bounding box center [612, 65] width 40 height 21
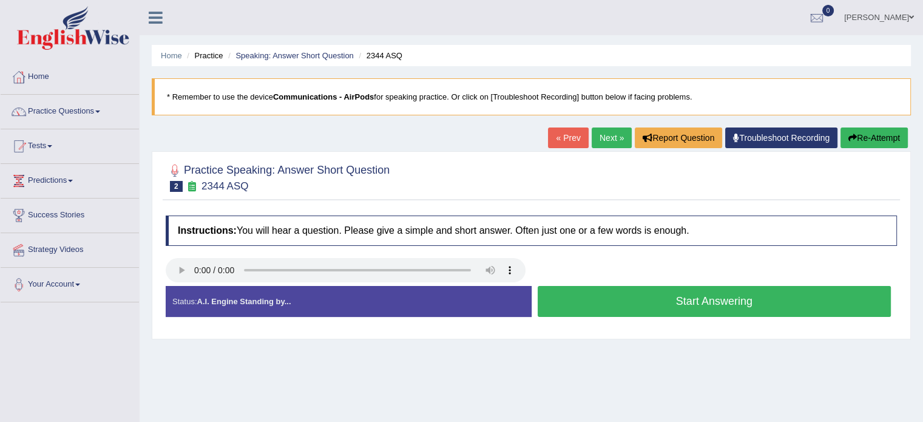
click at [617, 299] on button "Start Answering" at bounding box center [715, 301] width 354 height 31
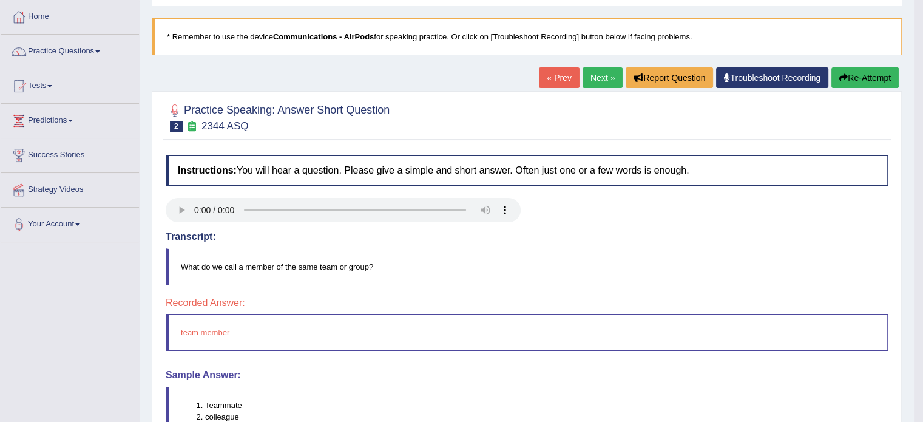
scroll to position [21, 0]
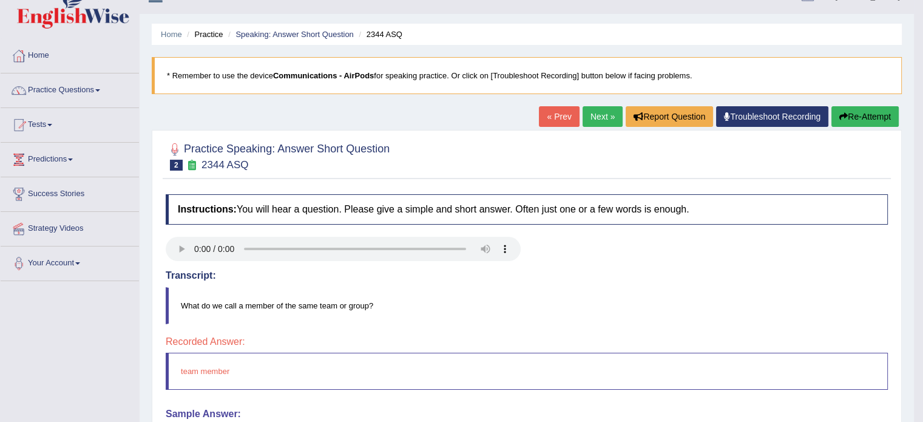
click at [604, 121] on link "Next »" at bounding box center [603, 116] width 40 height 21
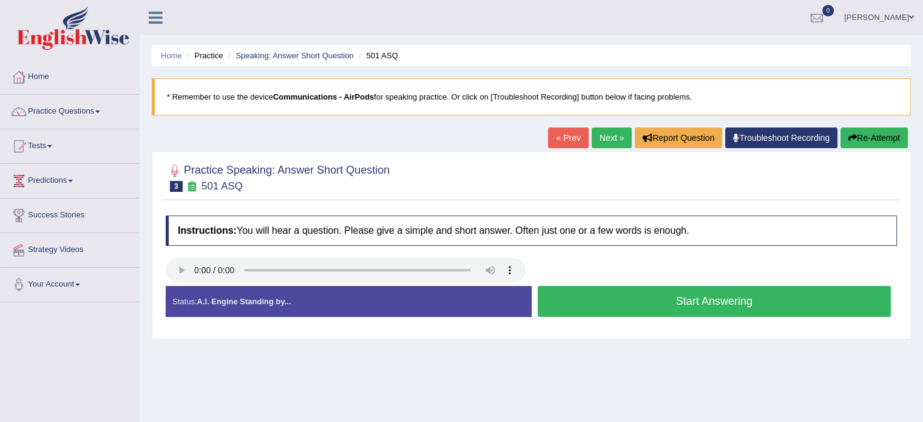
click at [603, 299] on button "Start Answering" at bounding box center [715, 301] width 354 height 31
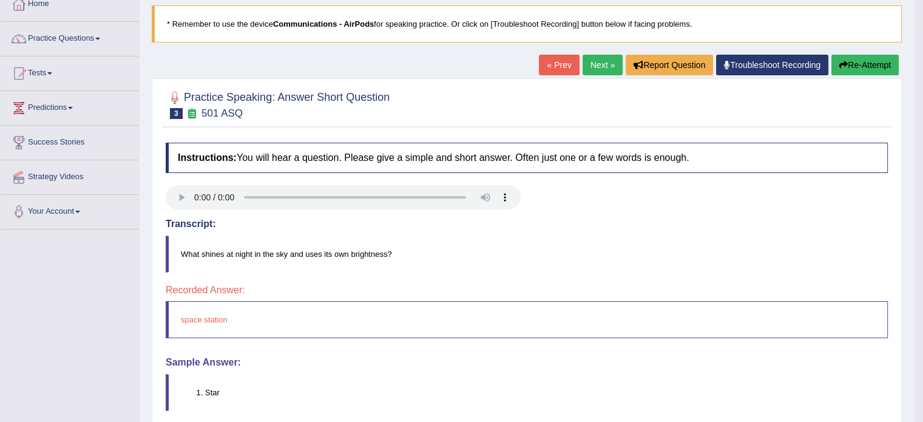
scroll to position [24, 0]
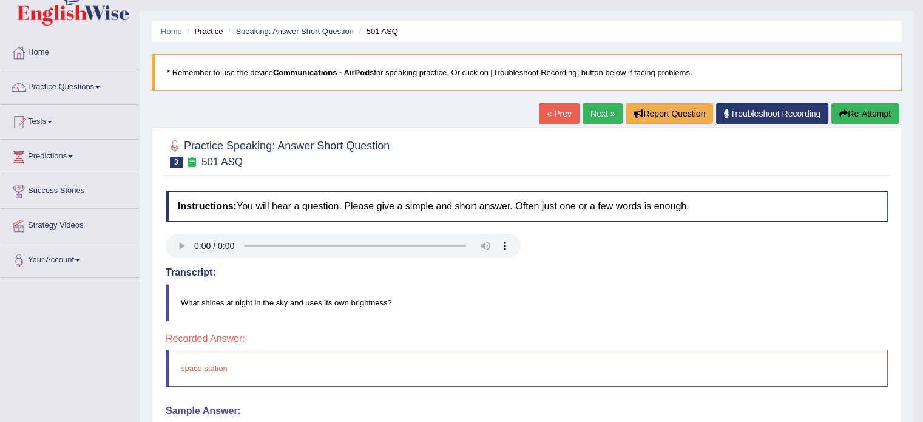
click at [598, 106] on link "Next »" at bounding box center [603, 113] width 40 height 21
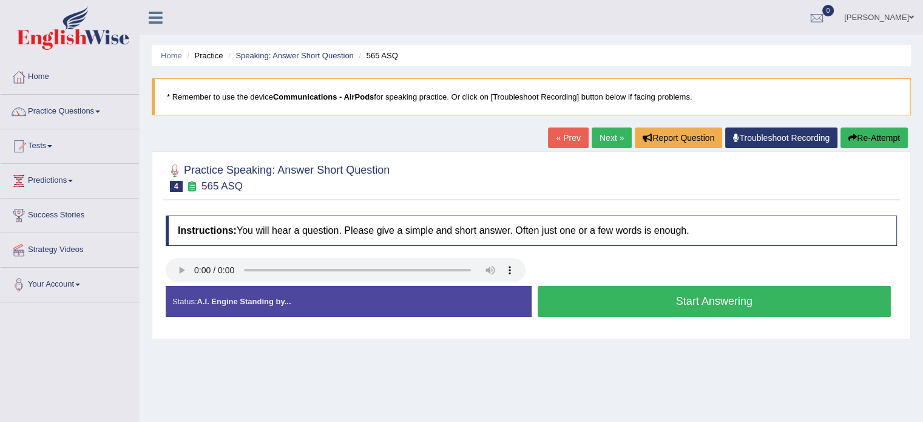
click at [675, 297] on button "Start Answering" at bounding box center [715, 301] width 354 height 31
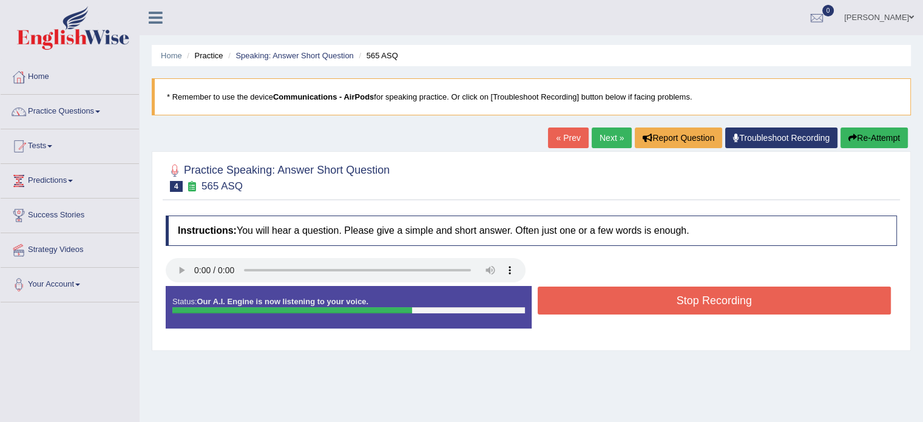
click at [675, 297] on button "Stop Recording" at bounding box center [715, 300] width 354 height 28
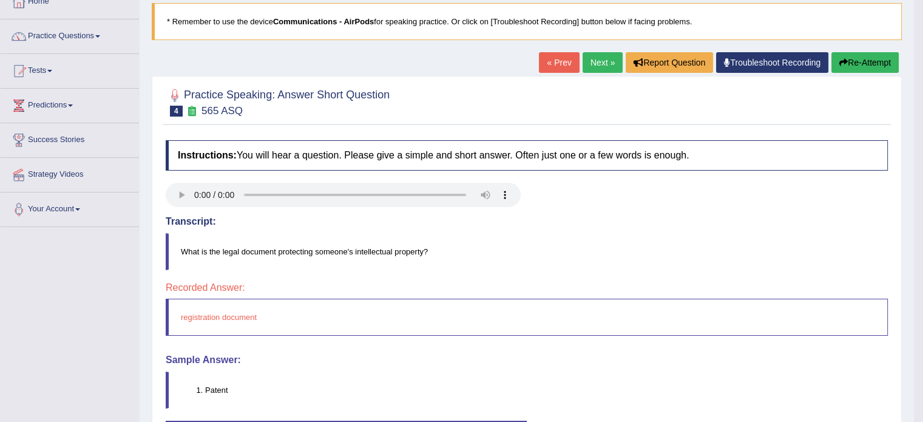
scroll to position [73, 0]
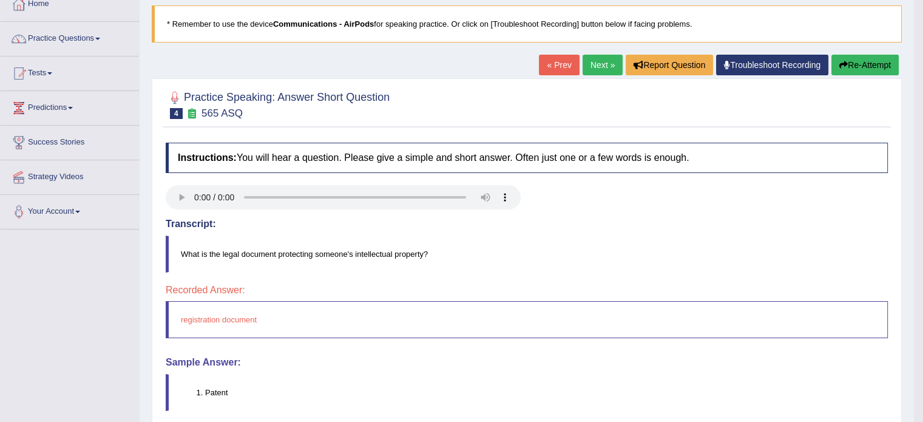
click at [597, 69] on link "Next »" at bounding box center [603, 65] width 40 height 21
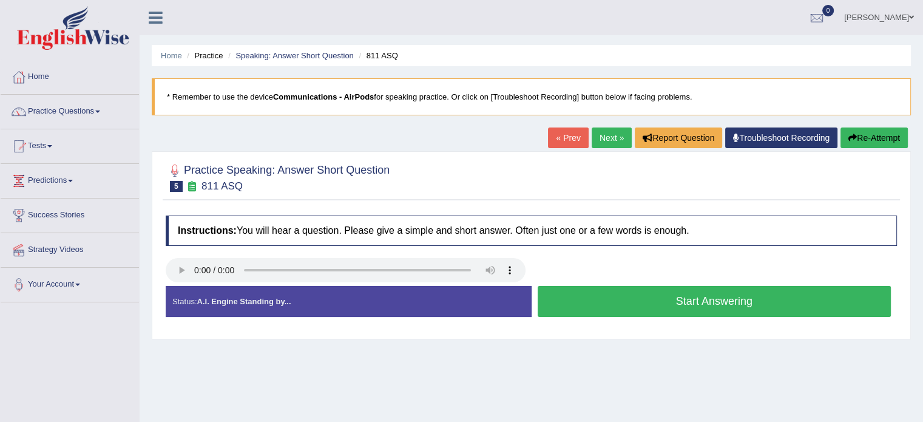
click at [570, 303] on button "Start Answering" at bounding box center [715, 301] width 354 height 31
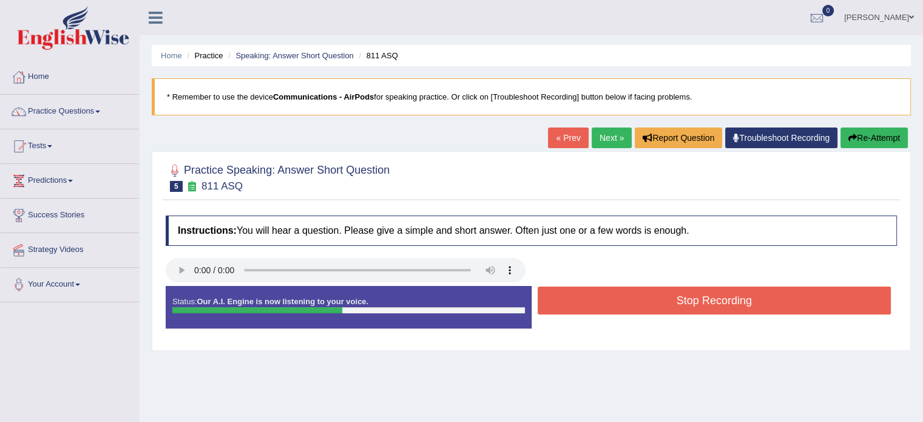
click at [570, 303] on button "Stop Recording" at bounding box center [715, 300] width 354 height 28
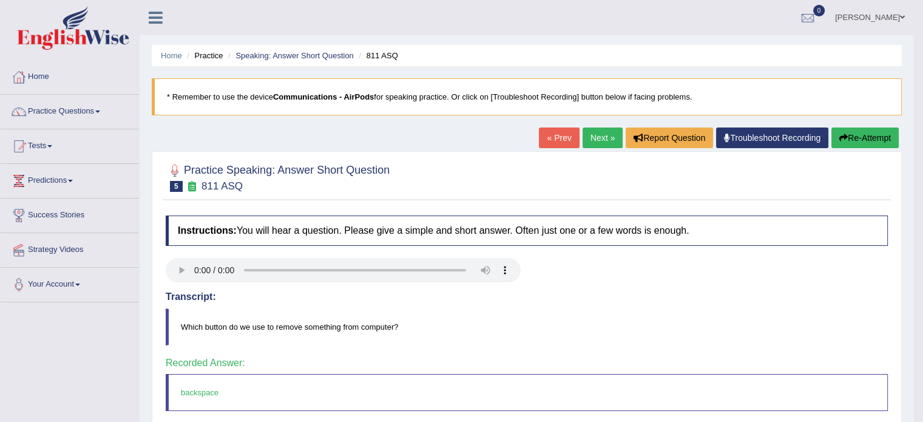
click at [604, 130] on link "Next »" at bounding box center [603, 137] width 40 height 21
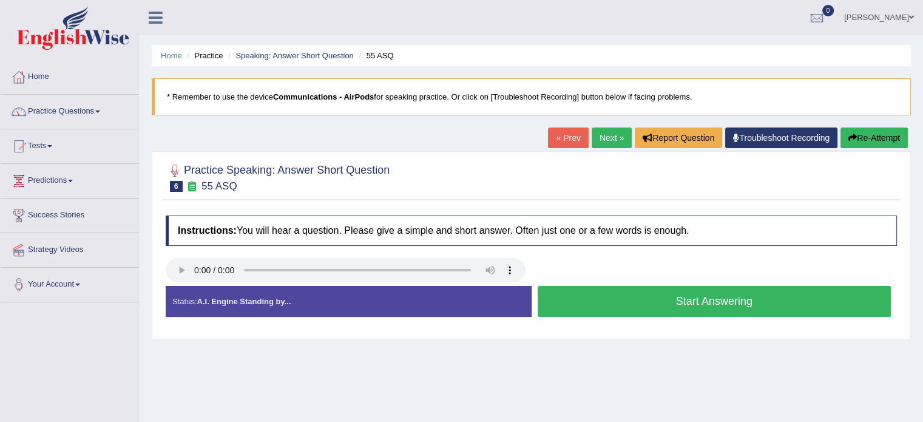
click at [638, 294] on button "Start Answering" at bounding box center [715, 301] width 354 height 31
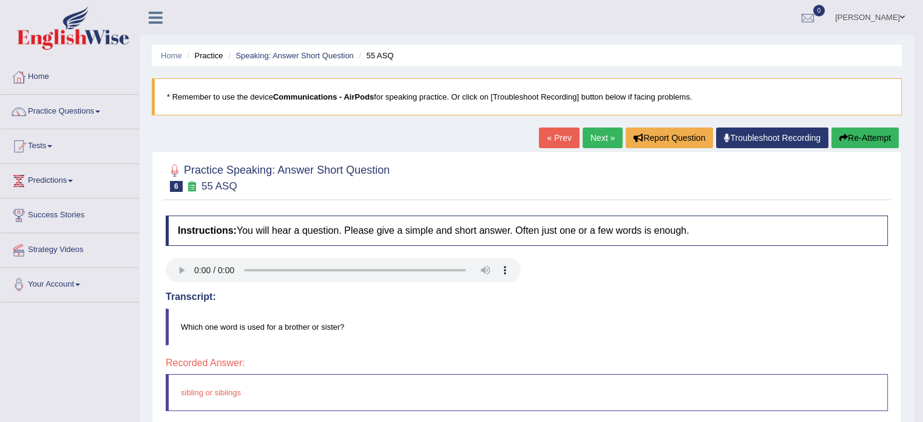
click at [600, 137] on link "Next »" at bounding box center [603, 137] width 40 height 21
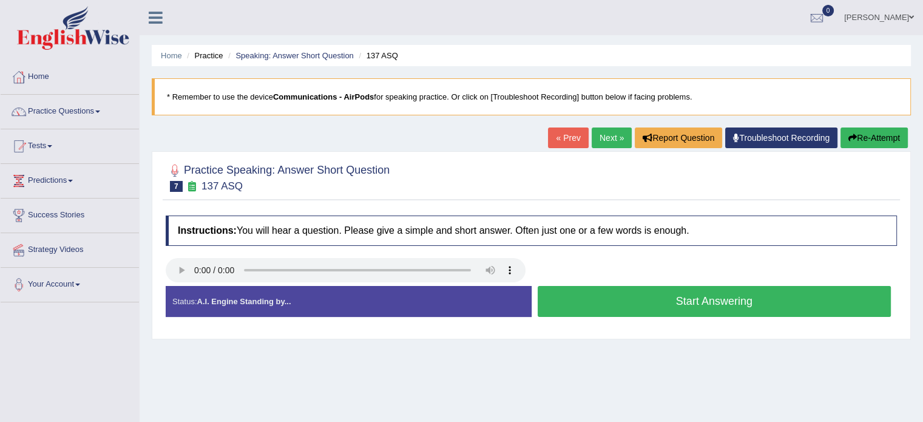
click at [670, 291] on button "Start Answering" at bounding box center [715, 301] width 354 height 31
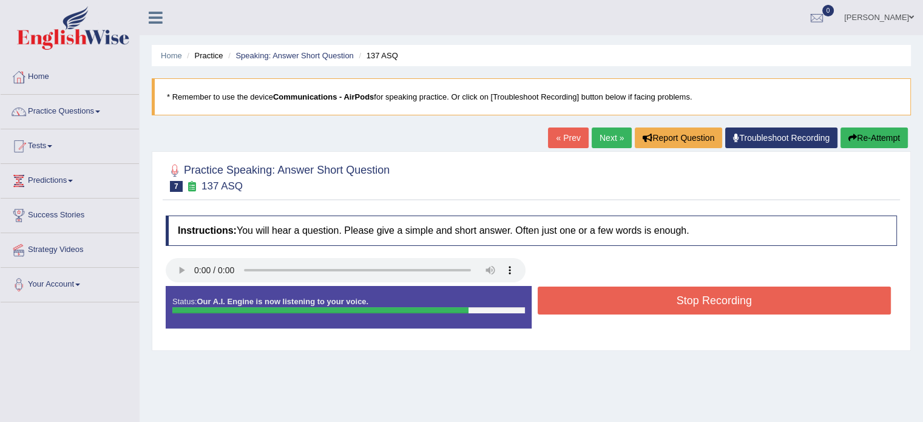
click at [670, 291] on button "Stop Recording" at bounding box center [715, 300] width 354 height 28
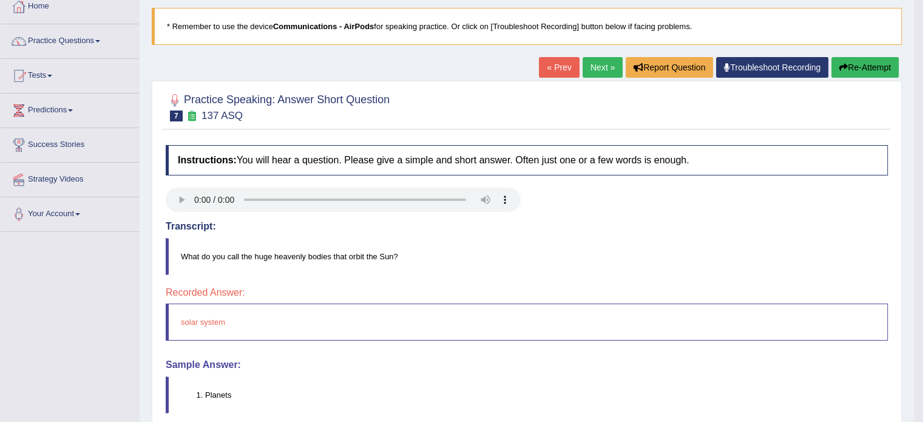
scroll to position [73, 0]
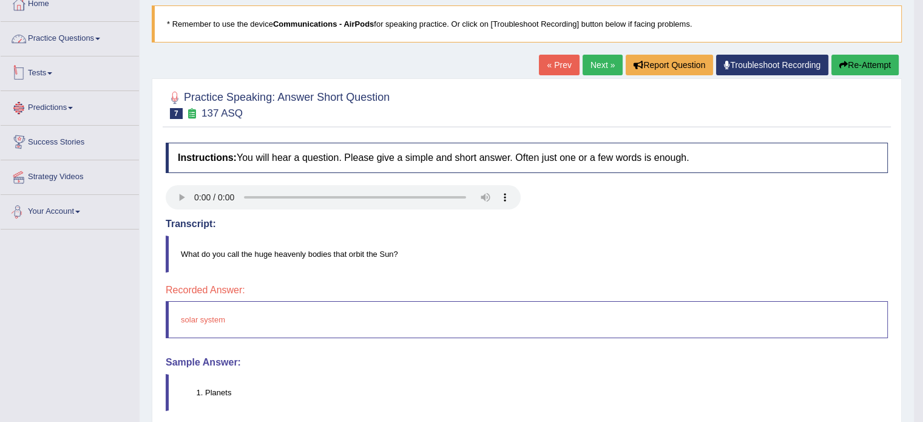
click at [81, 36] on link "Practice Questions" at bounding box center [70, 37] width 138 height 30
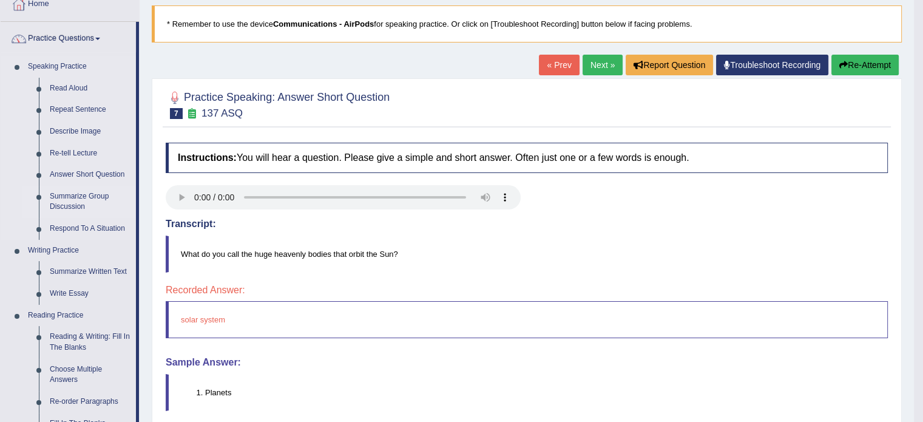
click at [78, 197] on link "Summarize Group Discussion" at bounding box center [90, 202] width 92 height 32
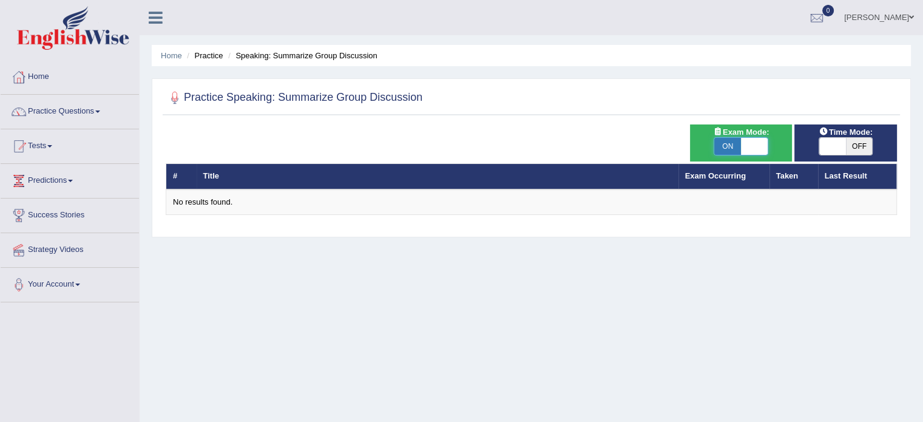
click at [750, 151] on span at bounding box center [754, 146] width 27 height 17
checkbox input "false"
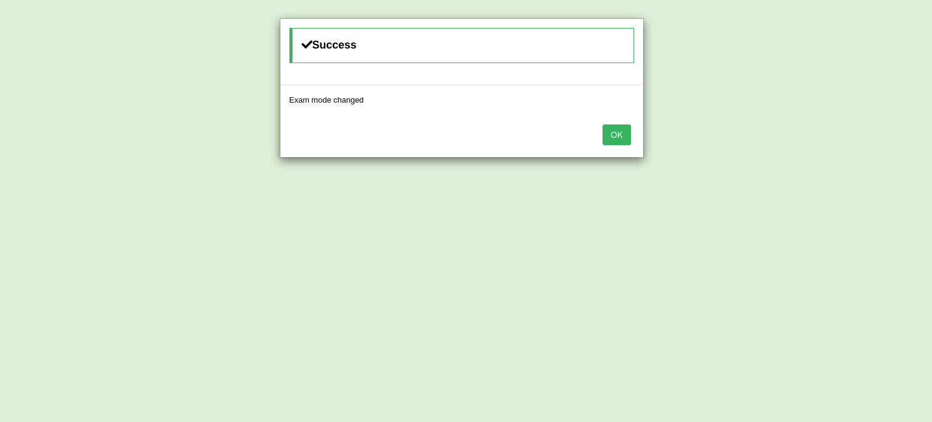
click at [629, 135] on button "OK" at bounding box center [617, 134] width 28 height 21
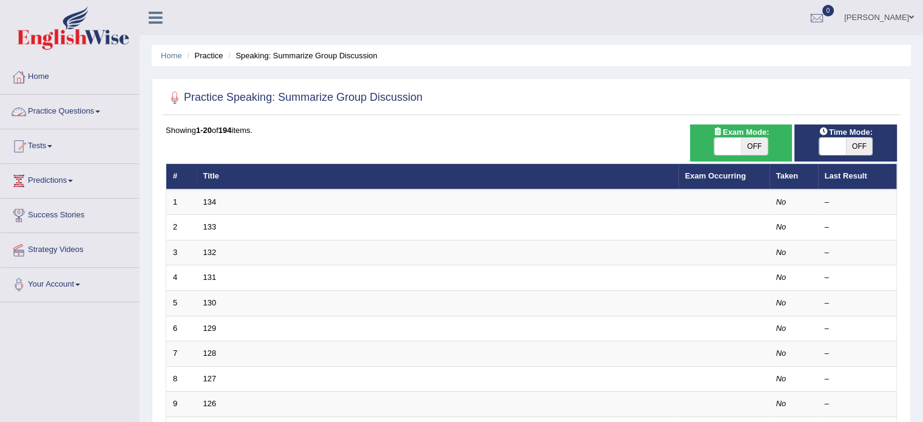
click at [92, 118] on link "Practice Questions" at bounding box center [70, 110] width 138 height 30
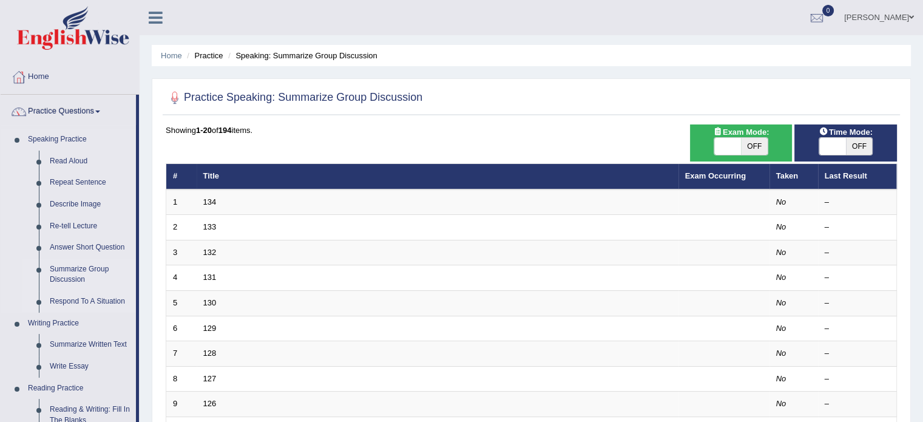
click at [95, 303] on link "Respond To A Situation" at bounding box center [90, 302] width 92 height 22
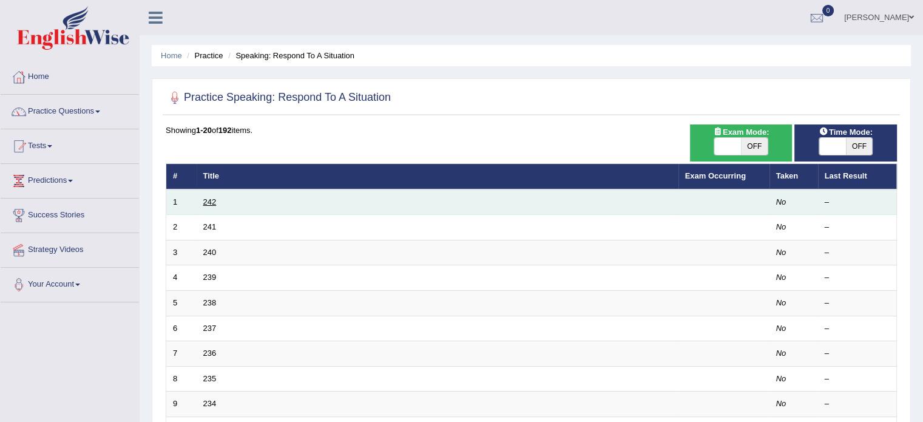
click at [209, 201] on link "242" at bounding box center [209, 201] width 13 height 9
